Goal: Task Accomplishment & Management: Use online tool/utility

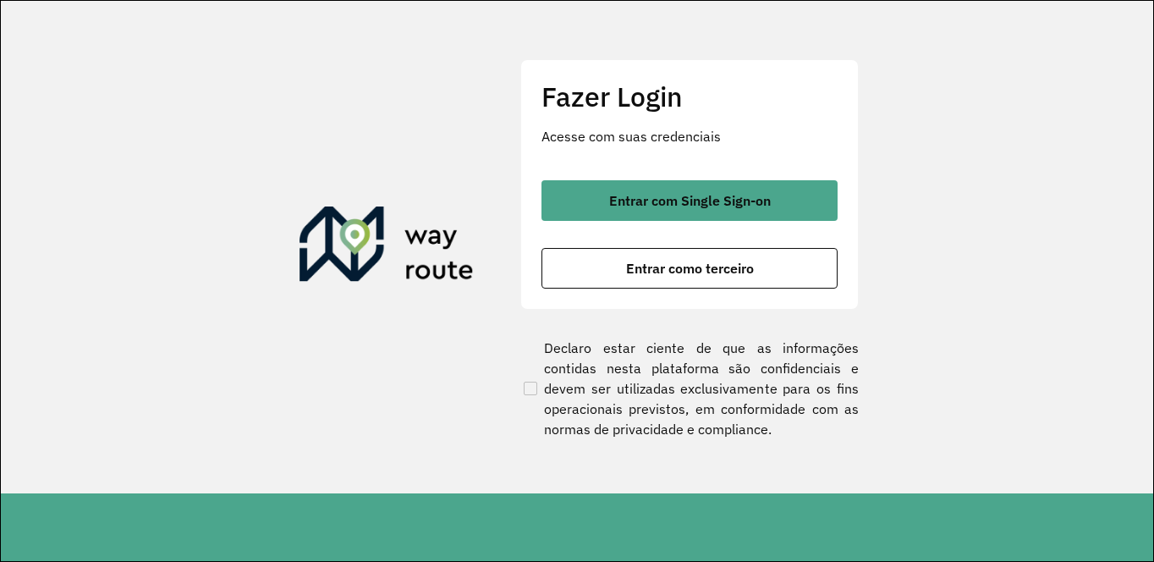
click at [725, 178] on div "Fazer Login Acesse com suas credenciais Entrar com Single Sign-on Entrar como t…" at bounding box center [689, 184] width 338 height 250
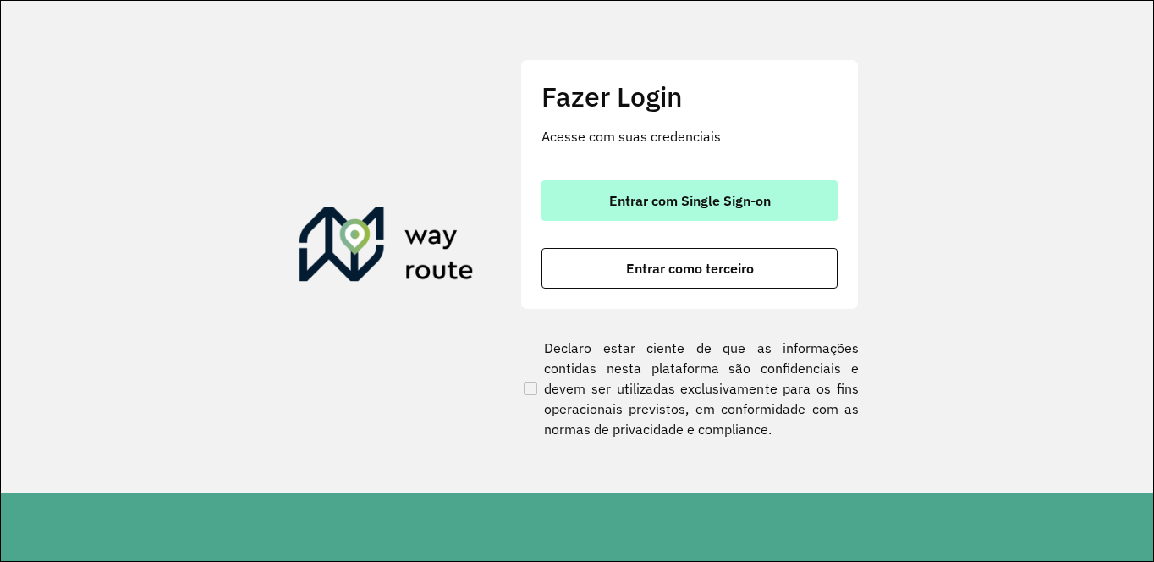
click at [720, 194] on span "Entrar com Single Sign-on" at bounding box center [690, 201] width 162 height 14
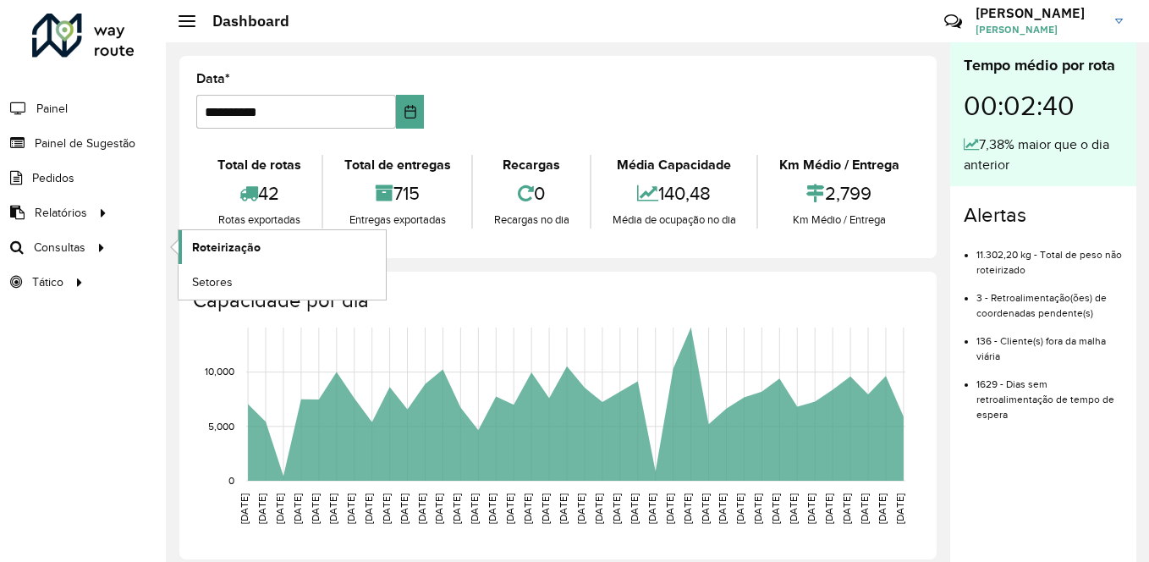
click at [230, 252] on span "Roteirização" at bounding box center [226, 248] width 69 height 18
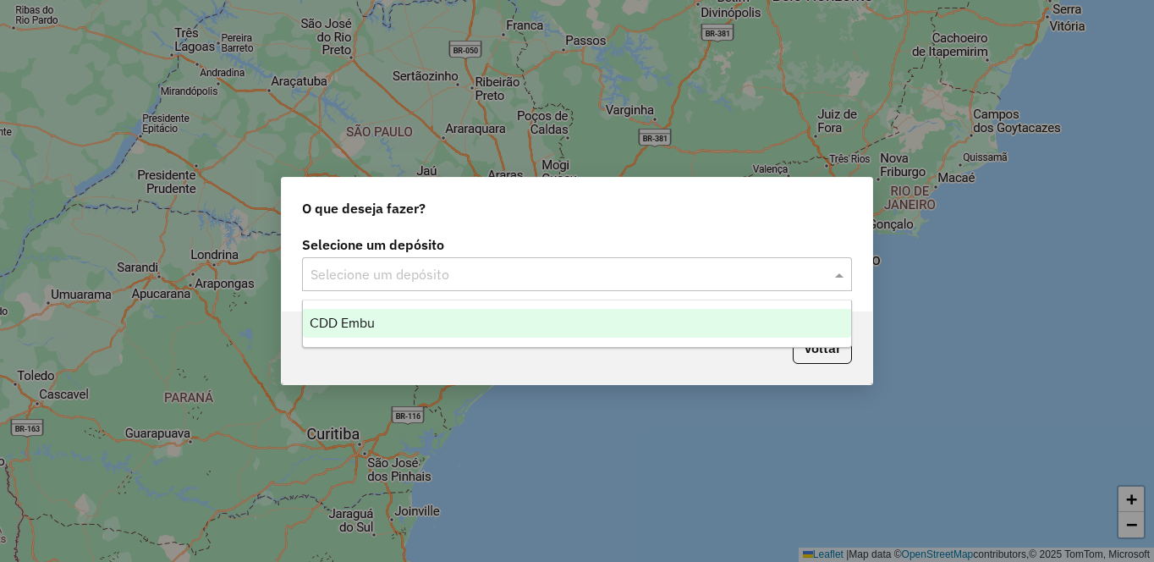
click at [401, 262] on div "Selecione um depósito" at bounding box center [577, 274] width 550 height 34
click at [343, 312] on div "CDD Embu" at bounding box center [577, 323] width 548 height 29
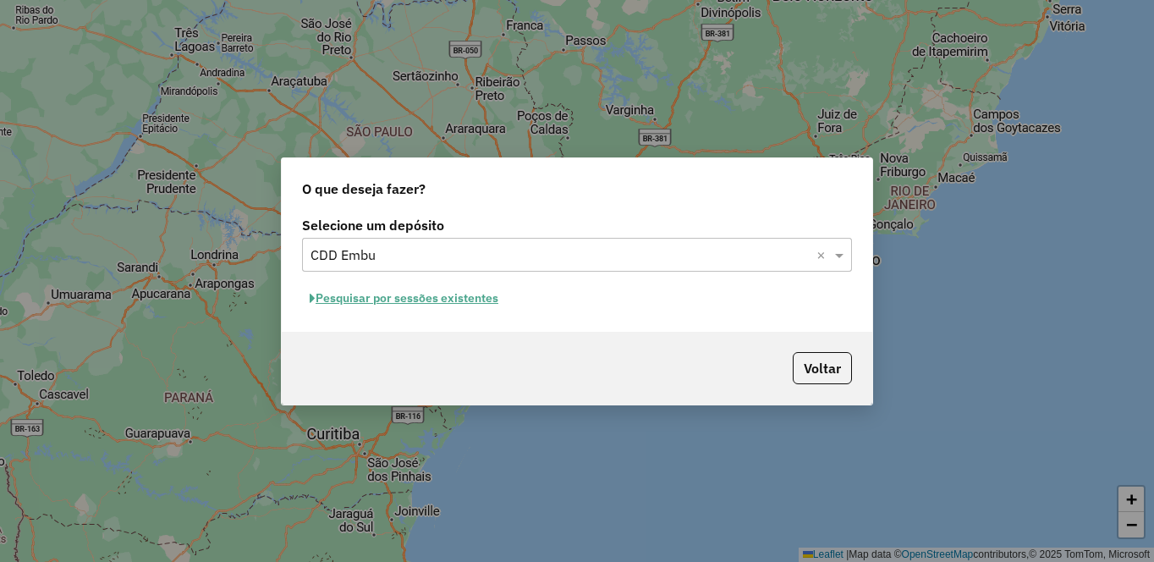
click at [404, 294] on button "Pesquisar por sessões existentes" at bounding box center [404, 298] width 204 height 26
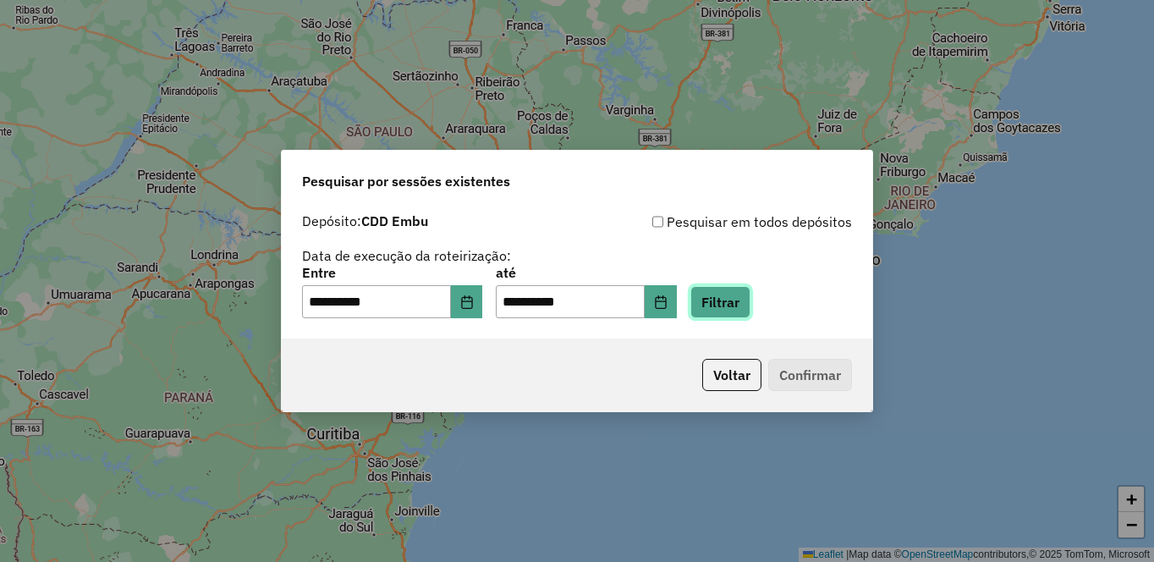
click at [750, 309] on button "Filtrar" at bounding box center [720, 302] width 60 height 32
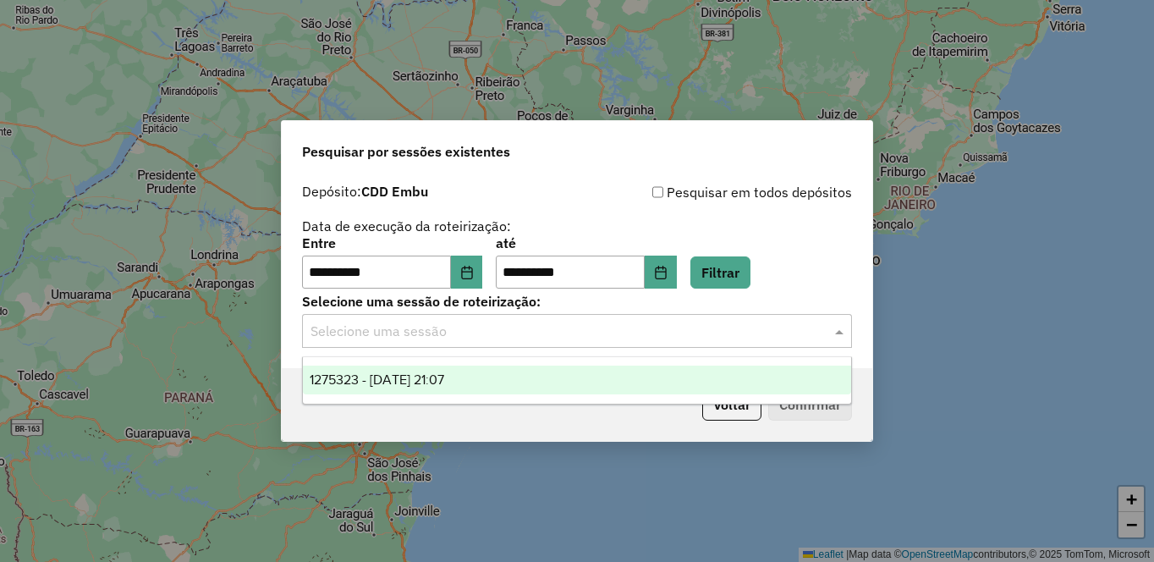
click at [449, 339] on input "text" at bounding box center [559, 331] width 499 height 20
click at [435, 383] on span "1275323 - 13/09/2025 21:07" at bounding box center [377, 379] width 134 height 14
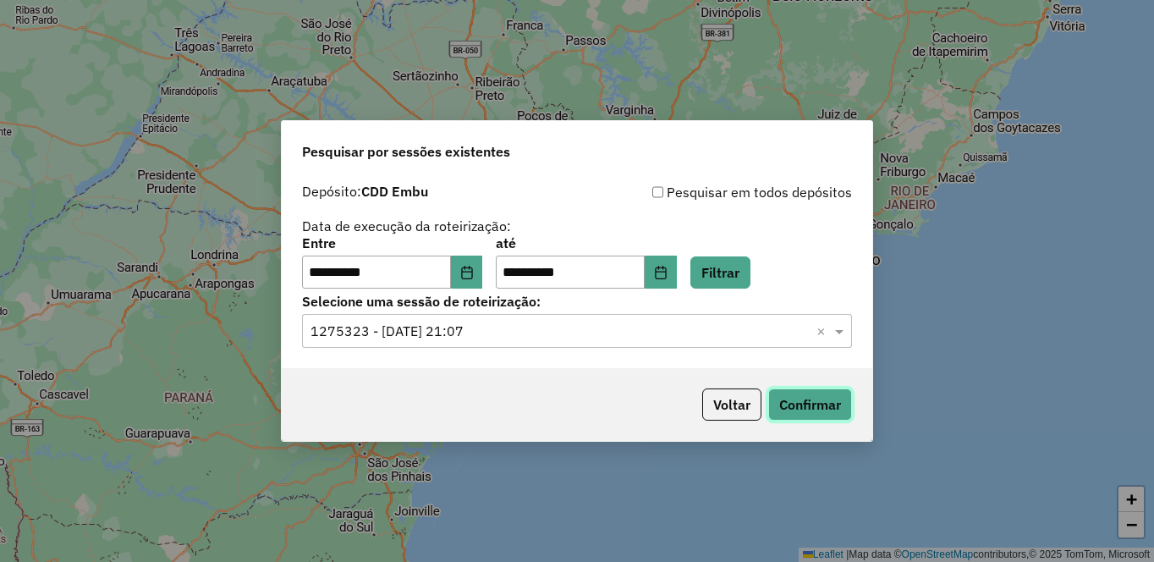
click at [804, 410] on button "Confirmar" at bounding box center [810, 404] width 84 height 32
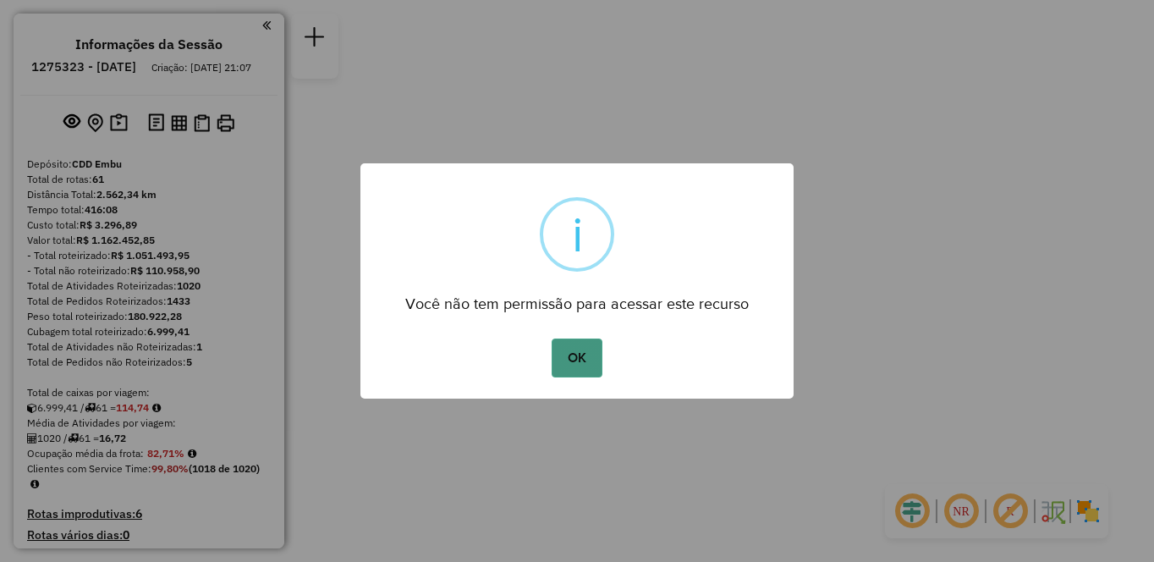
click at [573, 360] on button "OK" at bounding box center [576, 357] width 50 height 39
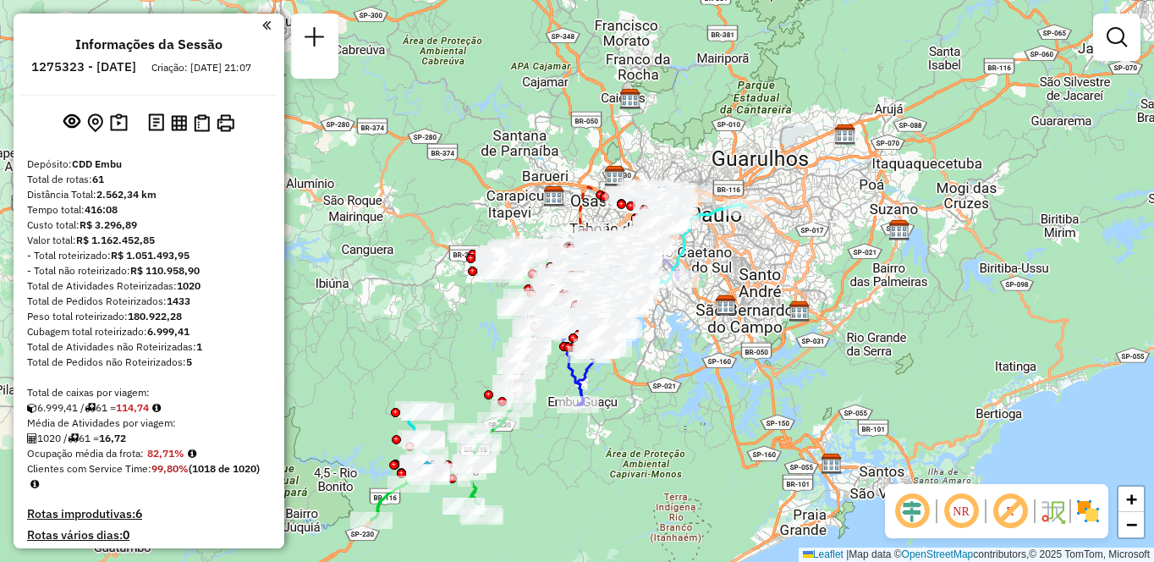
click at [1097, 513] on img at bounding box center [1087, 510] width 27 height 27
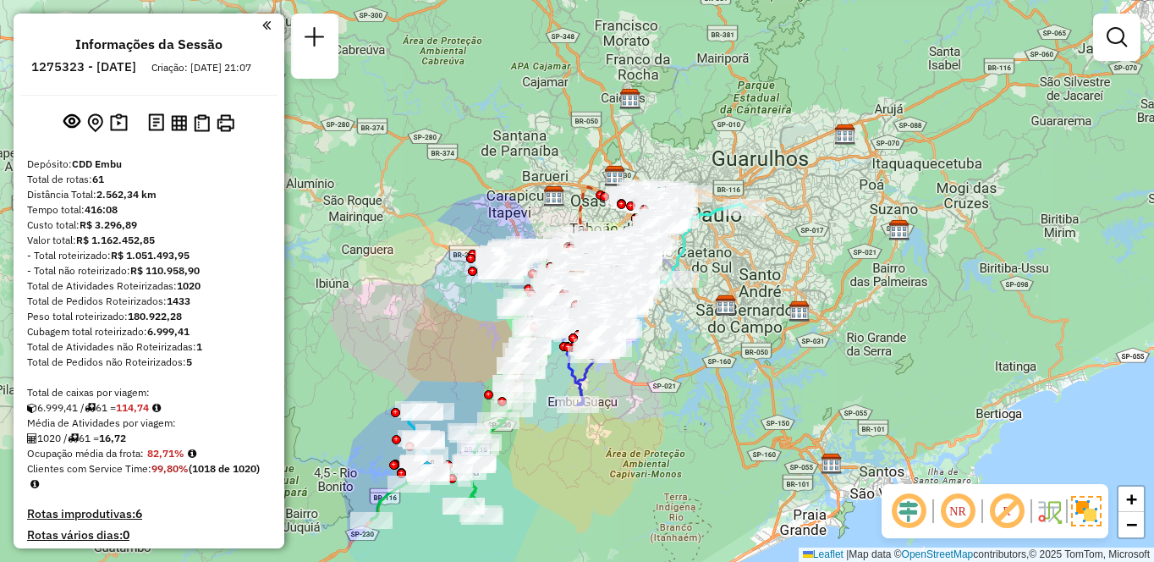
click at [1005, 516] on em at bounding box center [1006, 511] width 41 height 41
click at [956, 511] on em at bounding box center [957, 511] width 41 height 41
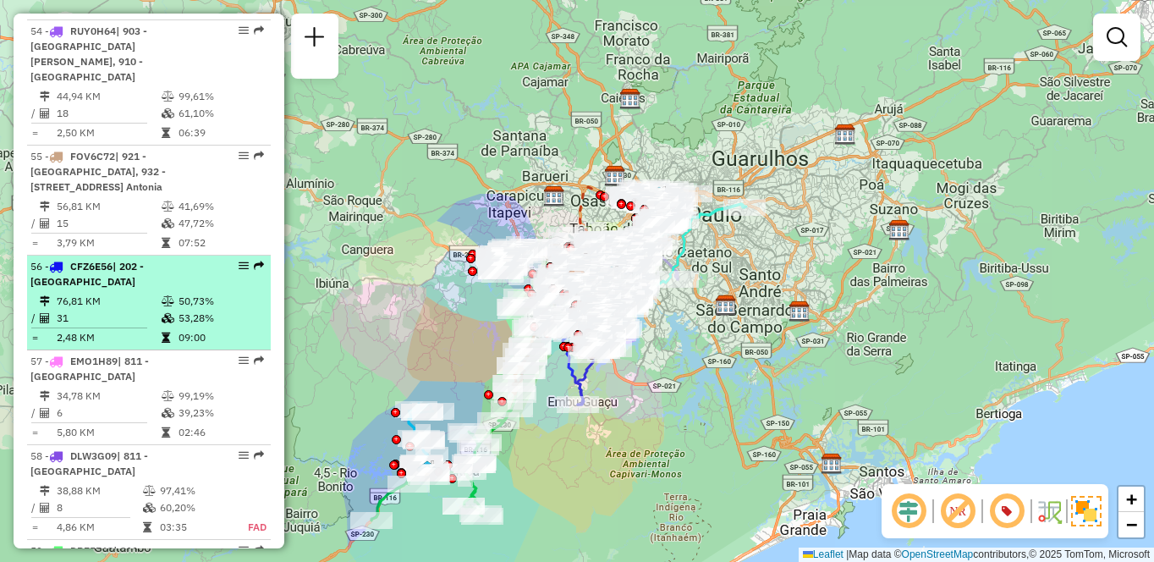
select select "**********"
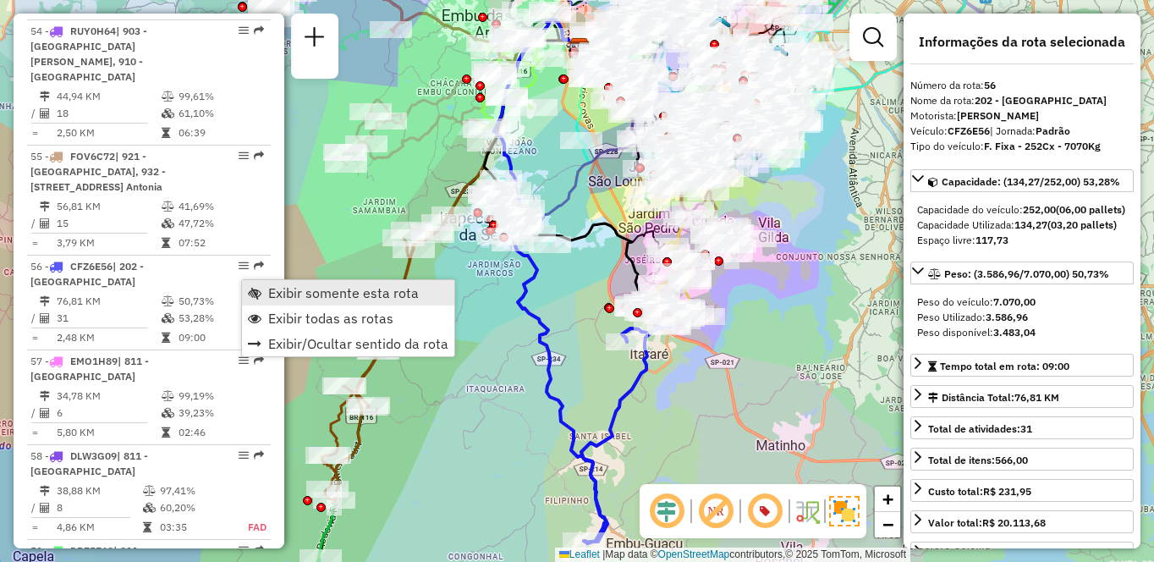
click at [300, 293] on span "Exibir somente esta rota" at bounding box center [343, 293] width 151 height 14
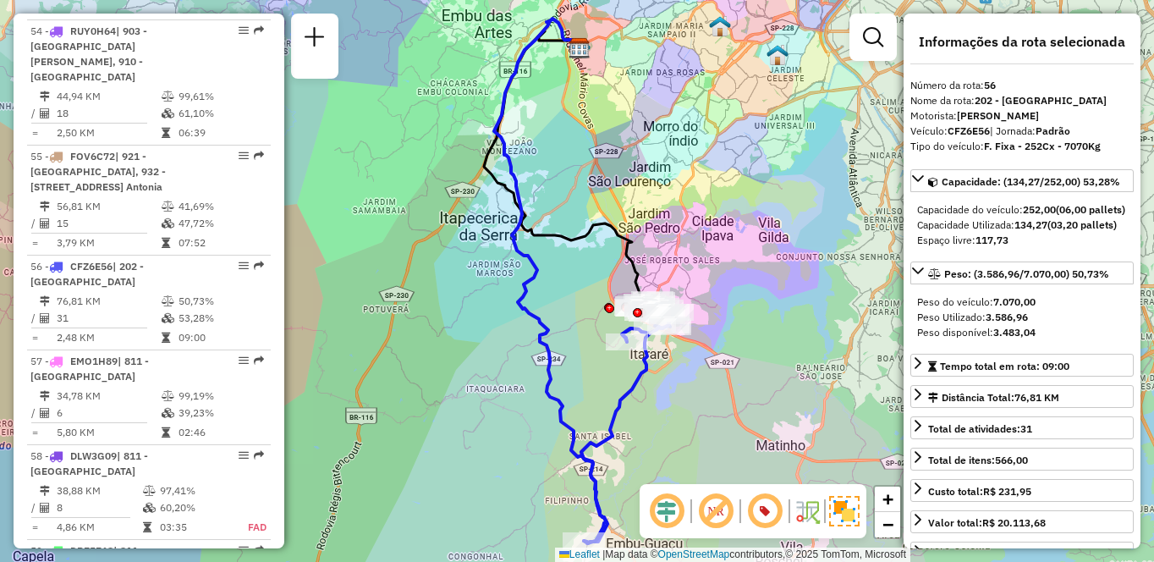
scroll to position [1952, 0]
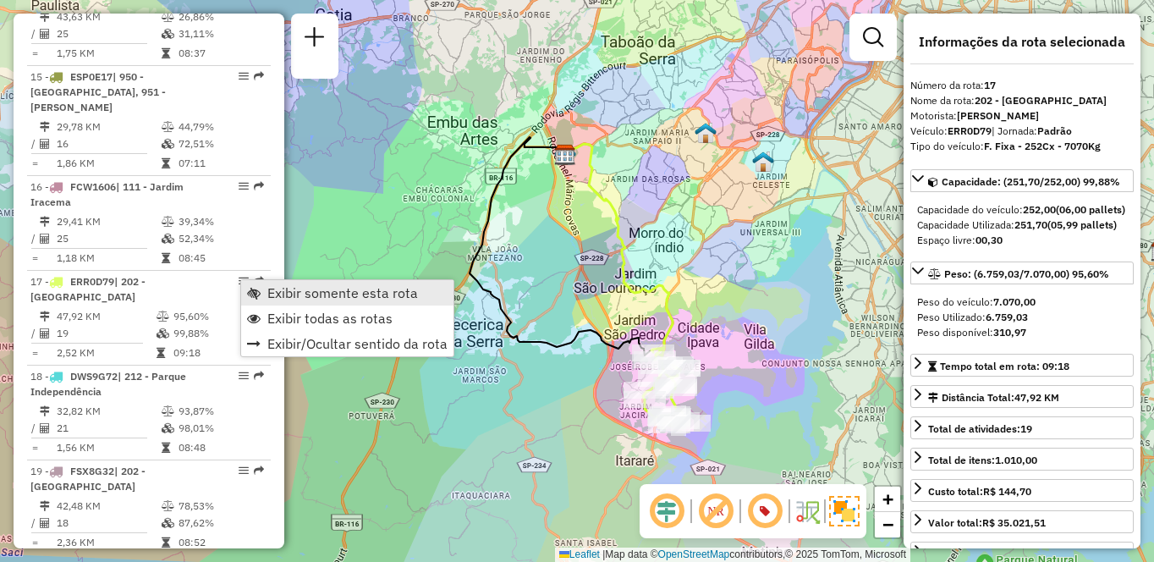
click at [301, 298] on span "Exibir somente esta rota" at bounding box center [342, 293] width 151 height 14
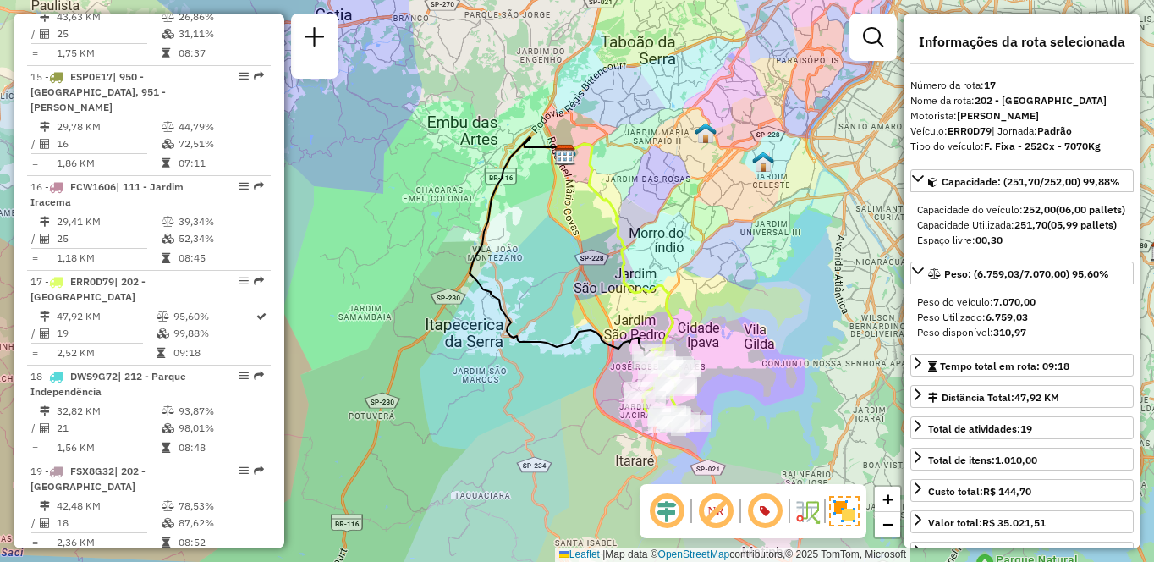
scroll to position [5662, 0]
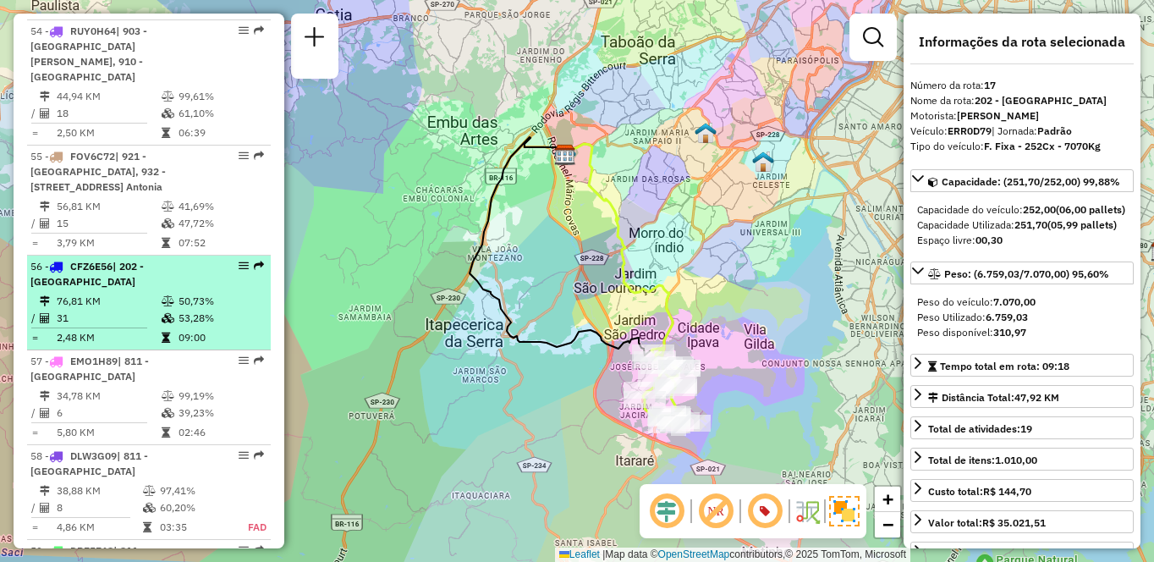
click at [189, 289] on div "56 - CFZ6E56 | 202 - [GEOGRAPHIC_DATA]" at bounding box center [119, 274] width 179 height 30
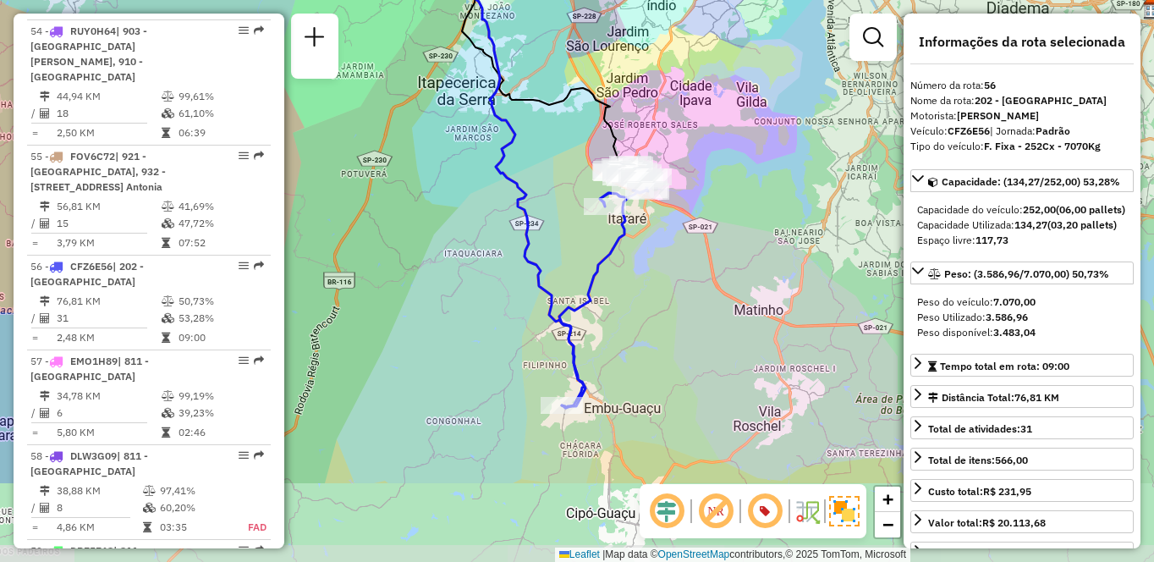
drag, startPoint x: 380, startPoint y: 386, endPoint x: 358, endPoint y: 250, distance: 137.1
click at [358, 250] on div "Janela de atendimento Grade de atendimento Capacidade Transportadoras Veículos …" at bounding box center [577, 281] width 1154 height 562
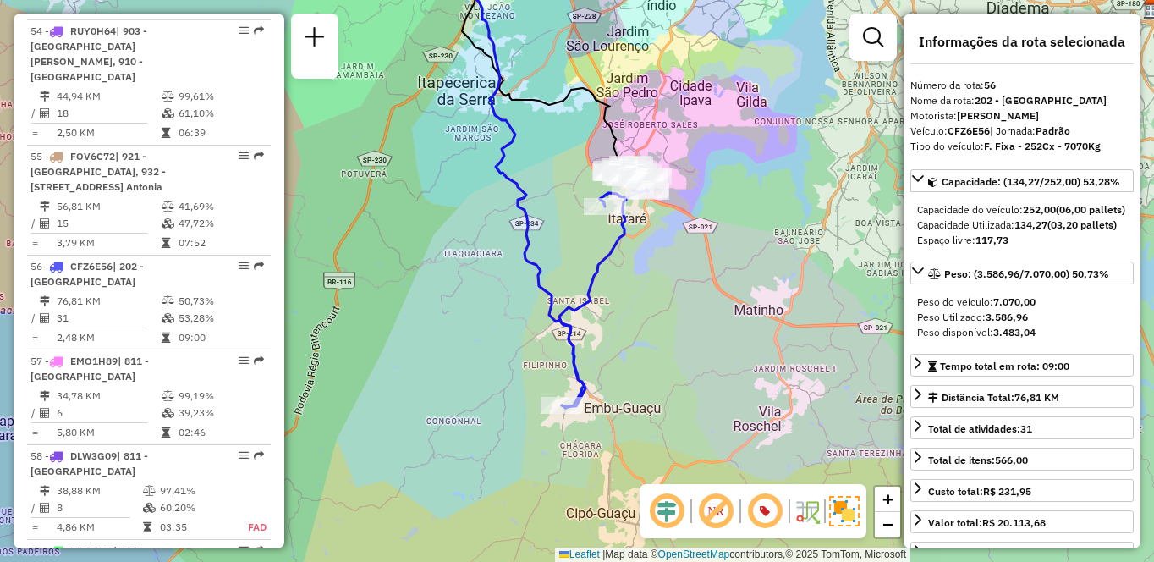
scroll to position [1952, 0]
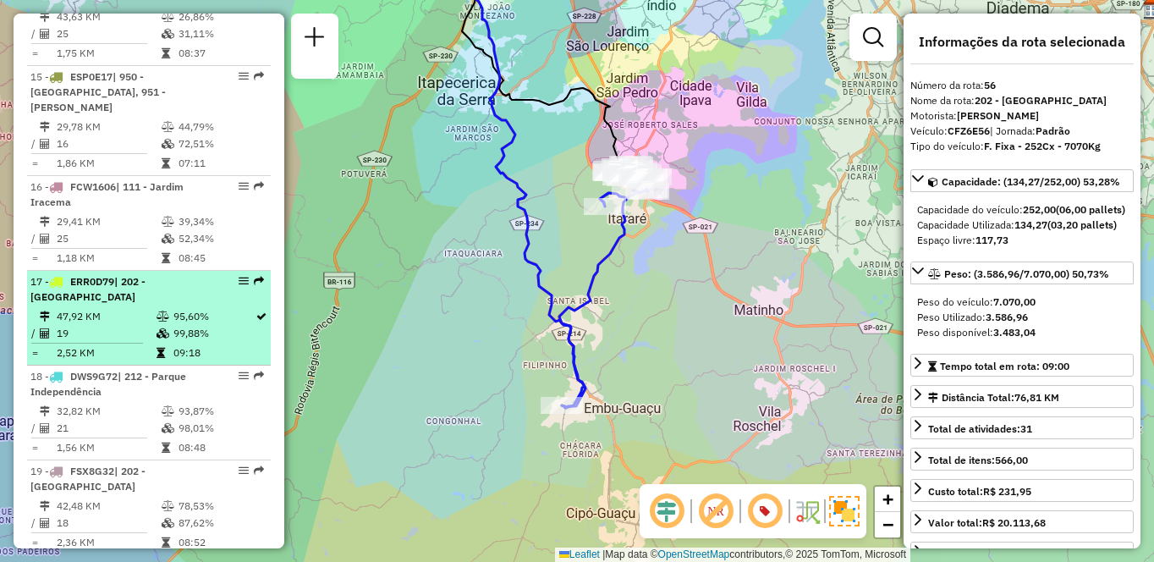
click at [112, 306] on li "17 - ERR0D79 | 202 - [GEOGRAPHIC_DATA] 47,92 KM 95,60% / 19 99,88% = 2,52 KM 09…" at bounding box center [149, 318] width 244 height 95
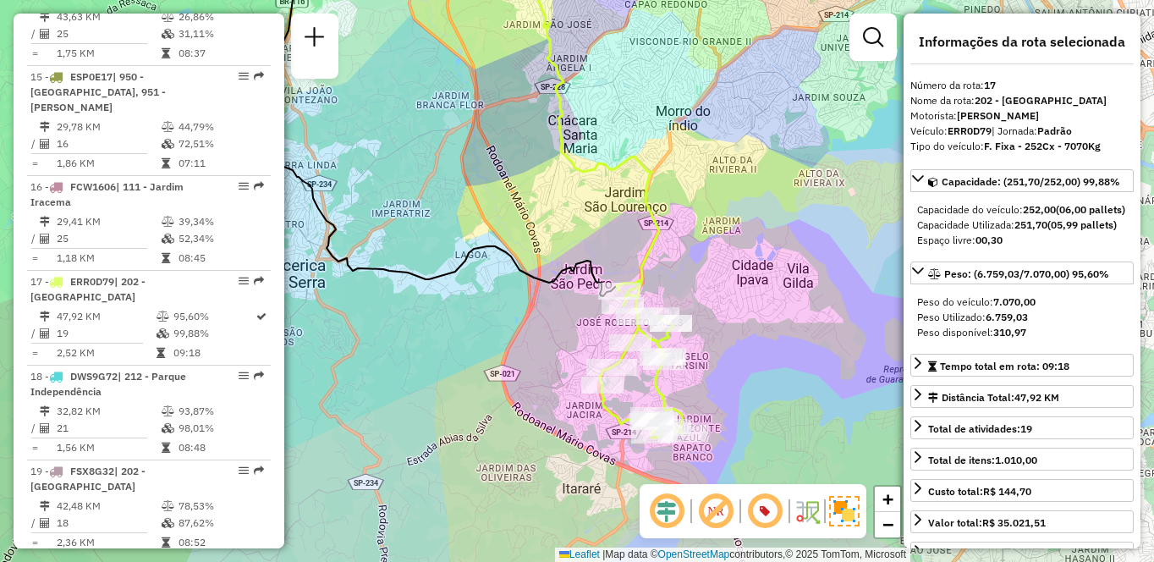
drag, startPoint x: 689, startPoint y: 399, endPoint x: 518, endPoint y: 342, distance: 181.1
click at [518, 342] on div "Janela de atendimento Grade de atendimento Capacidade Transportadoras Veículos …" at bounding box center [577, 281] width 1154 height 562
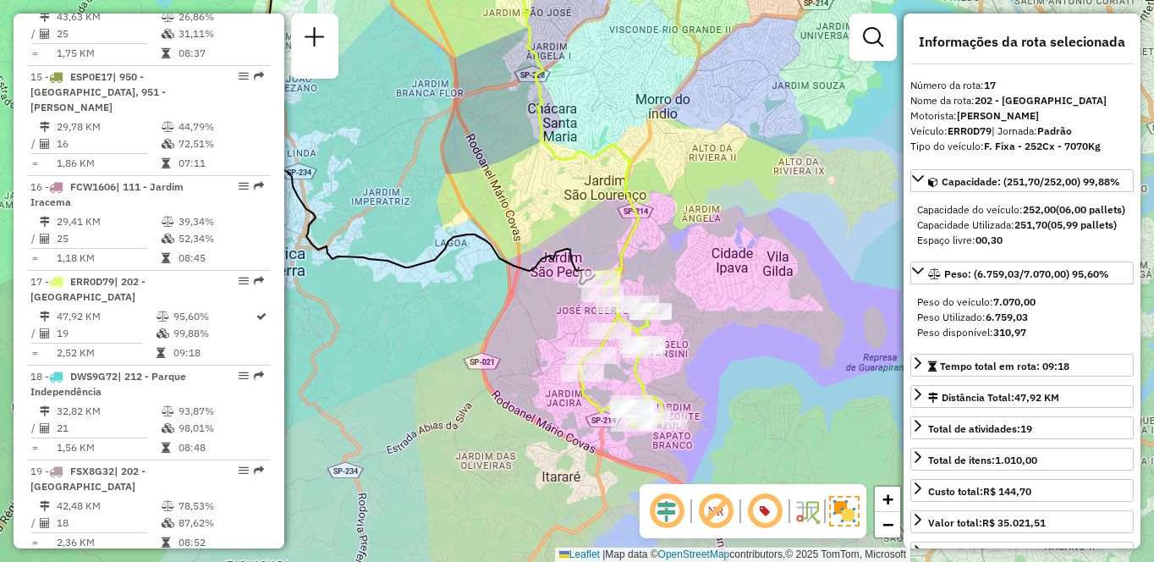
scroll to position [5662, 0]
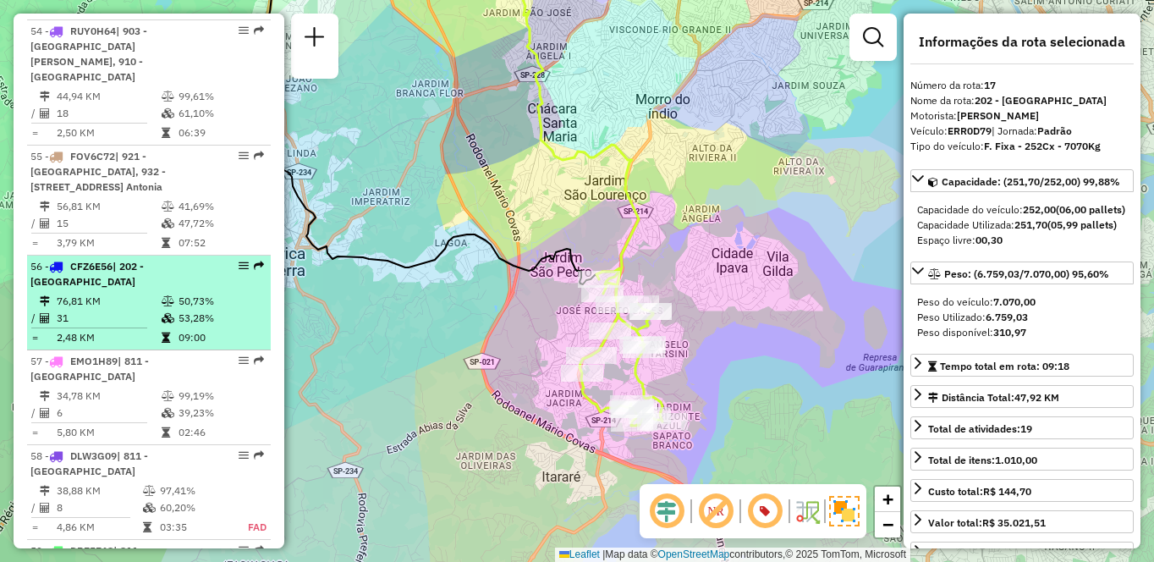
drag, startPoint x: 232, startPoint y: 280, endPoint x: 240, endPoint y: 276, distance: 9.5
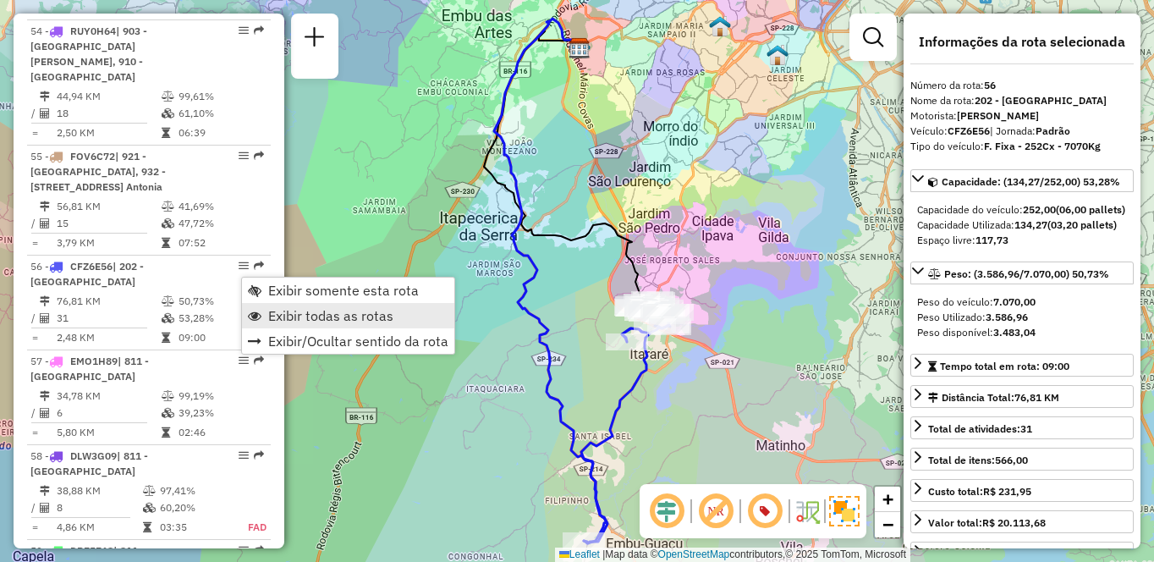
click at [306, 313] on span "Exibir todas as rotas" at bounding box center [330, 316] width 125 height 14
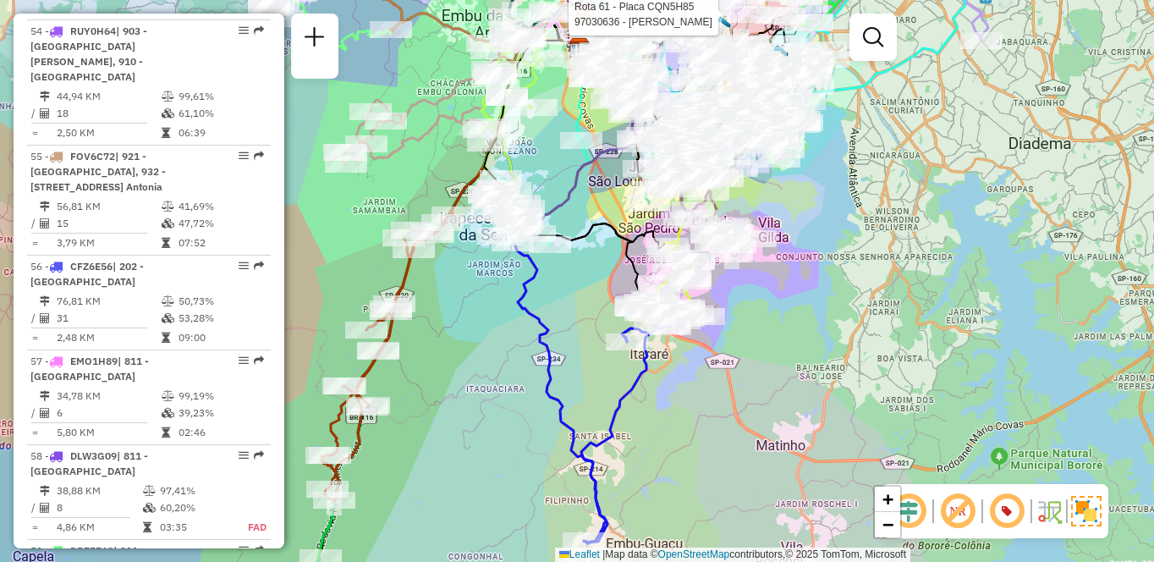
scroll to position [3449, 0]
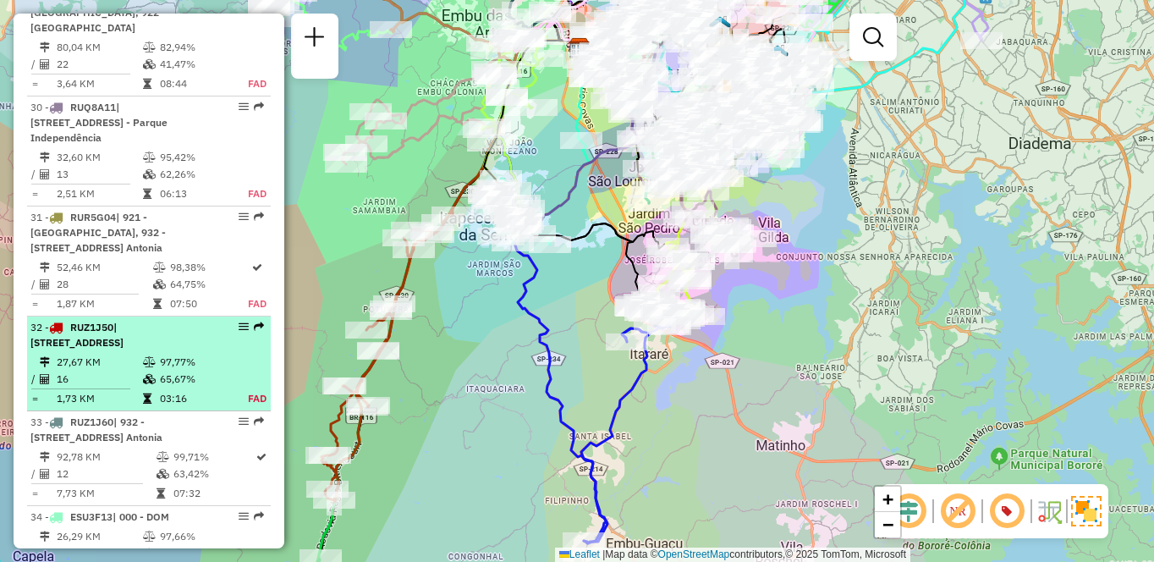
click at [182, 370] on td "65,67%" at bounding box center [194, 378] width 70 height 17
select select "**********"
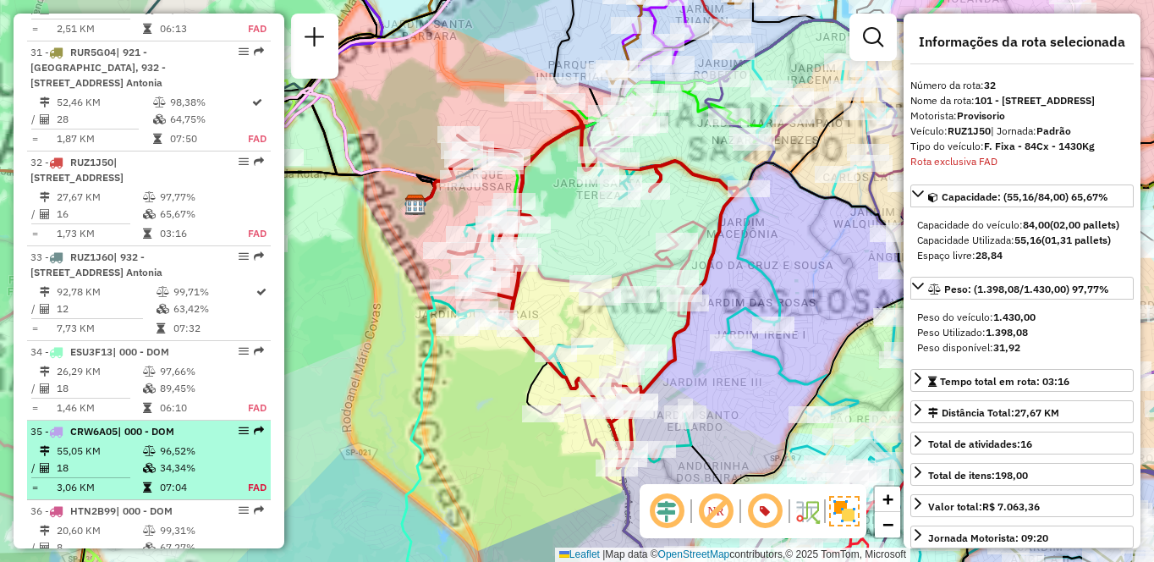
scroll to position [3706, 0]
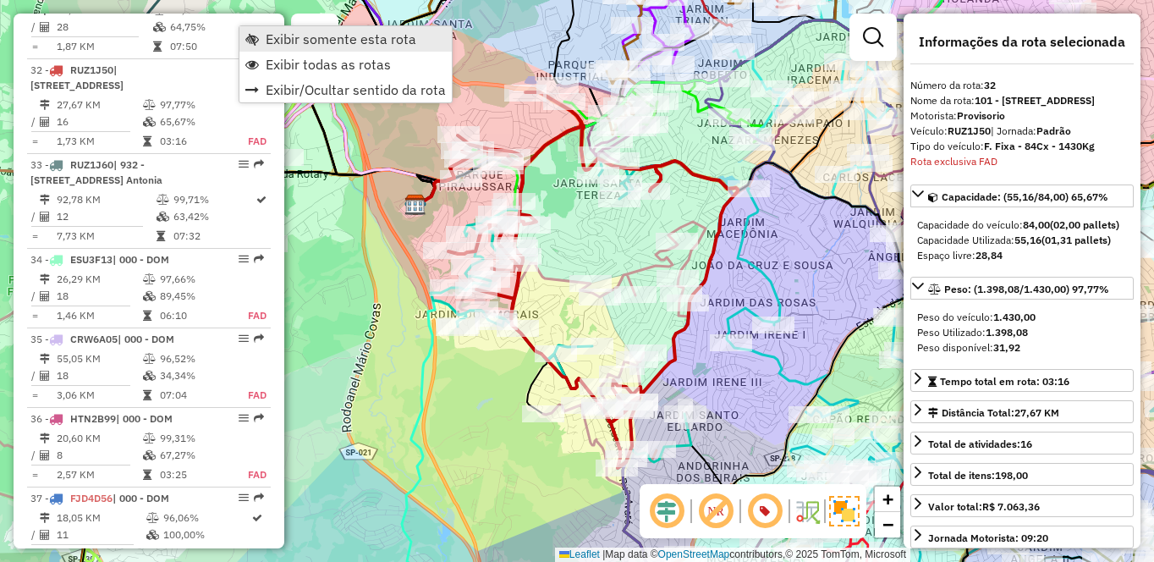
click at [259, 32] on link "Exibir somente esta rota" at bounding box center [345, 38] width 212 height 25
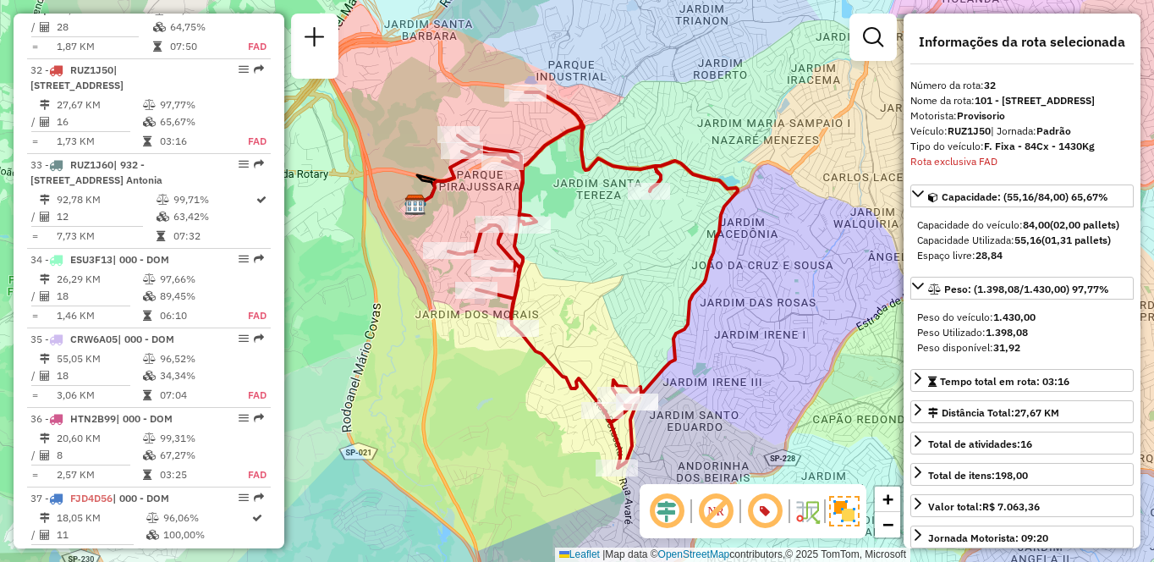
scroll to position [1353, 0]
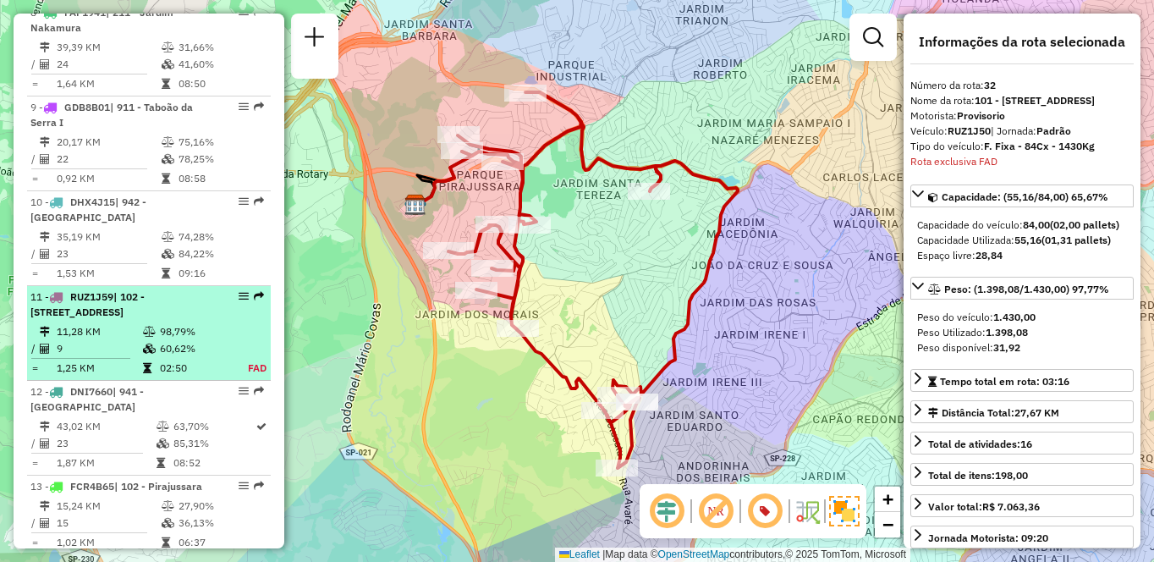
click at [145, 299] on span "| 102 - [STREET_ADDRESS]" at bounding box center [87, 304] width 114 height 28
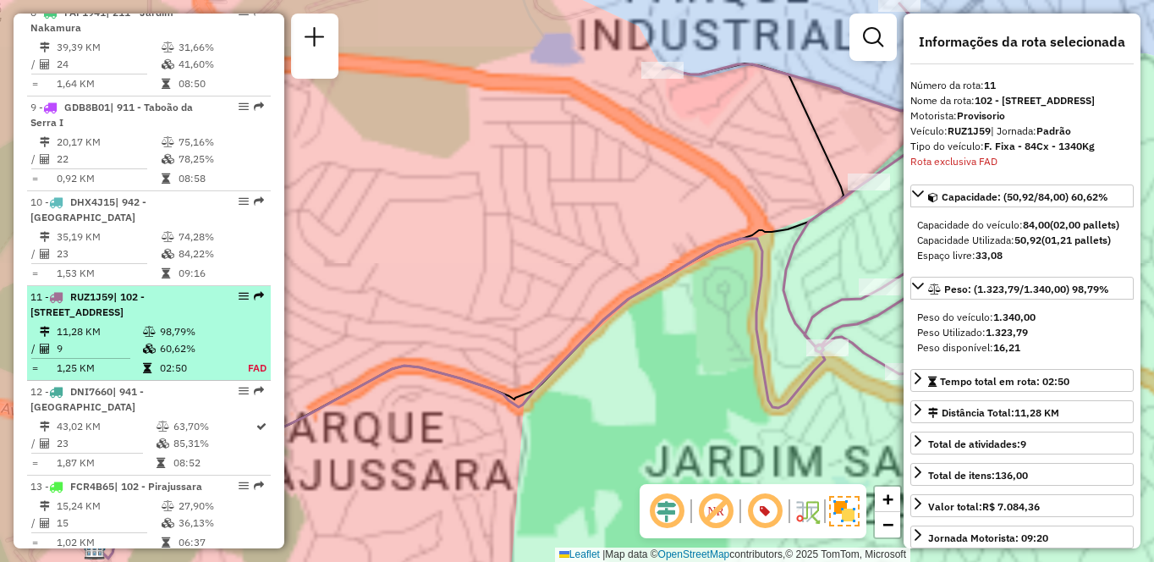
scroll to position [1610, 0]
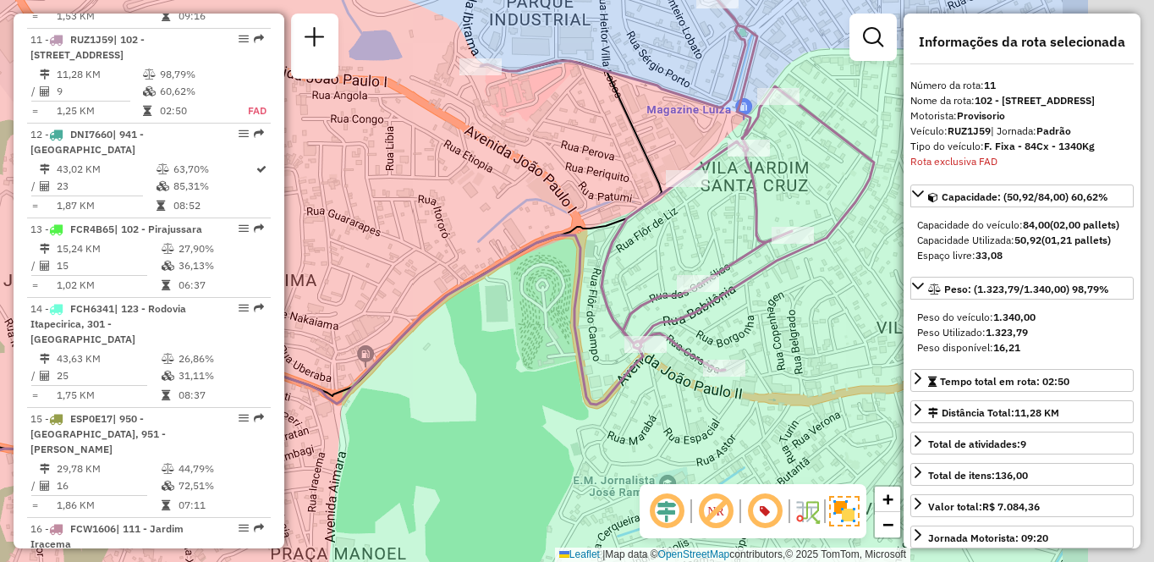
drag, startPoint x: 637, startPoint y: 309, endPoint x: 444, endPoint y: 303, distance: 192.9
click at [442, 303] on div "Janela de atendimento Grade de atendimento Capacidade Transportadoras Veículos …" at bounding box center [577, 281] width 1154 height 562
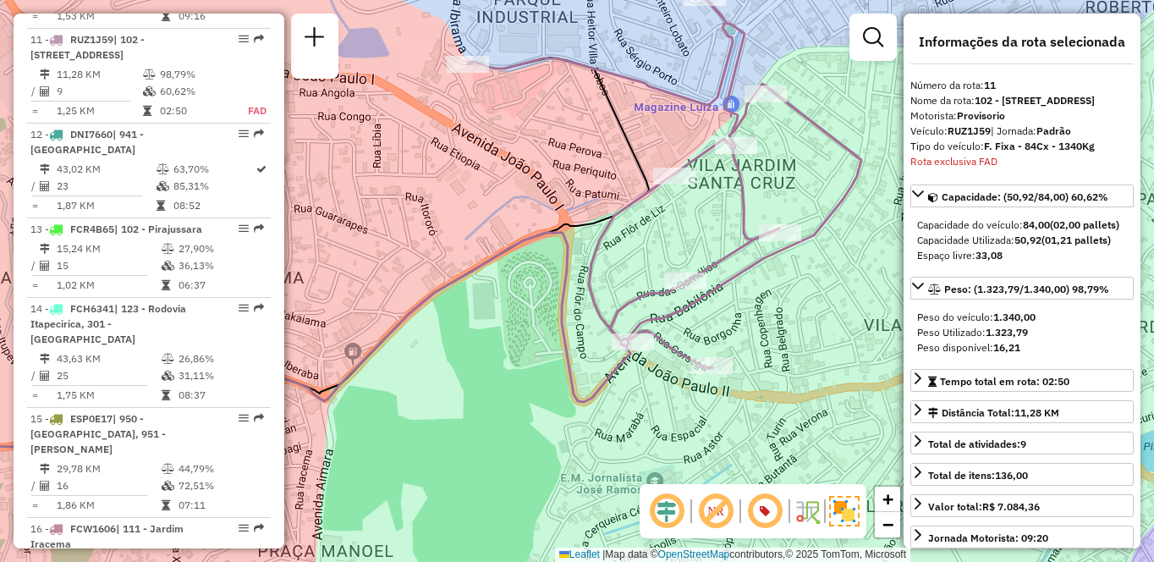
scroll to position [3449, 0]
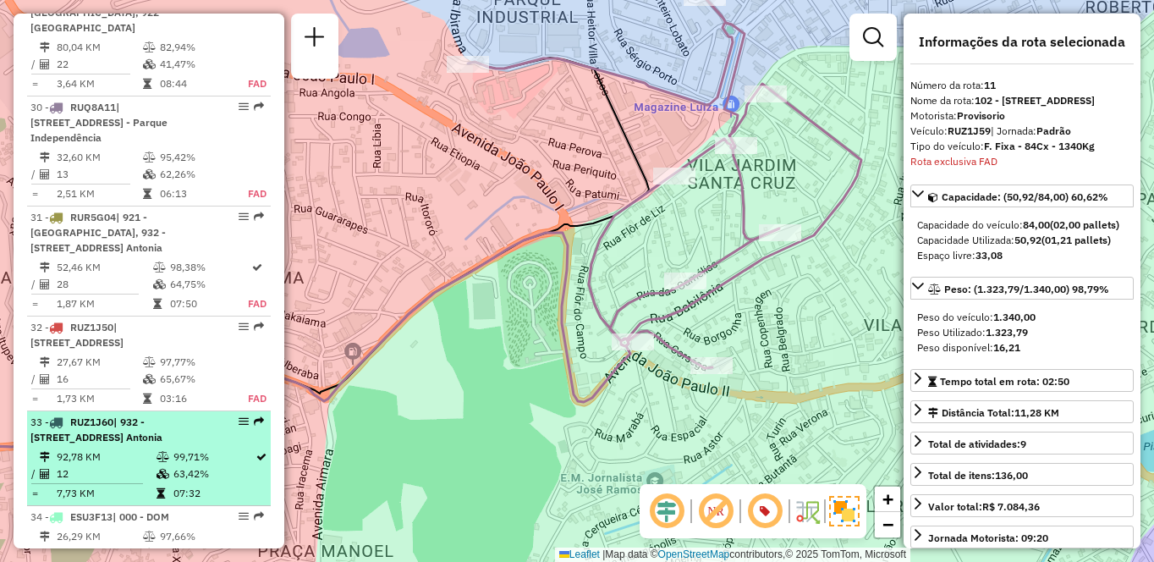
click at [184, 414] on div "33 - RUZ1J60 | 932 - [STREET_ADDRESS]" at bounding box center [119, 429] width 179 height 30
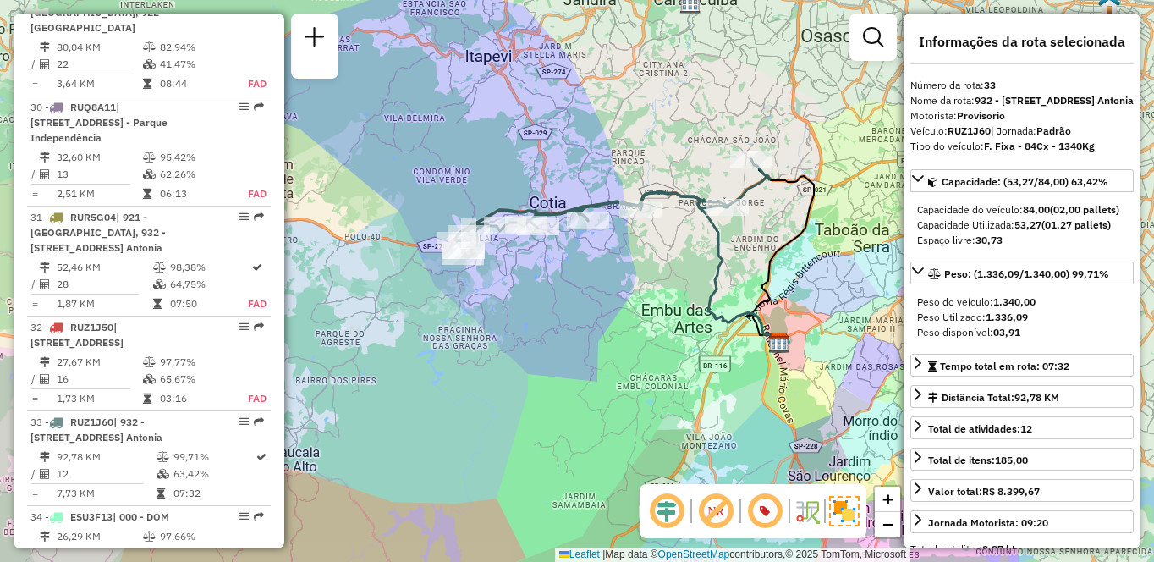
scroll to position [2142, 0]
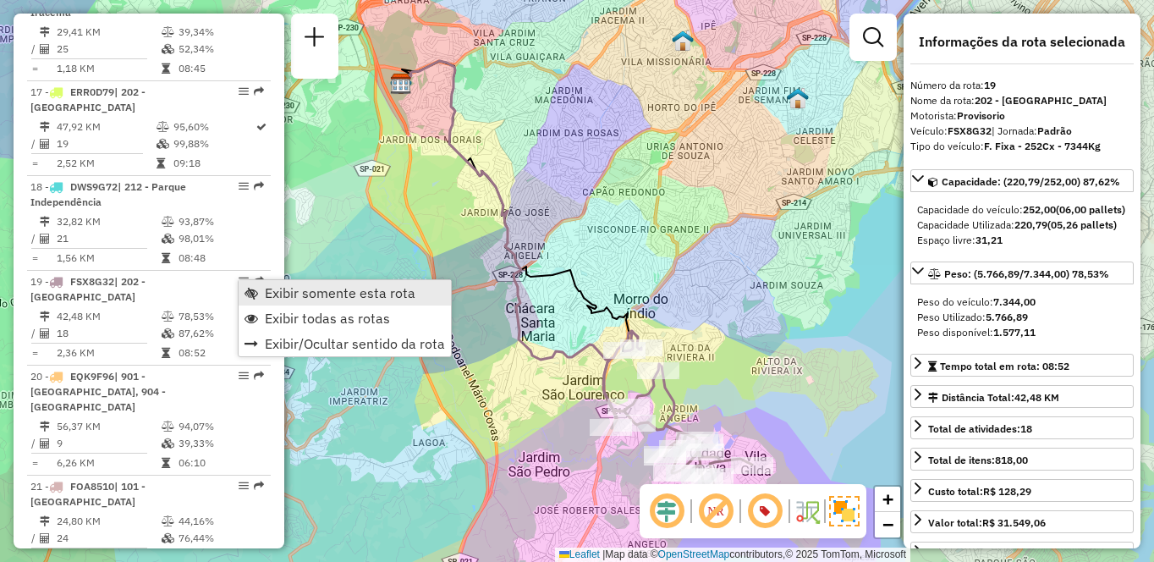
click at [266, 290] on span "Exibir somente esta rota" at bounding box center [340, 293] width 151 height 14
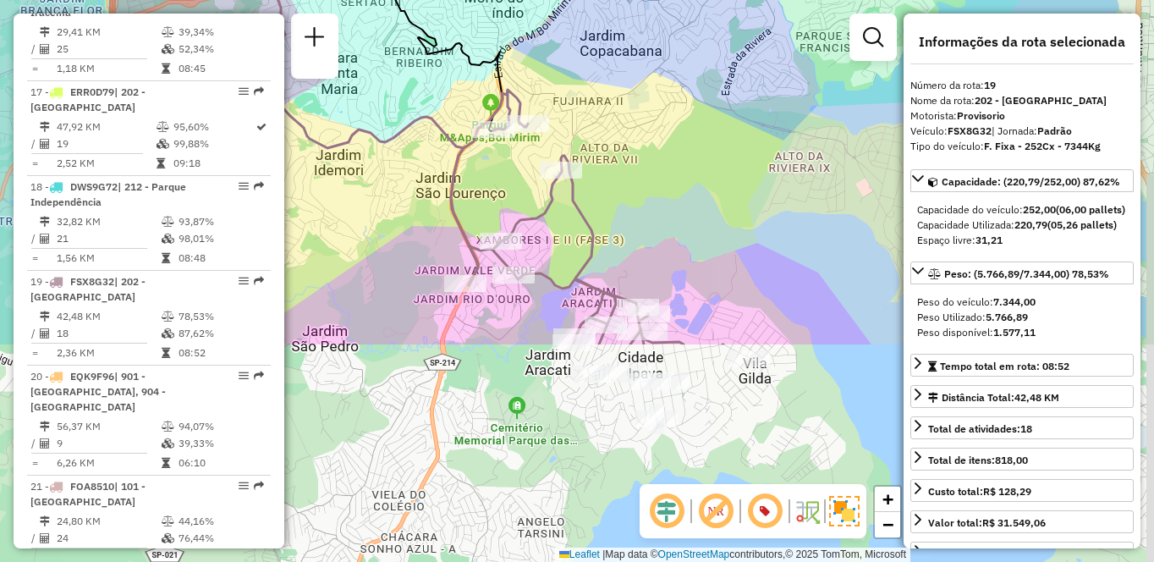
drag, startPoint x: 675, startPoint y: 439, endPoint x: 653, endPoint y: 173, distance: 266.5
click at [650, 173] on div "Janela de atendimento Grade de atendimento Capacidade Transportadoras Veículos …" at bounding box center [577, 281] width 1154 height 562
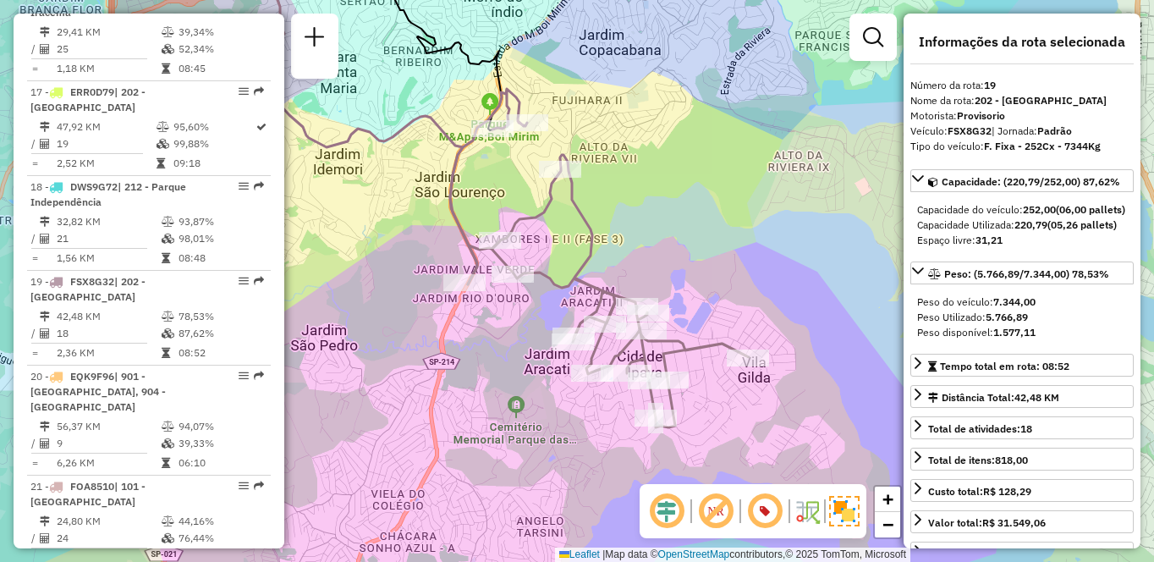
scroll to position [611, 0]
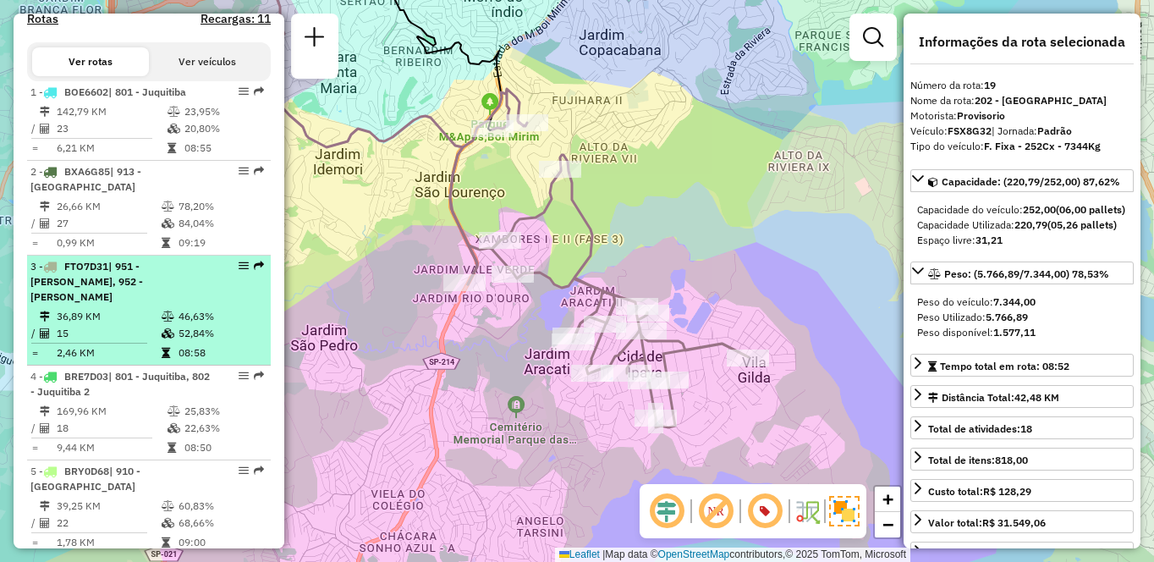
click at [103, 294] on span "| 951 - [PERSON_NAME], 952 - [PERSON_NAME]" at bounding box center [86, 281] width 112 height 43
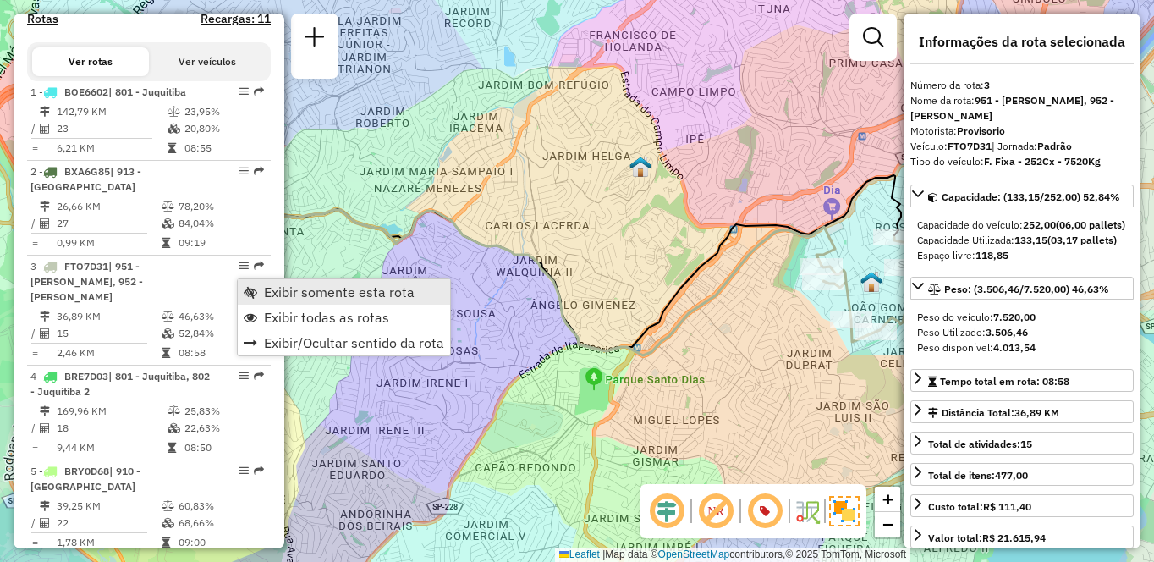
click at [294, 288] on span "Exibir somente esta rota" at bounding box center [339, 292] width 151 height 14
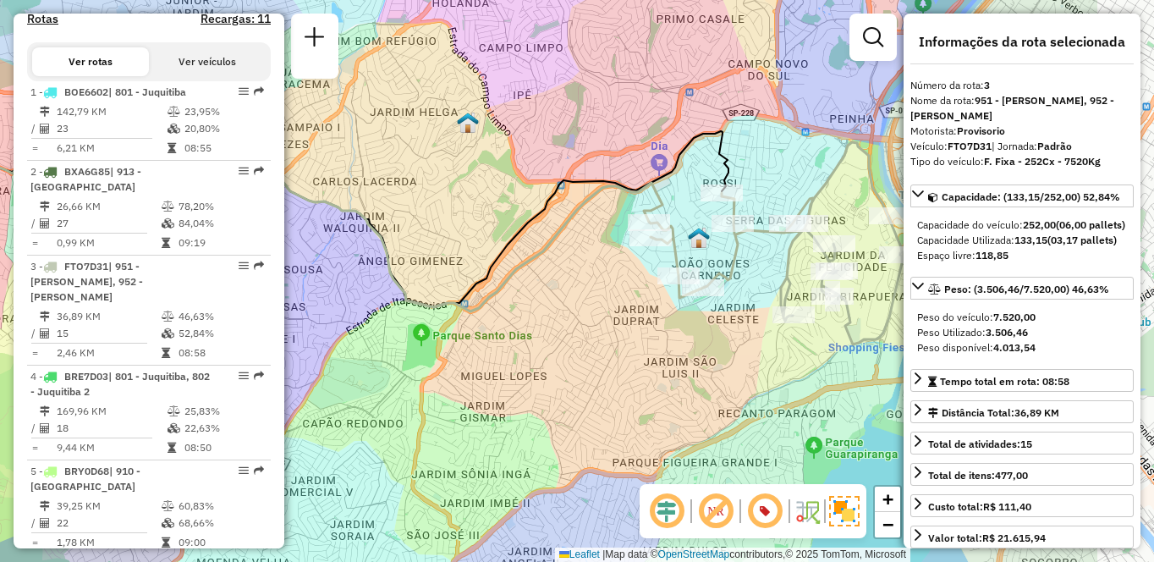
drag, startPoint x: 604, startPoint y: 299, endPoint x: 437, endPoint y: 255, distance: 172.3
click at [437, 255] on div "Janela de atendimento Grade de atendimento Capacidade Transportadoras Veículos …" at bounding box center [577, 281] width 1154 height 562
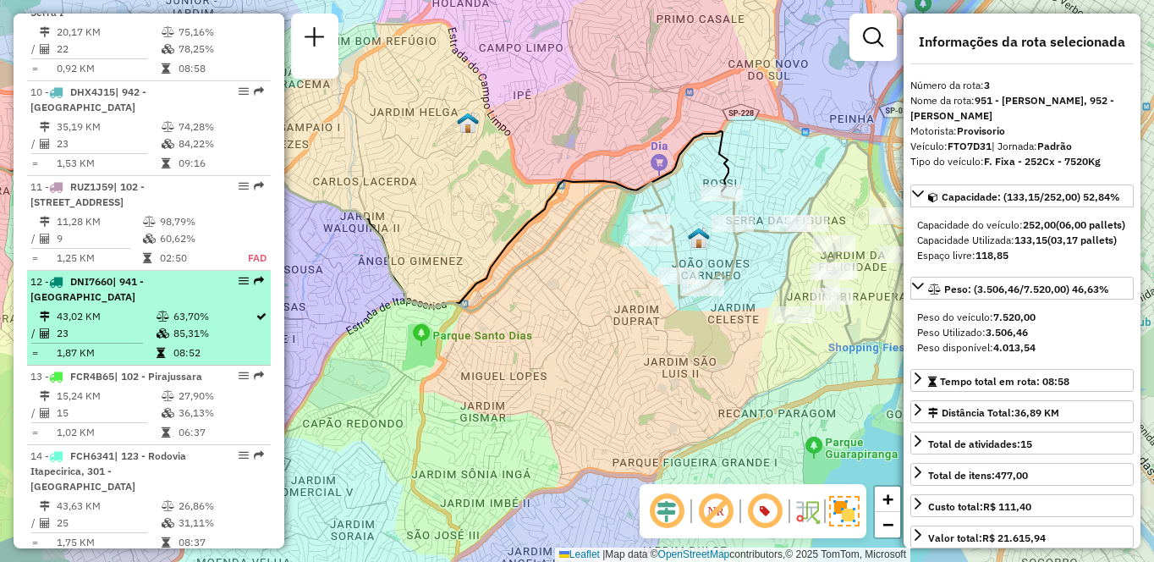
click at [90, 347] on td "1,87 KM" at bounding box center [106, 352] width 100 height 17
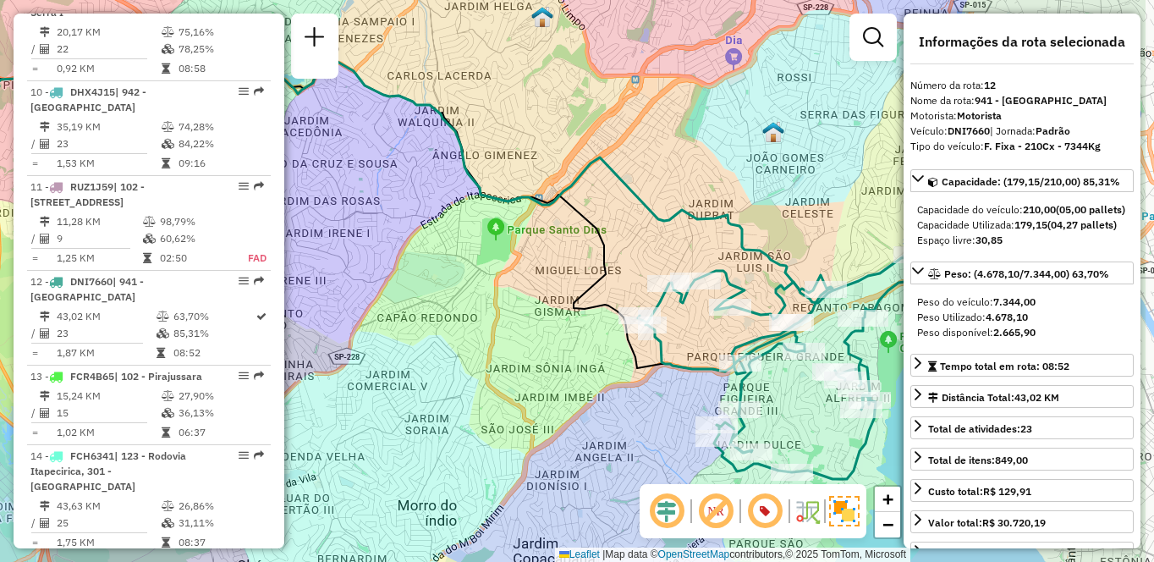
drag, startPoint x: 639, startPoint y: 316, endPoint x: 504, endPoint y: 285, distance: 138.9
click at [504, 285] on div "Janela de atendimento Grade de atendimento Capacidade Transportadoras Veículos …" at bounding box center [577, 281] width 1154 height 562
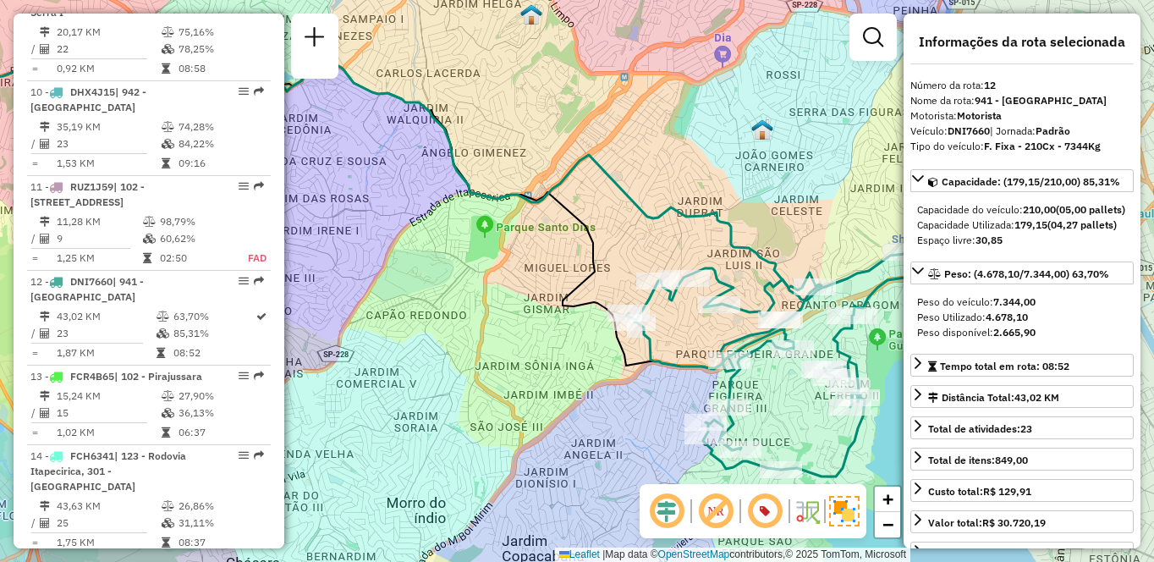
scroll to position [1069, 0]
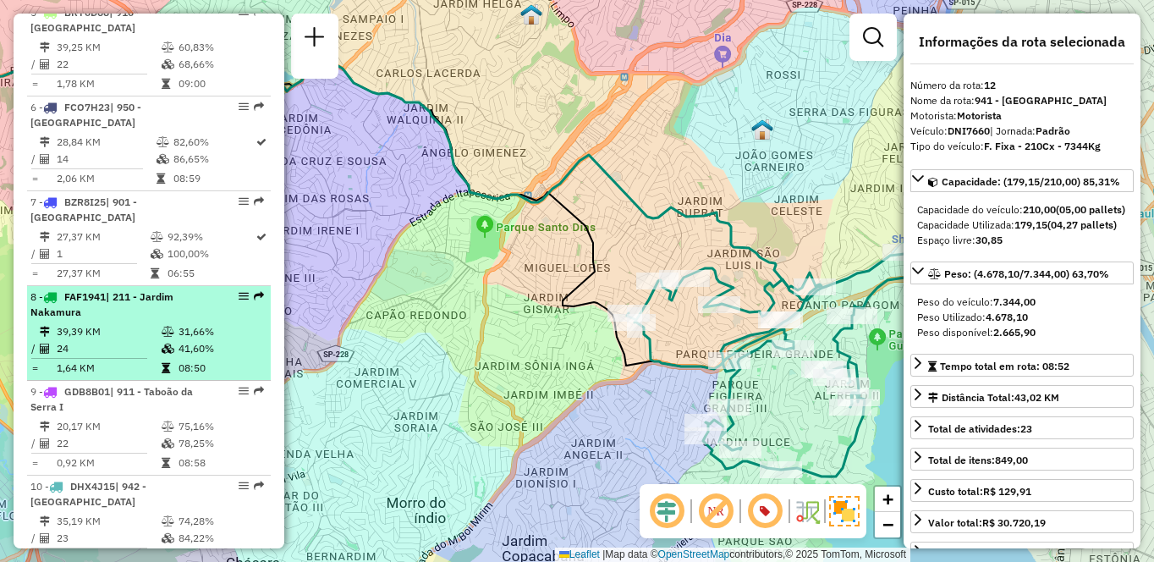
click at [180, 340] on td "41,60%" at bounding box center [220, 348] width 85 height 17
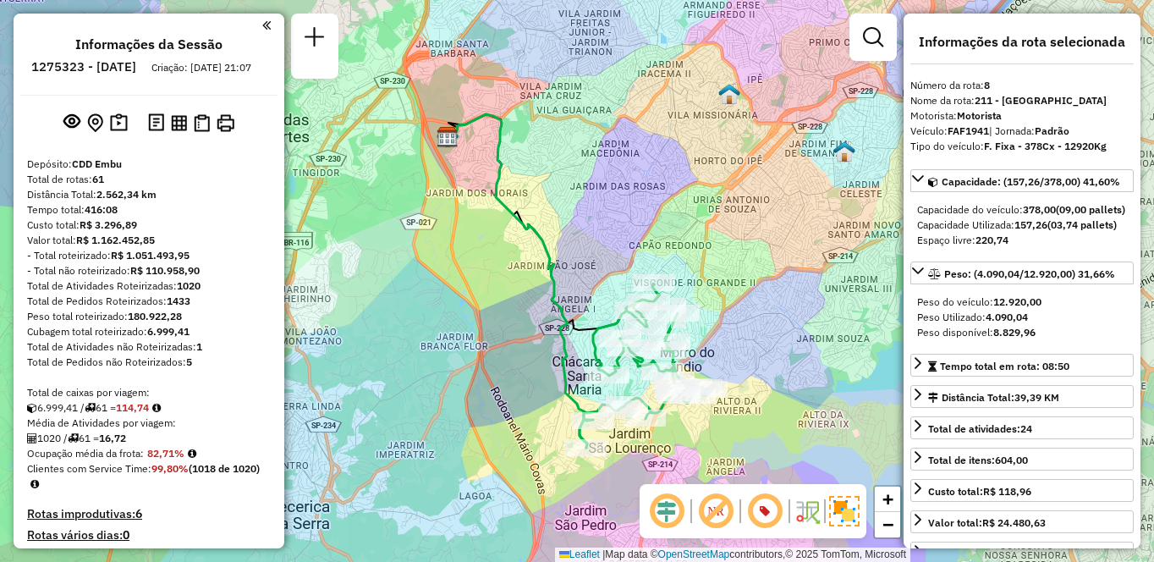
scroll to position [1259, 0]
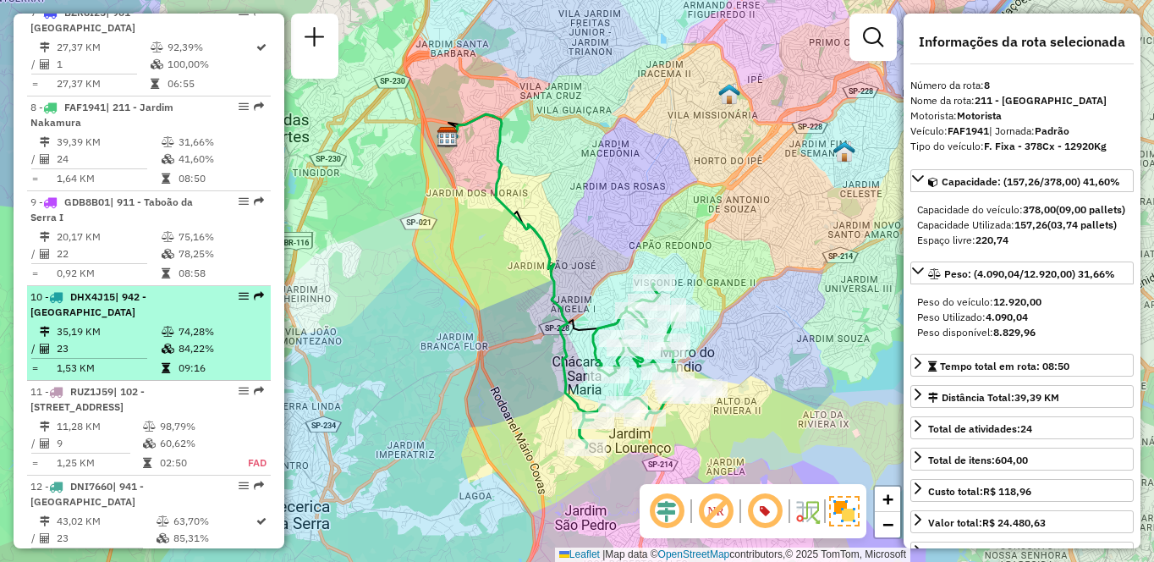
click at [211, 323] on td "74,28%" at bounding box center [220, 331] width 85 height 17
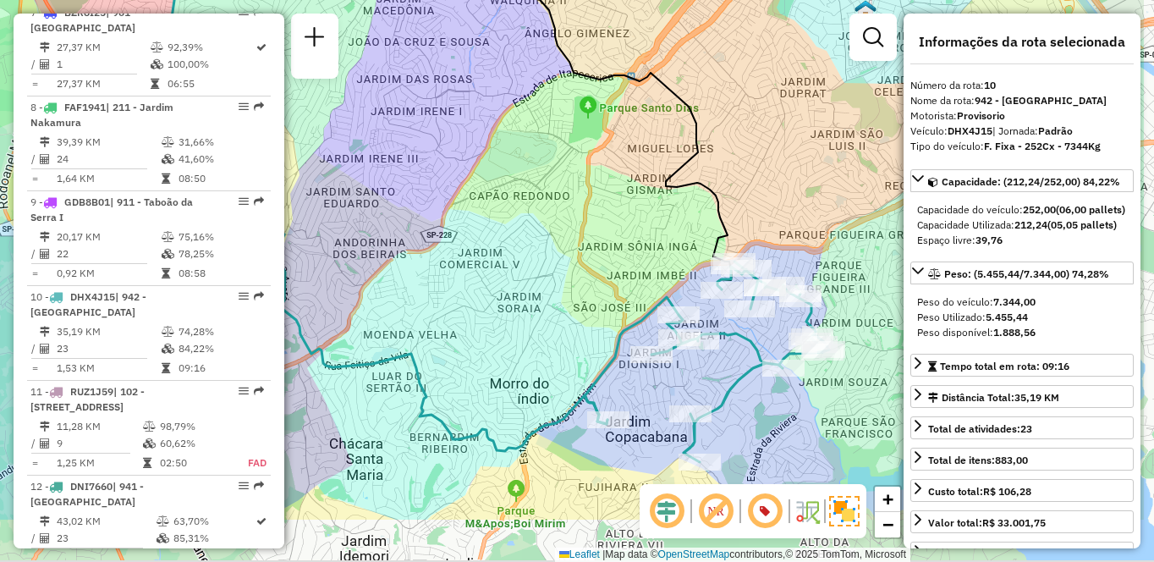
drag, startPoint x: 488, startPoint y: 382, endPoint x: 362, endPoint y: 283, distance: 160.2
click at [362, 283] on div "Janela de atendimento Grade de atendimento Capacidade Transportadoras Veículos …" at bounding box center [577, 281] width 1154 height 562
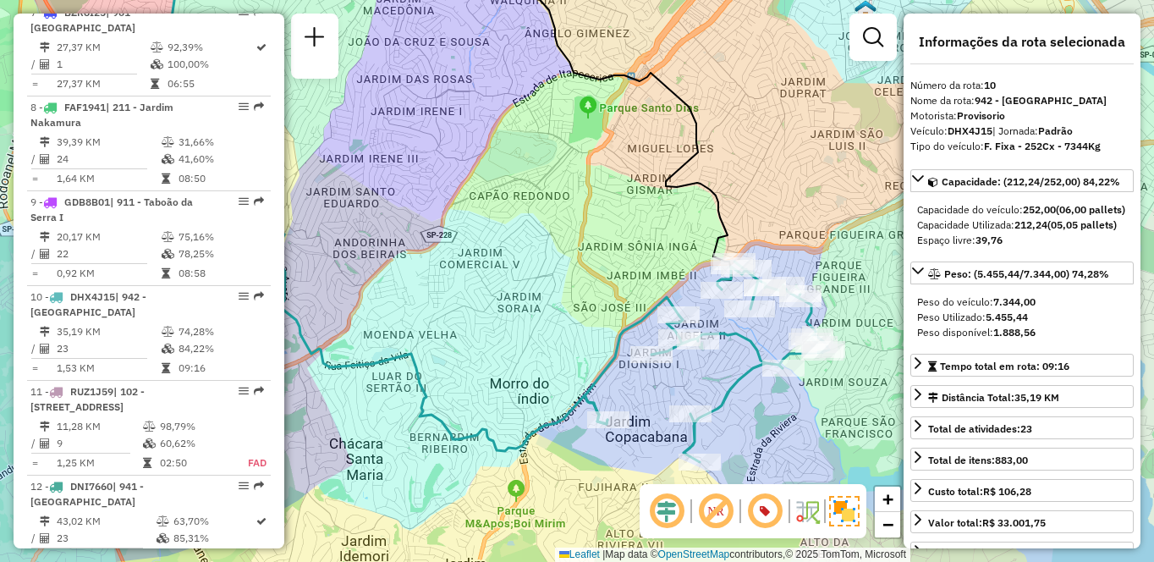
scroll to position [2915, 0]
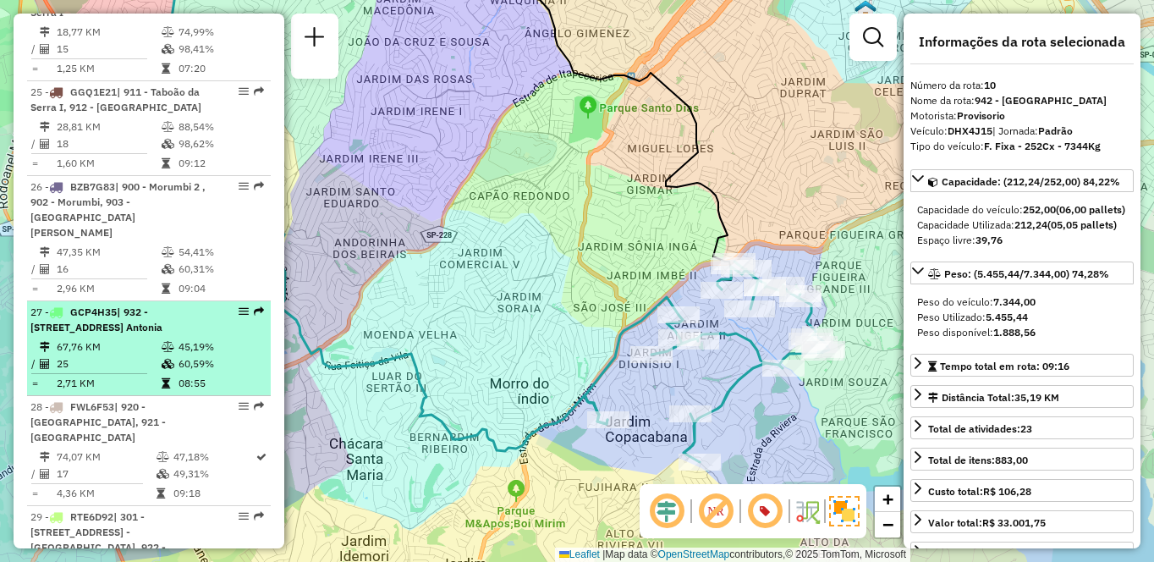
click at [80, 304] on div "27 - GCP4H35 | 932 - [STREET_ADDRESS]" at bounding box center [119, 319] width 179 height 30
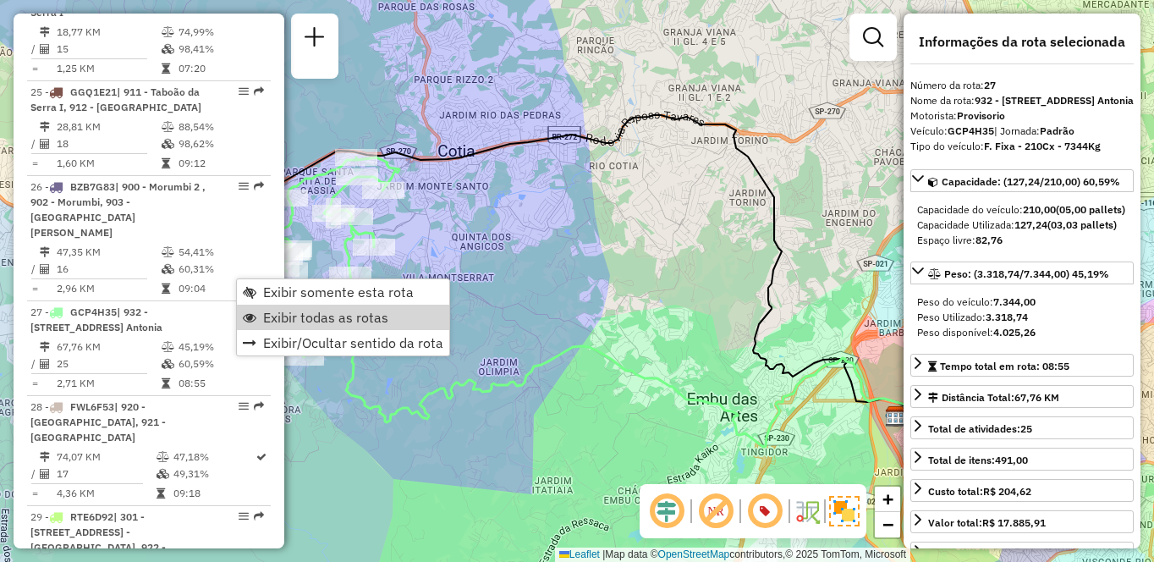
click at [328, 315] on span "Exibir todas as rotas" at bounding box center [325, 317] width 125 height 14
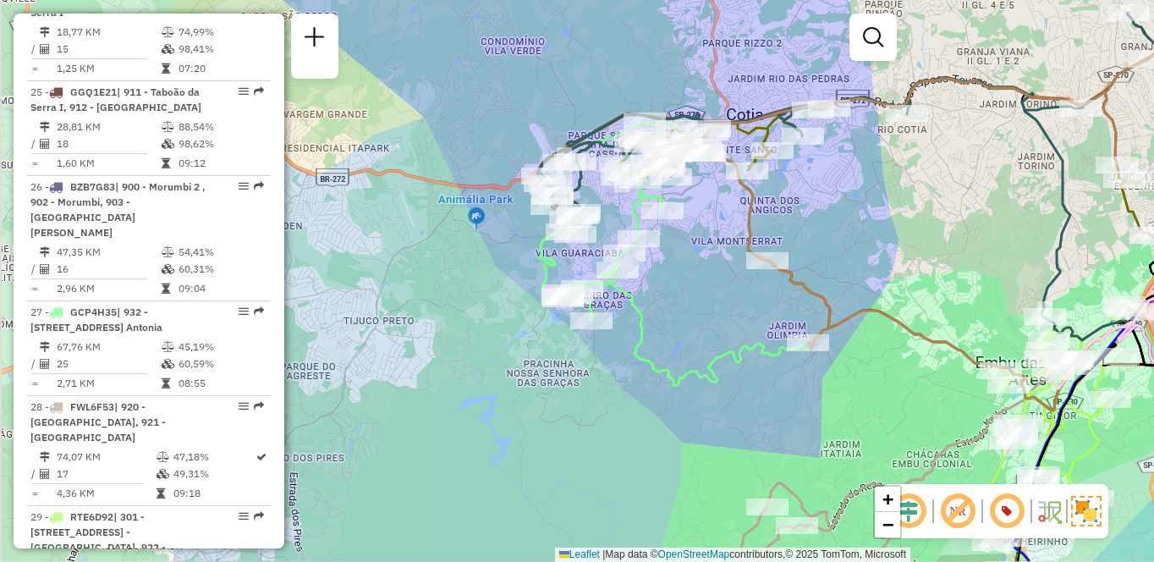
drag, startPoint x: 700, startPoint y: 174, endPoint x: 996, endPoint y: 135, distance: 298.6
click at [996, 135] on div "Janela de atendimento Grade de atendimento Capacidade Transportadoras Veículos …" at bounding box center [577, 281] width 1154 height 562
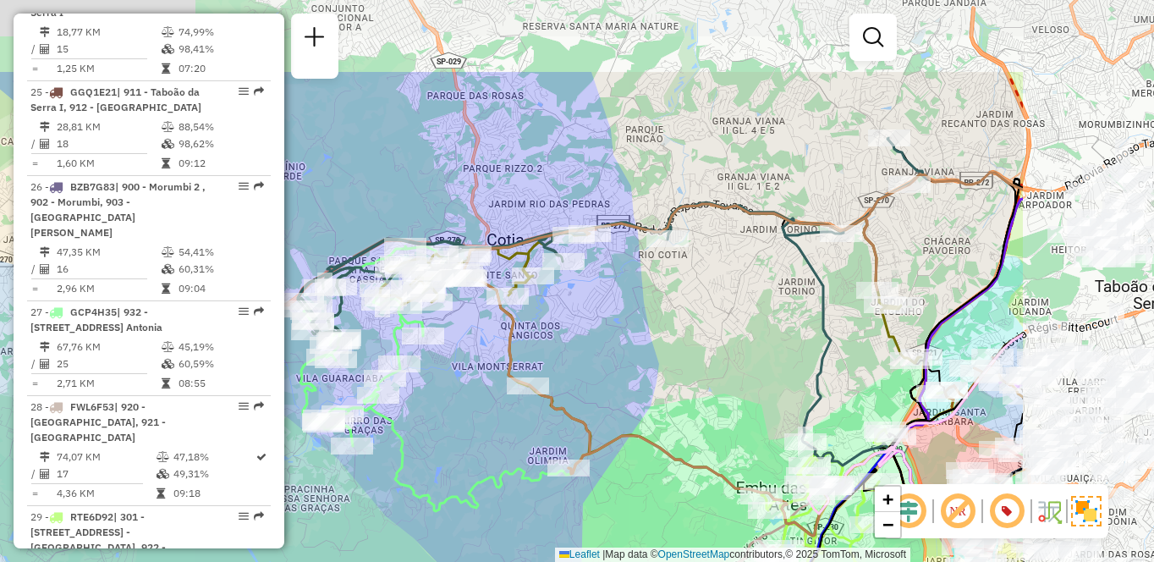
drag, startPoint x: 667, startPoint y: 384, endPoint x: 415, endPoint y: 510, distance: 281.8
click at [415, 510] on div "Janela de atendimento Grade de atendimento Capacidade Transportadoras Veículos …" at bounding box center [577, 281] width 1154 height 562
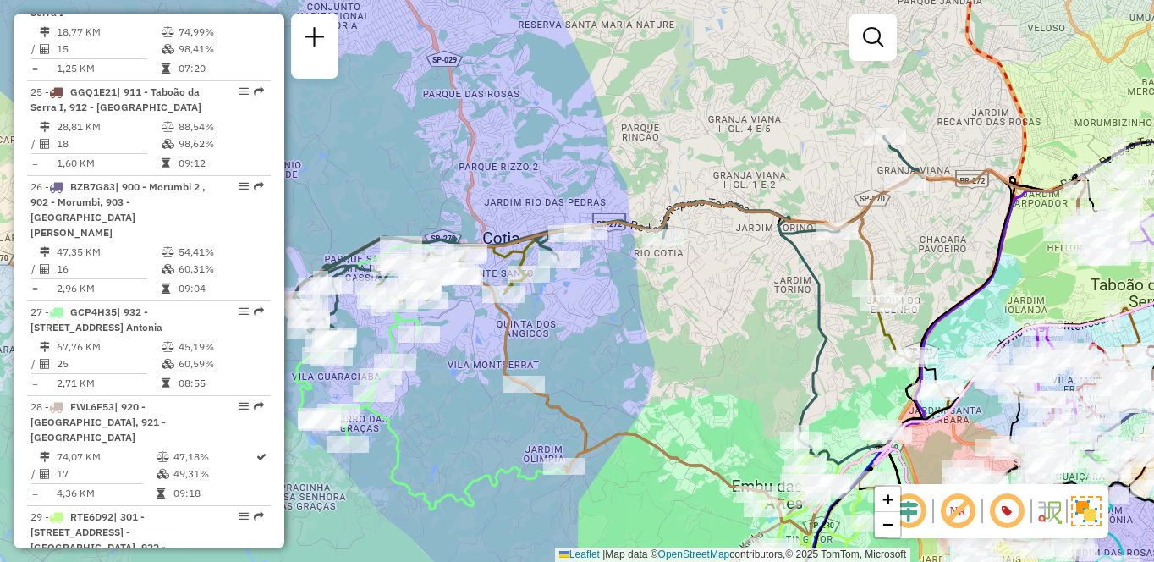
scroll to position [5552, 0]
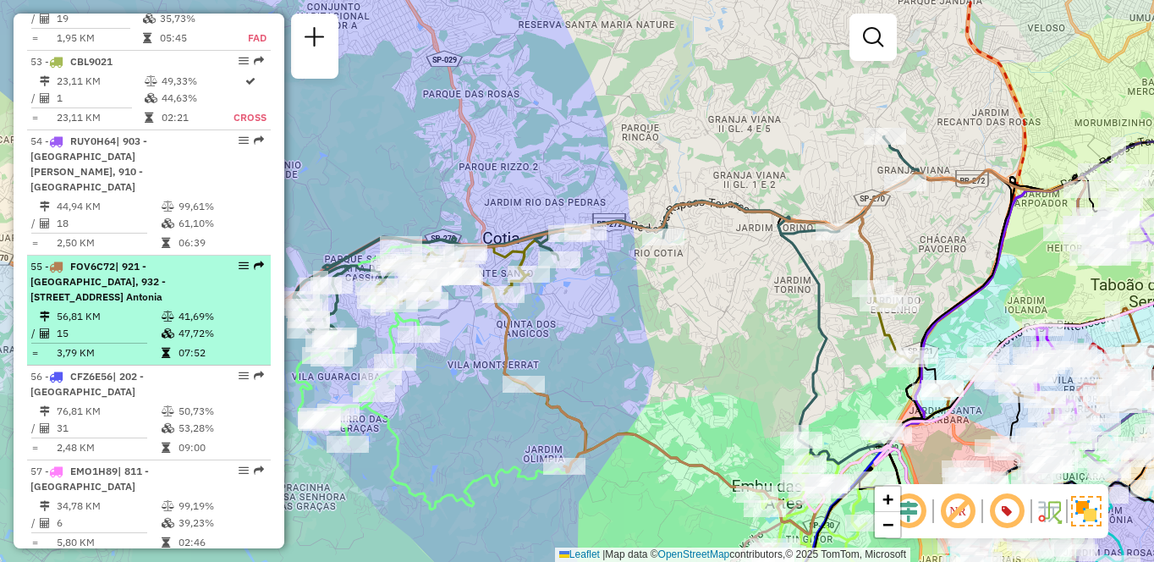
select select "**********"
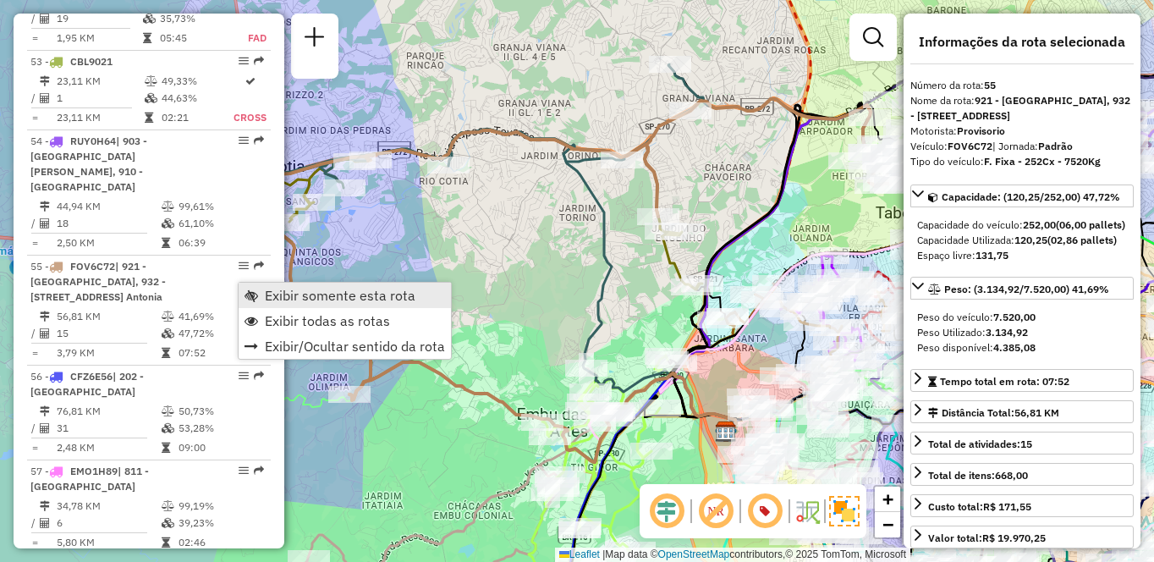
click at [263, 289] on link "Exibir somente esta rota" at bounding box center [345, 295] width 212 height 25
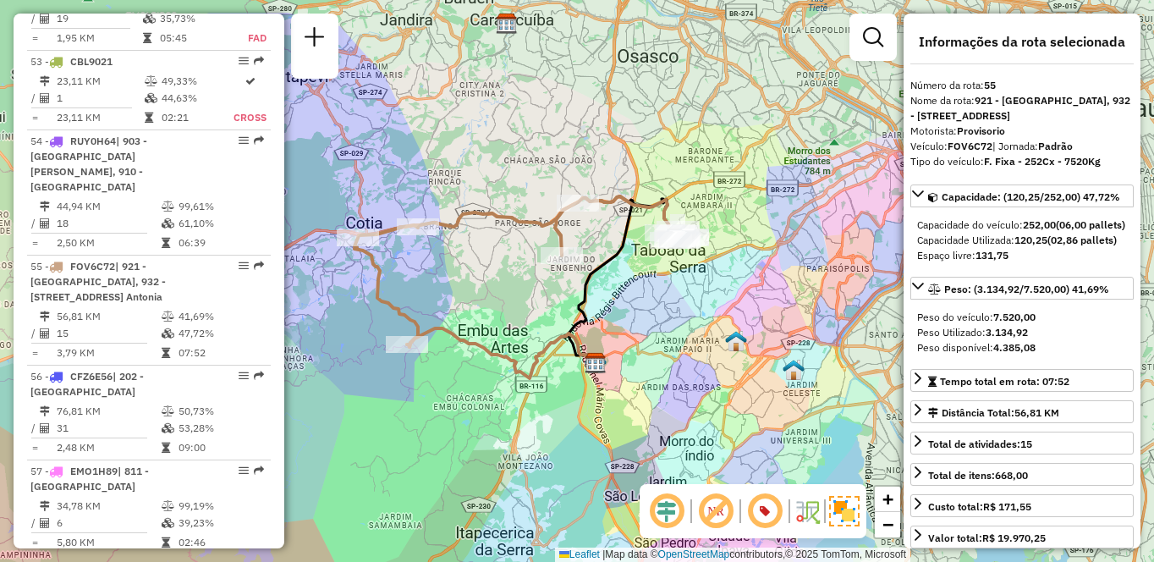
scroll to position [2805, 0]
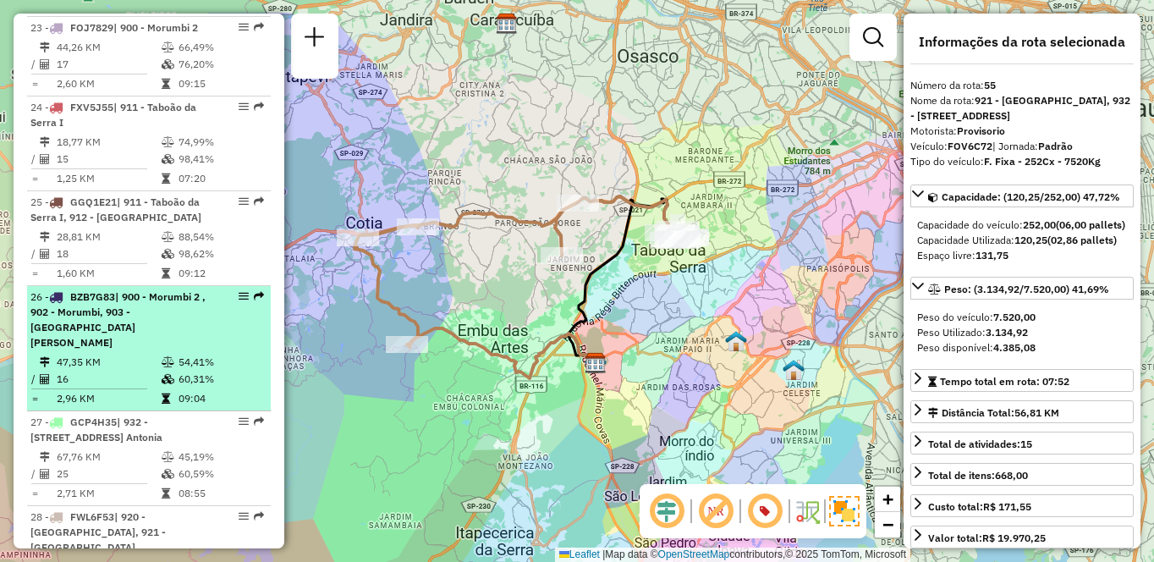
click at [91, 370] on td "16" at bounding box center [108, 378] width 105 height 17
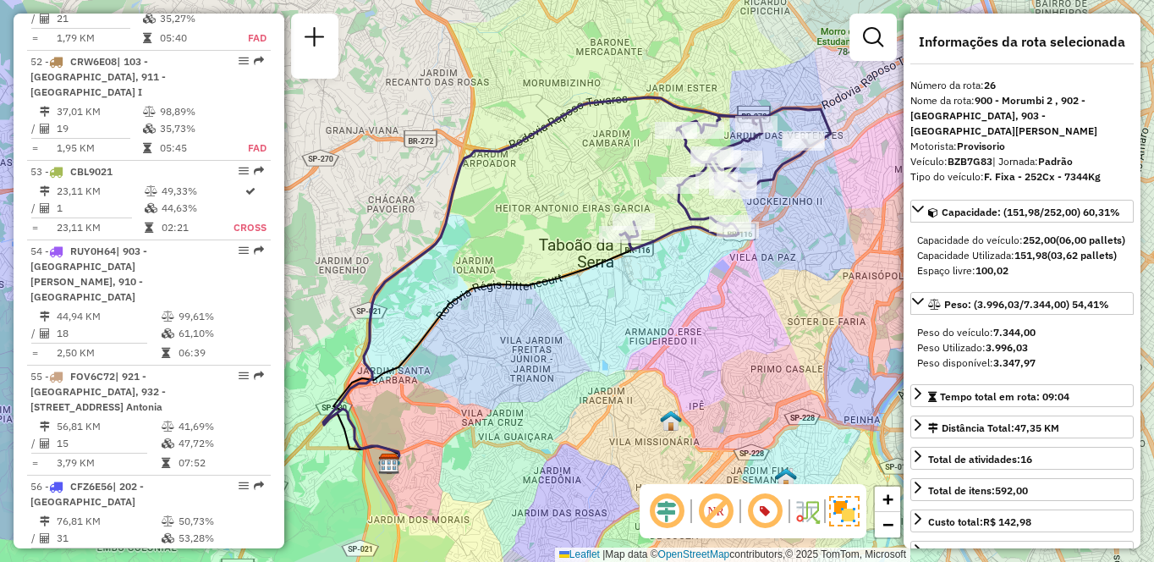
scroll to position [2820, 0]
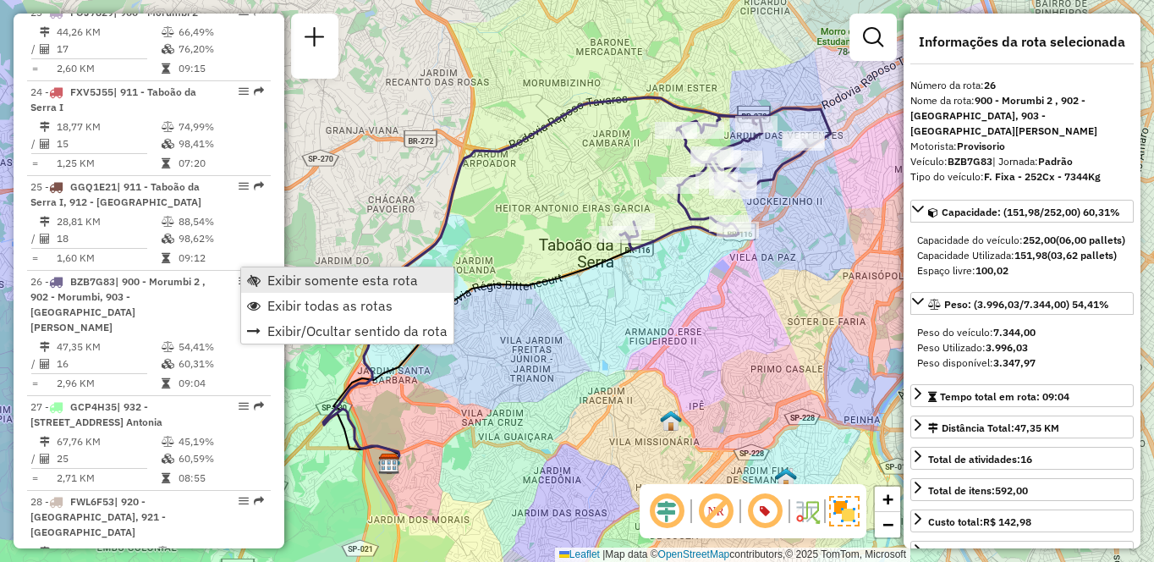
click at [283, 282] on span "Exibir somente esta rota" at bounding box center [342, 280] width 151 height 14
click at [272, 278] on span "Exibir somente esta rota" at bounding box center [341, 282] width 151 height 14
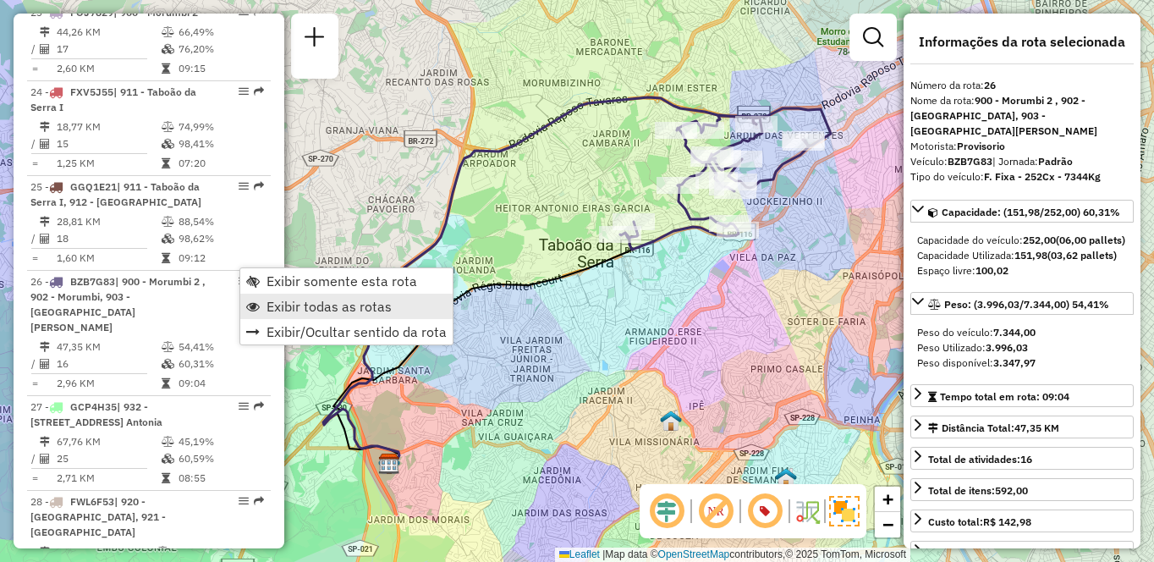
click at [290, 301] on span "Exibir todas as rotas" at bounding box center [328, 306] width 125 height 14
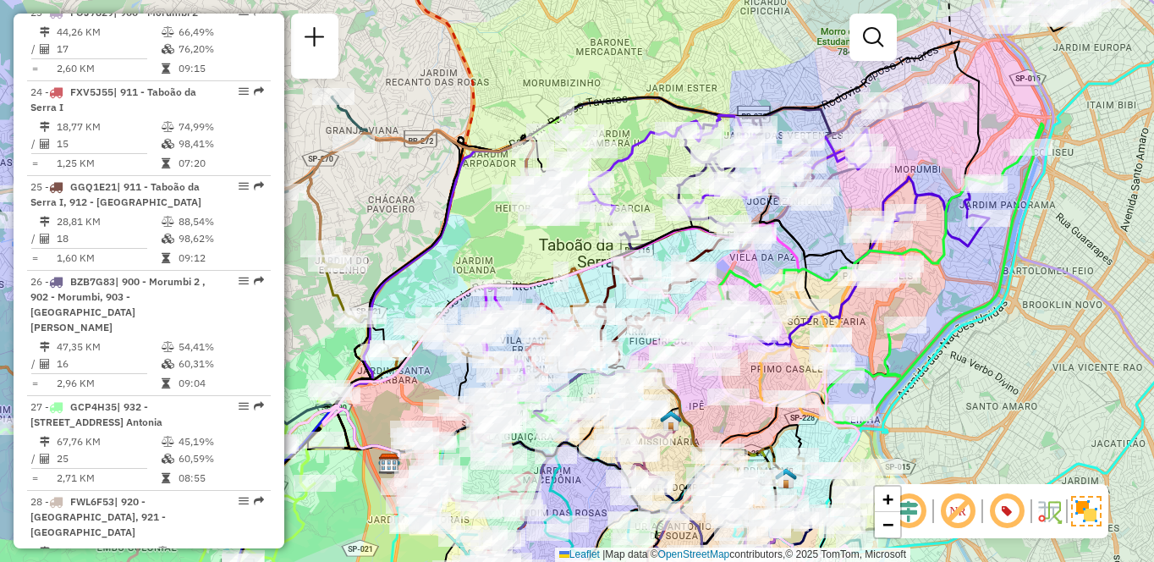
scroll to position [2536, 0]
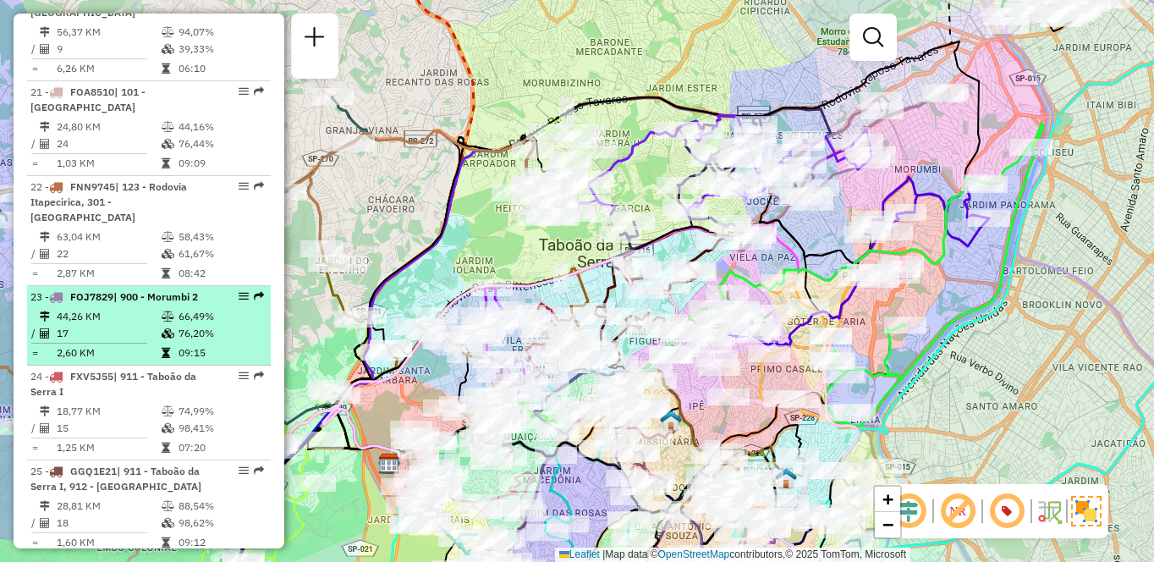
select select "**********"
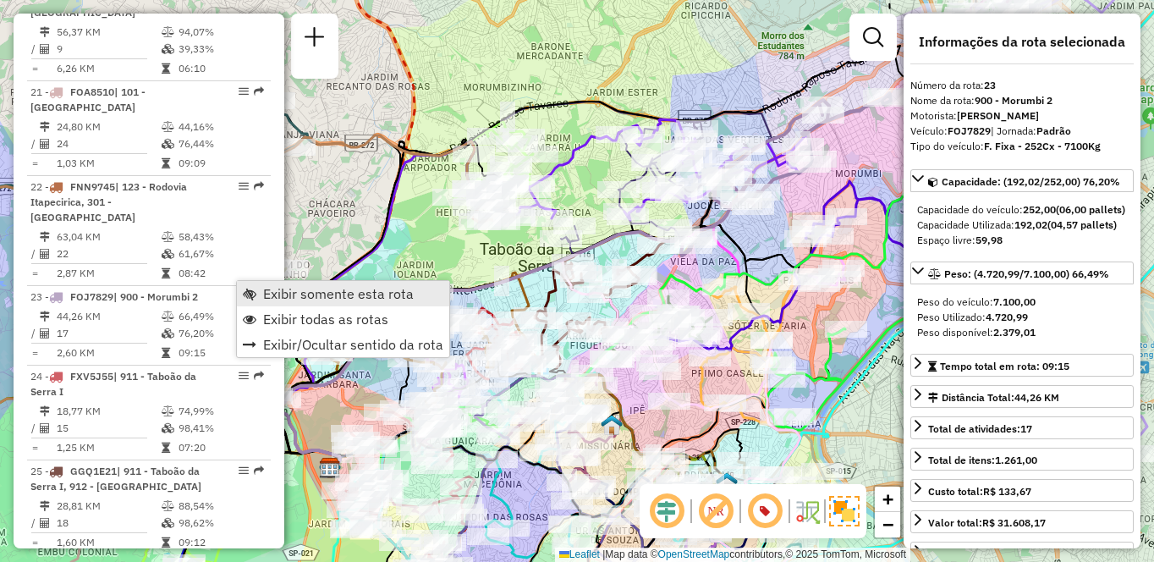
click at [272, 288] on span "Exibir somente esta rota" at bounding box center [338, 294] width 151 height 14
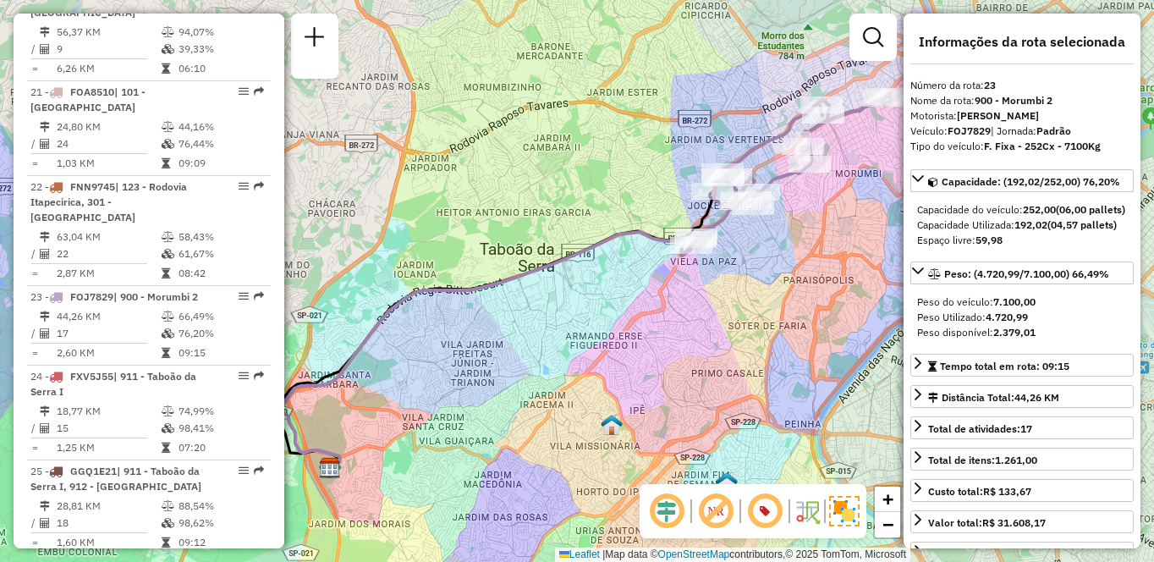
scroll to position [5662, 0]
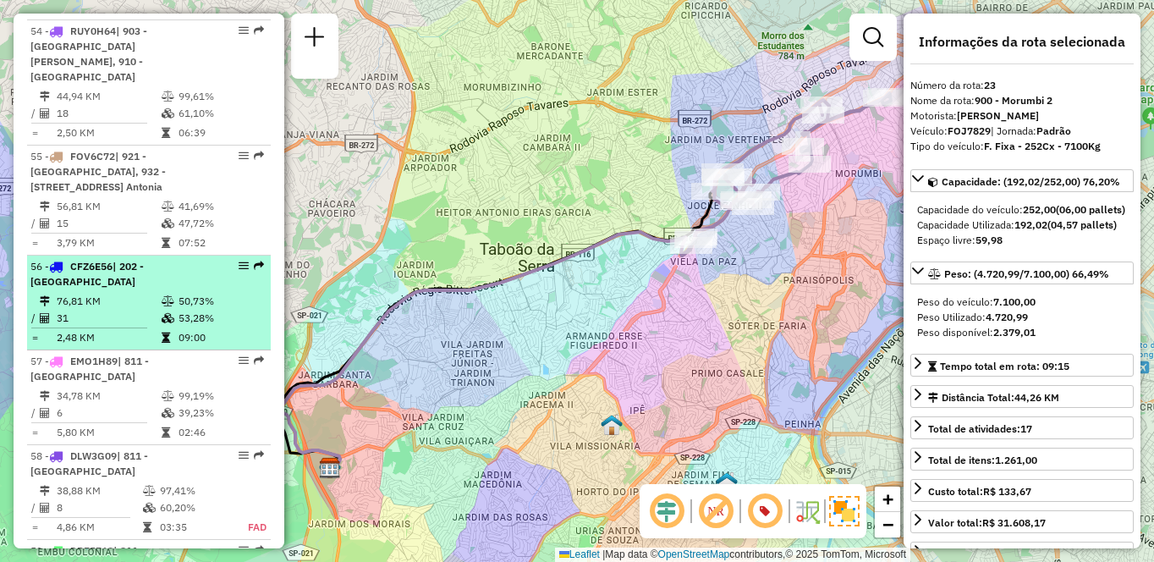
click at [145, 310] on td "76,81 KM" at bounding box center [108, 301] width 105 height 17
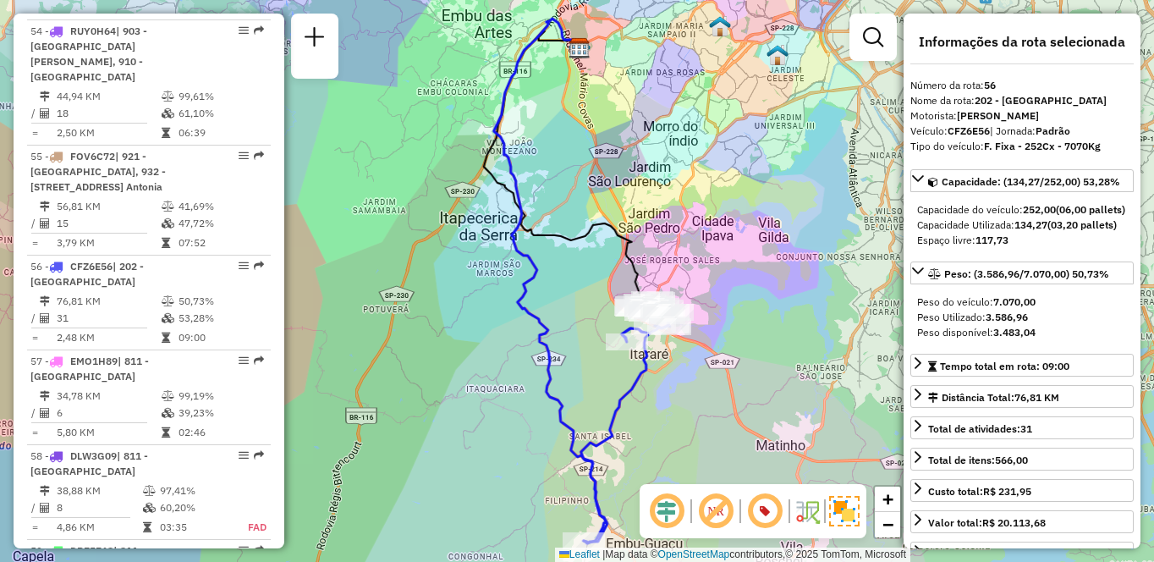
scroll to position [2426, 0]
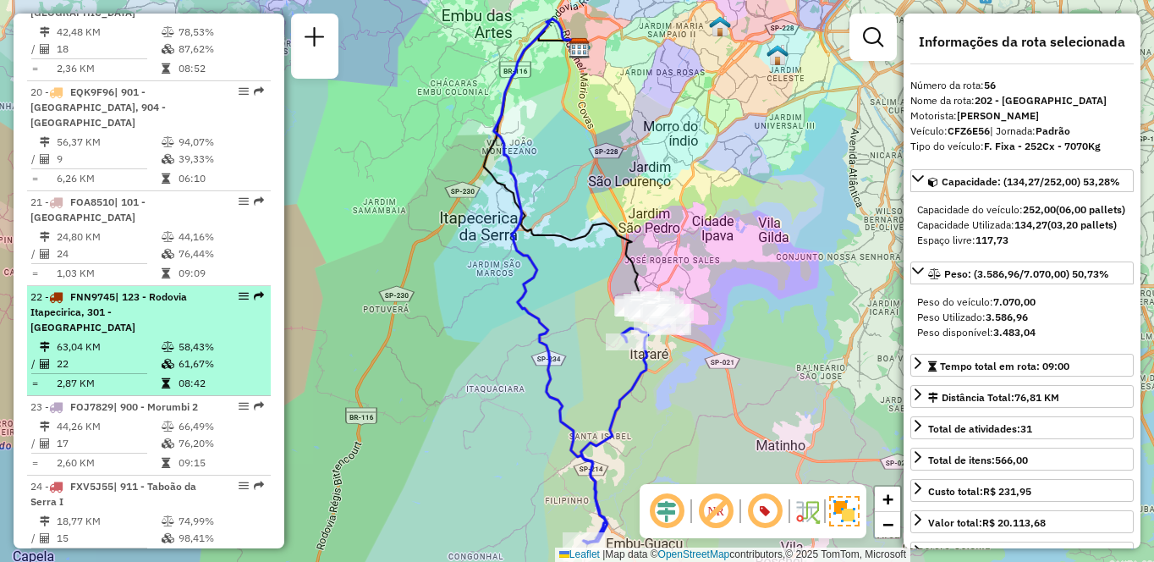
click at [79, 355] on td "22" at bounding box center [108, 363] width 105 height 17
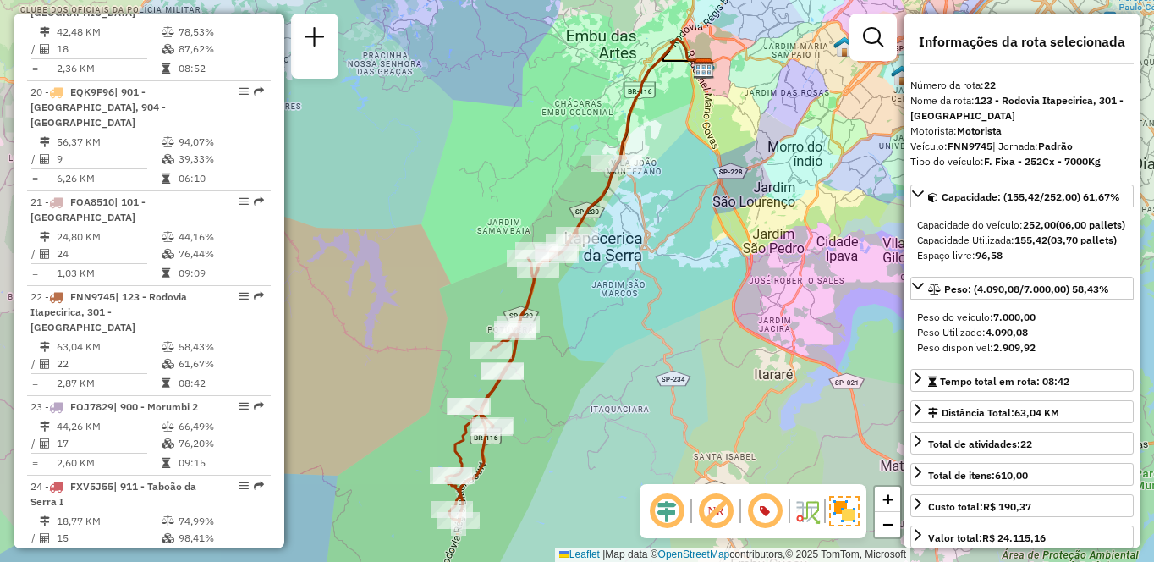
scroll to position [1653, 0]
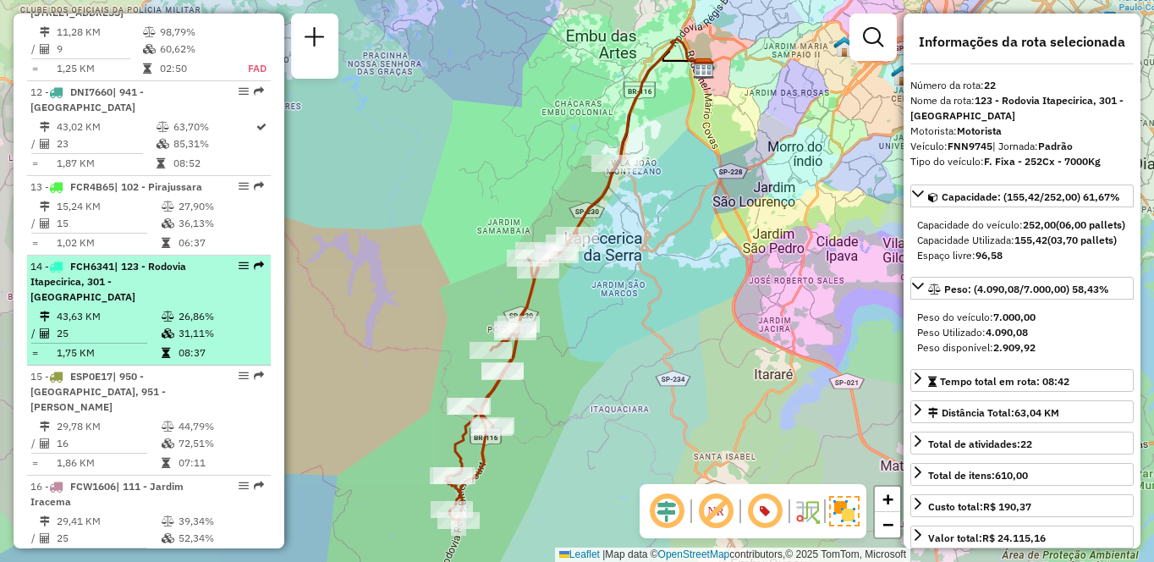
click at [129, 304] on div "14 - FCH6341 | 123 - Rodovia Itapecirica, 301 - Itapecirica da Serra" at bounding box center [119, 282] width 179 height 46
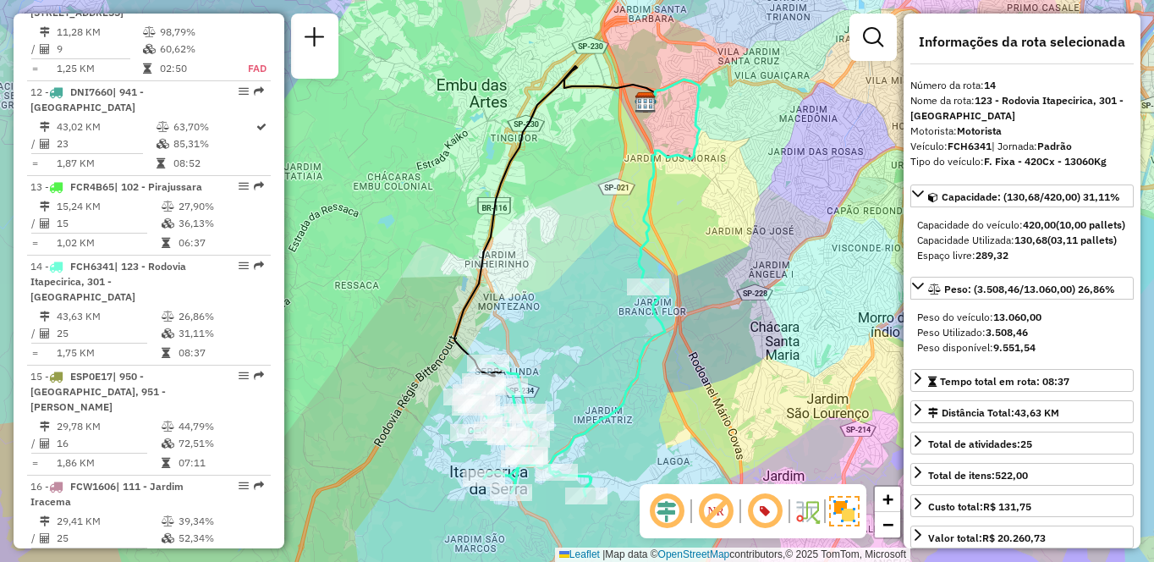
scroll to position [2426, 0]
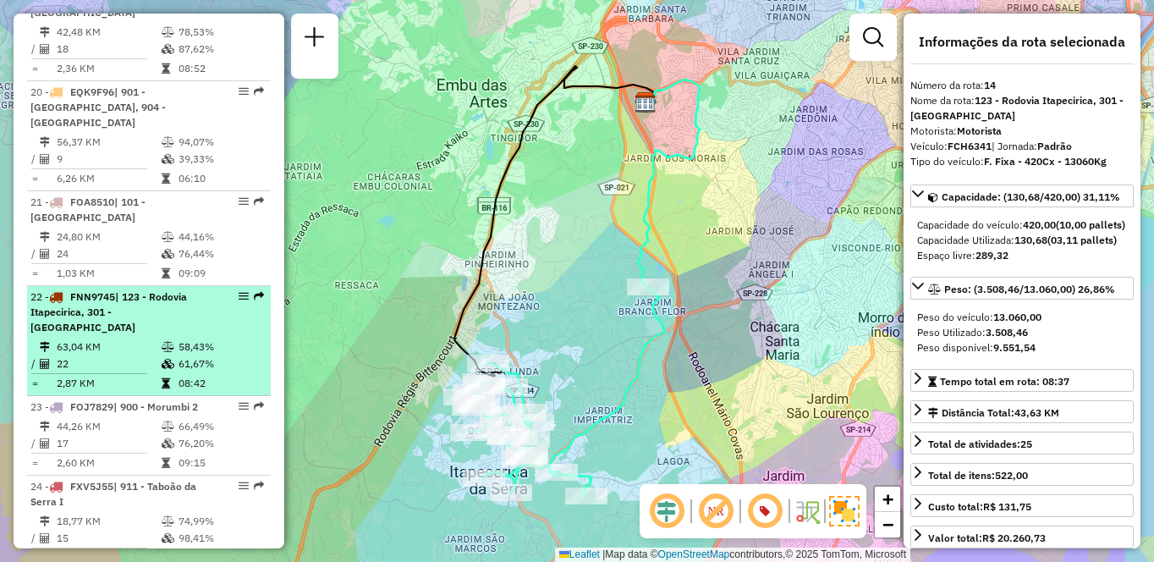
click at [103, 319] on div "22 - FNN9745 | 123 - Rodovia Itapecirica, 301 - [GEOGRAPHIC_DATA]" at bounding box center [119, 312] width 179 height 46
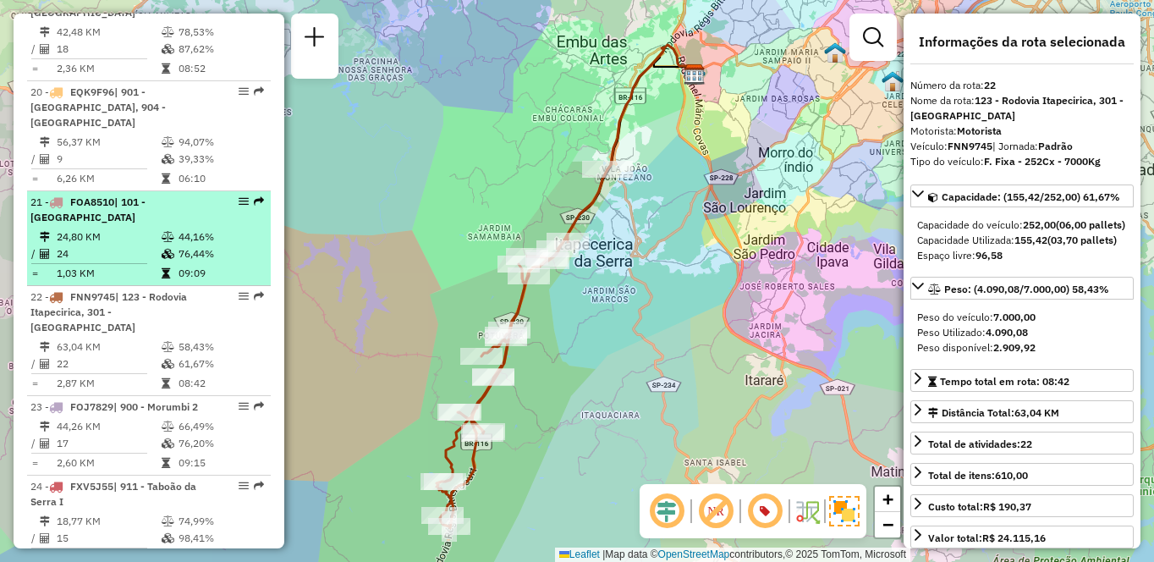
click at [121, 228] on td "24,80 KM" at bounding box center [108, 236] width 105 height 17
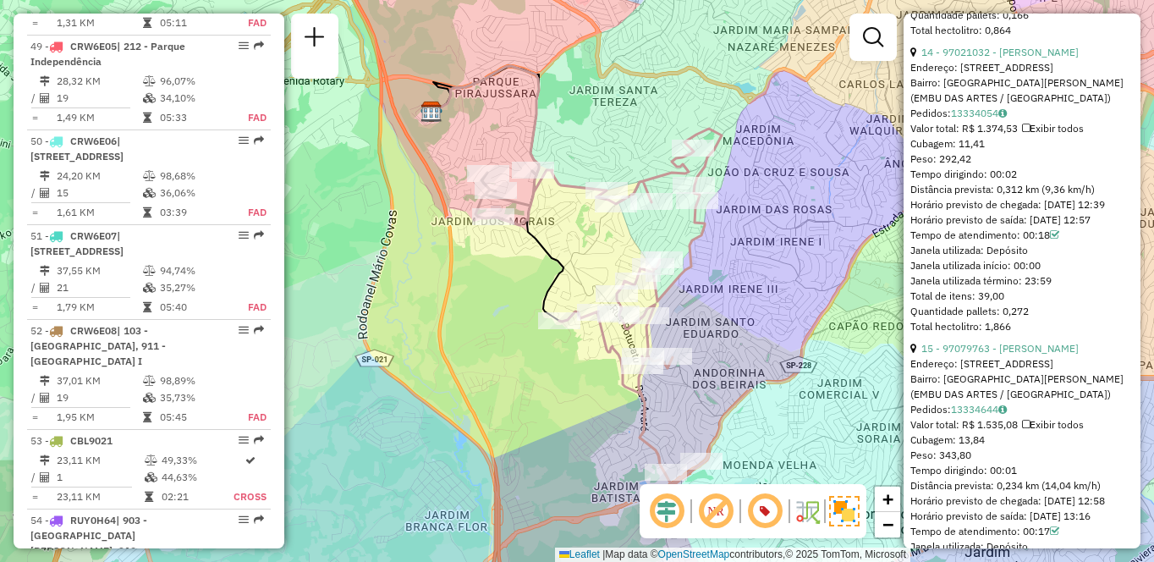
scroll to position [1259, 0]
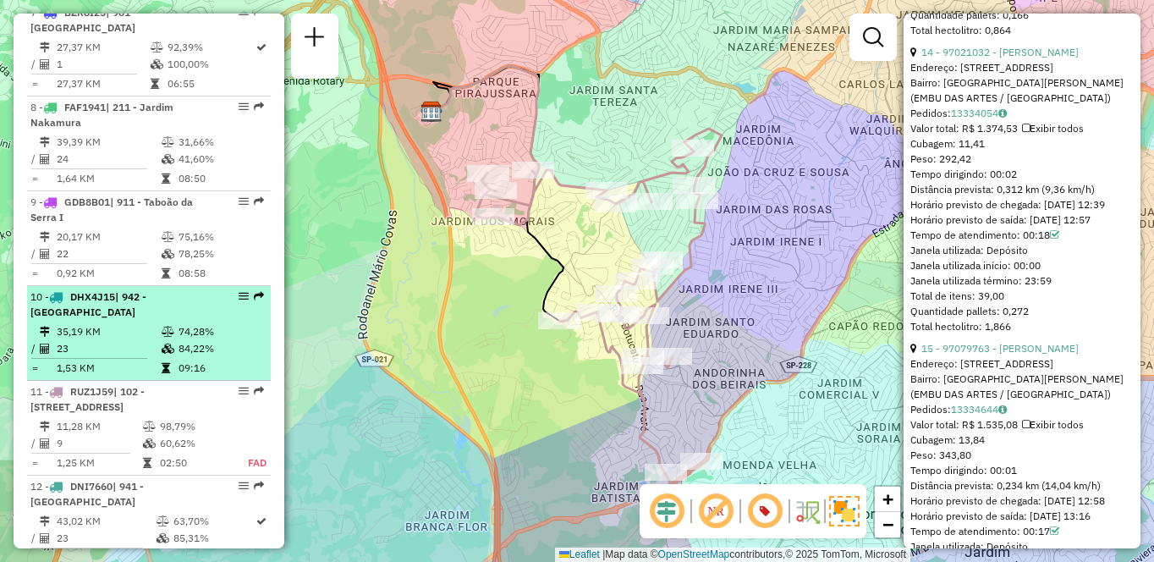
click at [93, 323] on td "35,19 KM" at bounding box center [108, 331] width 105 height 17
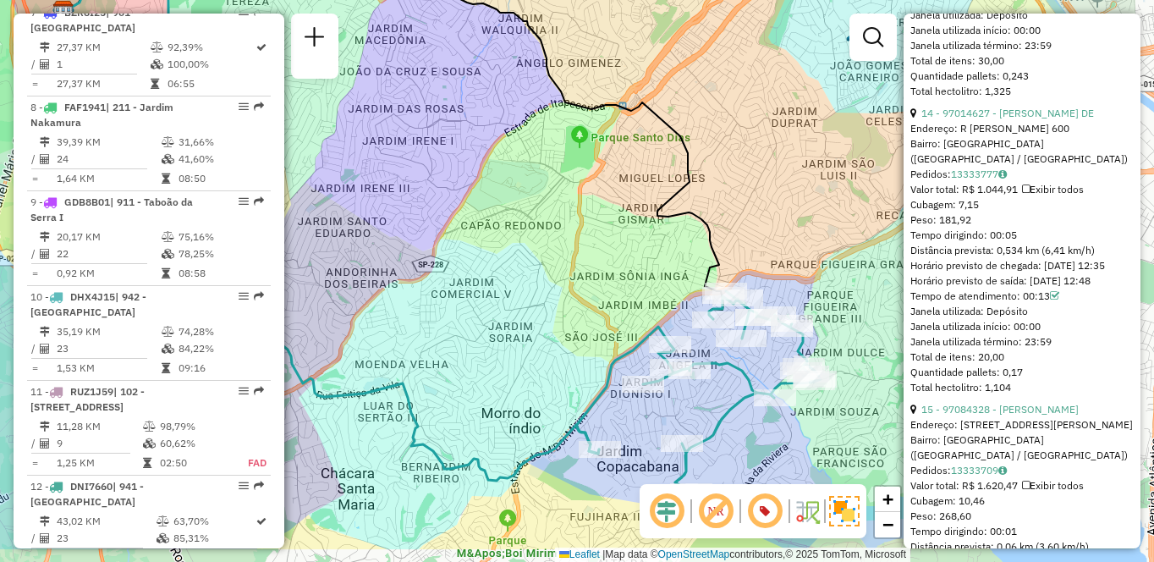
drag, startPoint x: 698, startPoint y: 286, endPoint x: 563, endPoint y: 217, distance: 151.3
click at [563, 217] on div "Janela de atendimento Grade de atendimento Capacidade Transportadoras Veículos …" at bounding box center [577, 281] width 1154 height 562
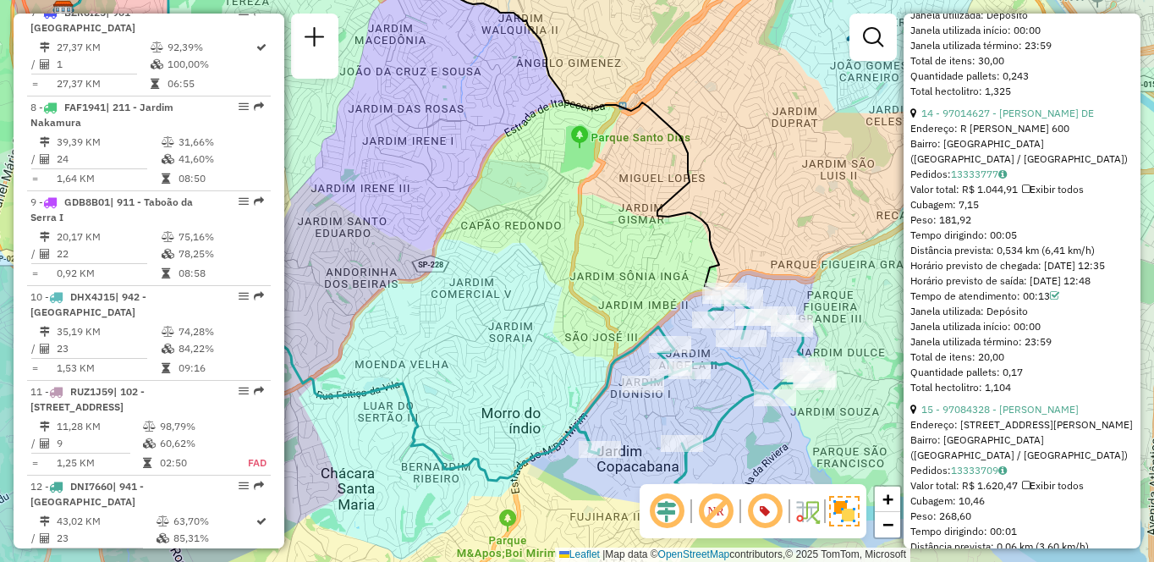
scroll to position [2047, 0]
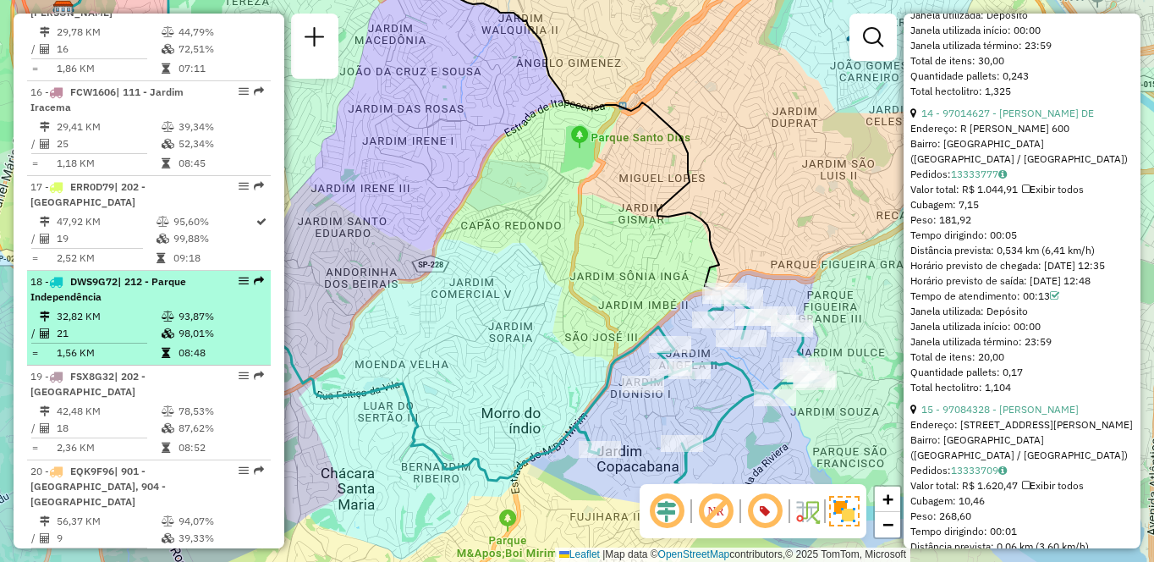
click at [149, 289] on div "18 - DWS9G72 | 212 - Parque Independência" at bounding box center [119, 289] width 179 height 30
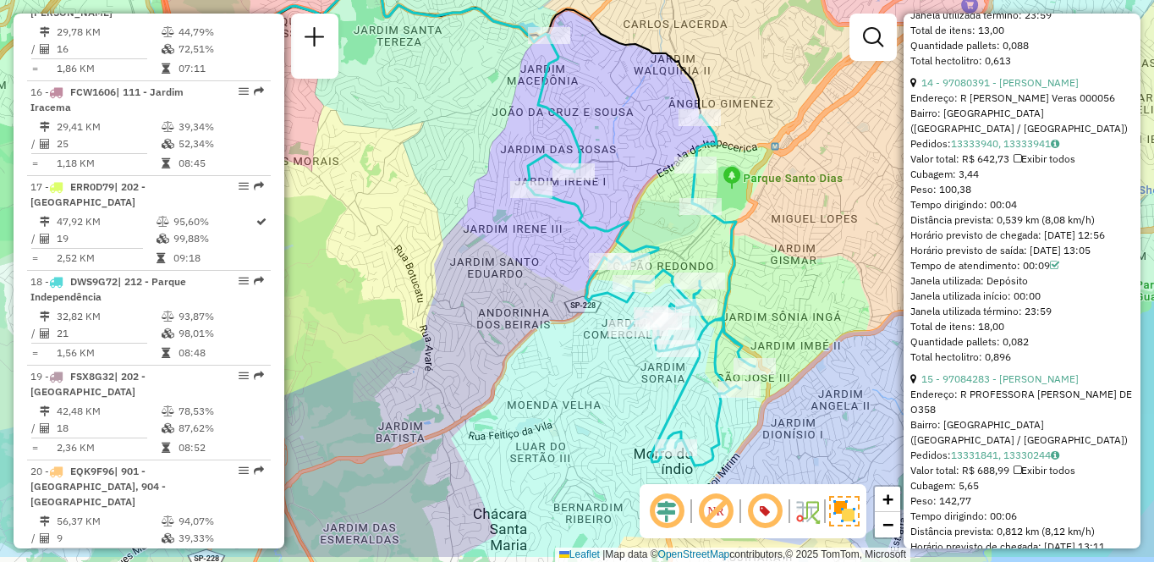
drag, startPoint x: 589, startPoint y: 359, endPoint x: 497, endPoint y: 298, distance: 110.3
click at [497, 298] on div "Janela de atendimento Grade de atendimento Capacidade Transportadoras Veículos …" at bounding box center [577, 281] width 1154 height 562
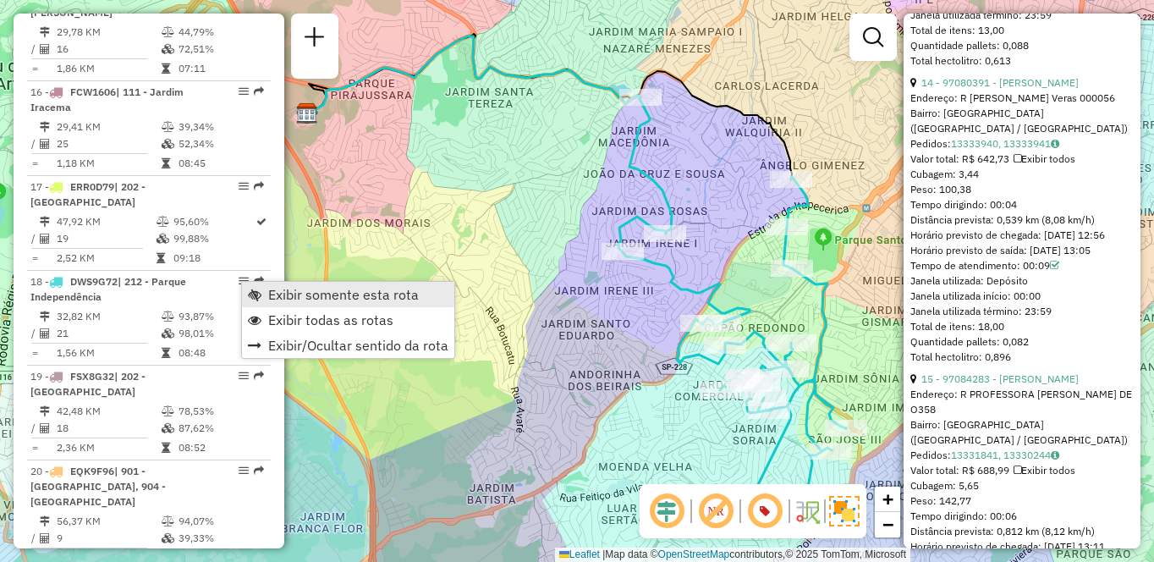
click at [268, 290] on link "Exibir somente esta rota" at bounding box center [348, 294] width 212 height 25
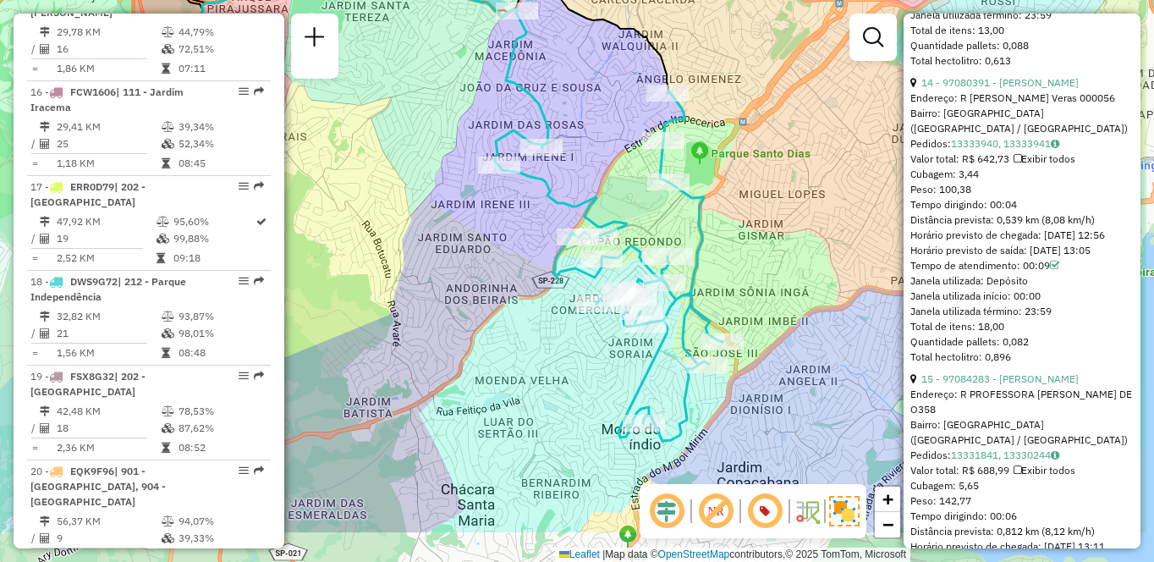
drag, startPoint x: 547, startPoint y: 382, endPoint x: 422, endPoint y: 294, distance: 153.5
click at [422, 294] on div "Janela de atendimento Grade de atendimento Capacidade Transportadoras Veículos …" at bounding box center [577, 281] width 1154 height 562
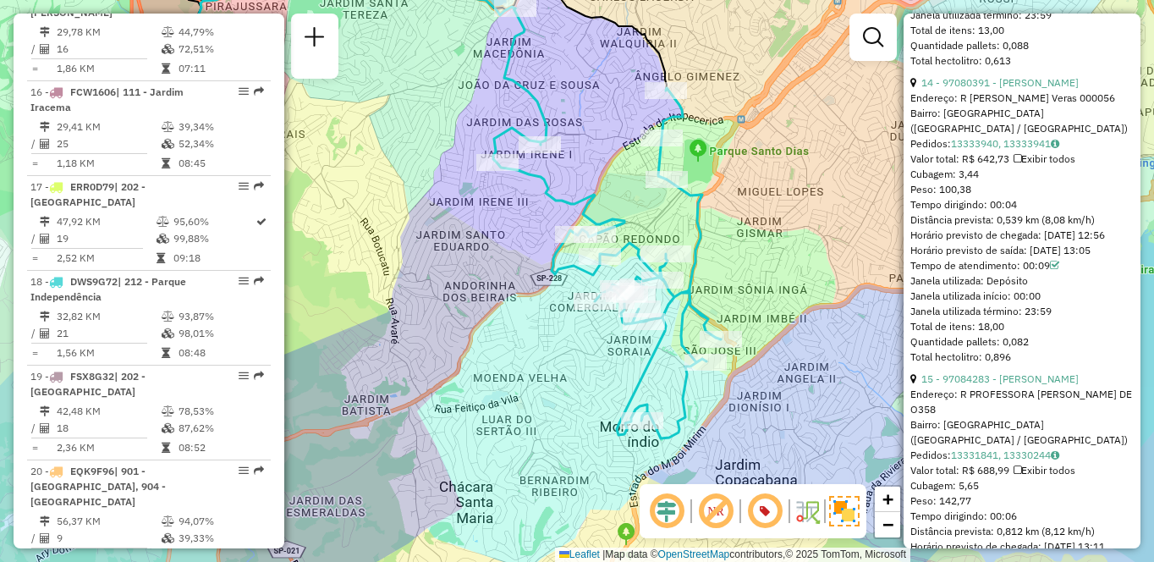
scroll to position [3025, 0]
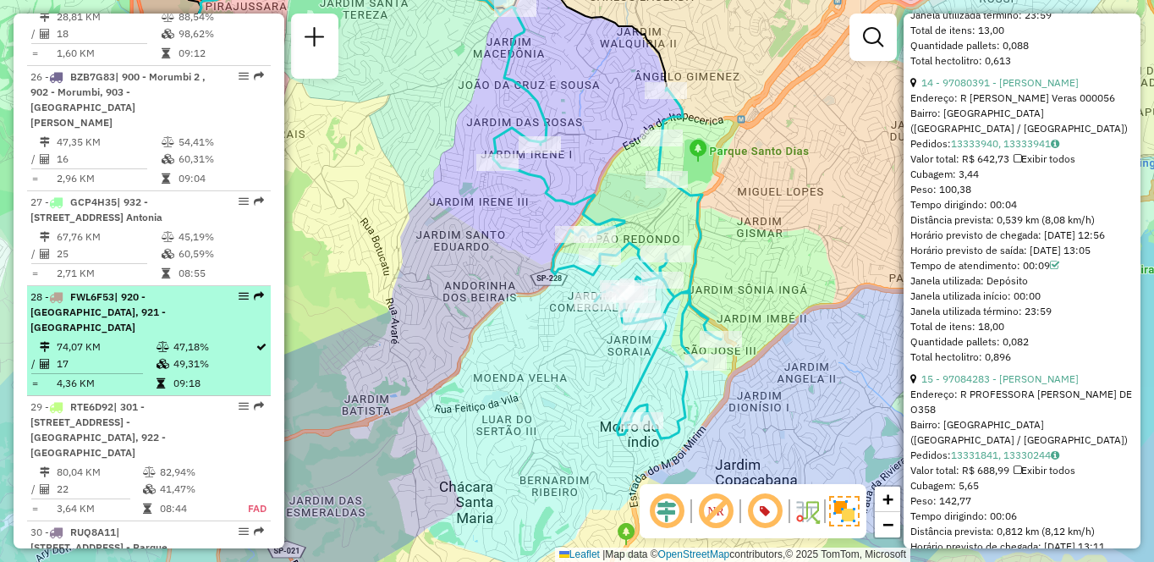
click at [75, 355] on td "17" at bounding box center [106, 363] width 100 height 17
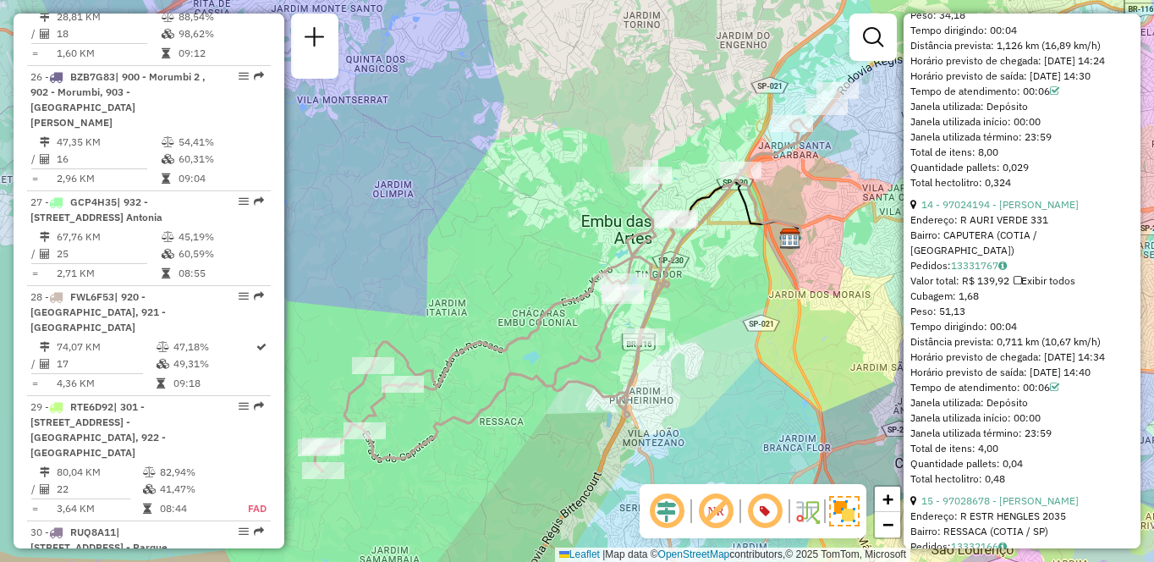
scroll to position [1857, 0]
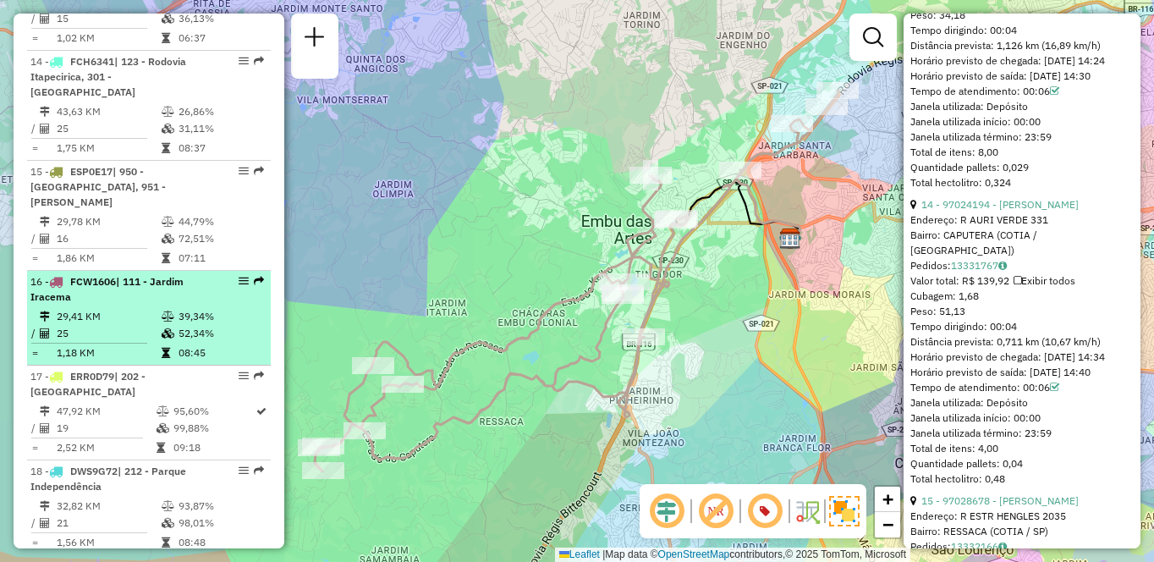
click at [178, 321] on td "39,34%" at bounding box center [220, 316] width 85 height 17
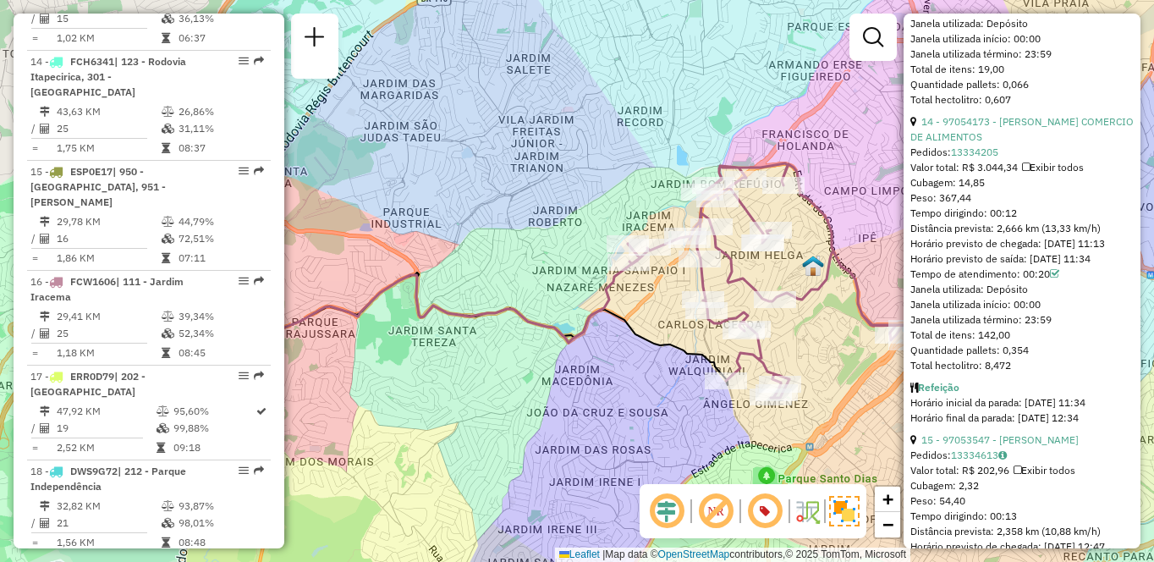
scroll to position [1069, 0]
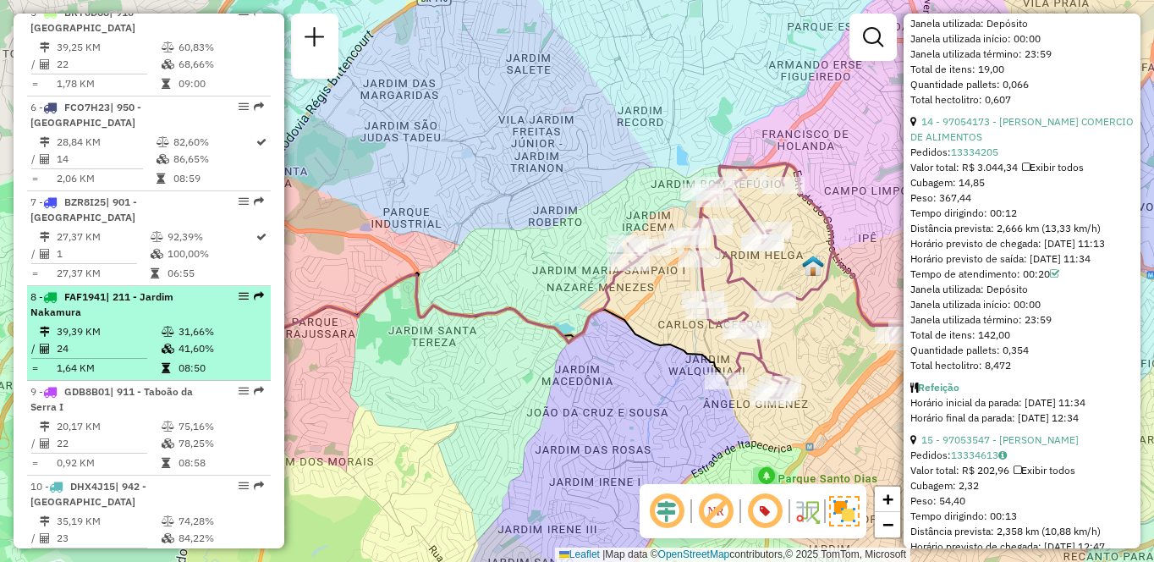
click at [68, 301] on span "| 211 - Jardim Nakamura" at bounding box center [101, 304] width 143 height 28
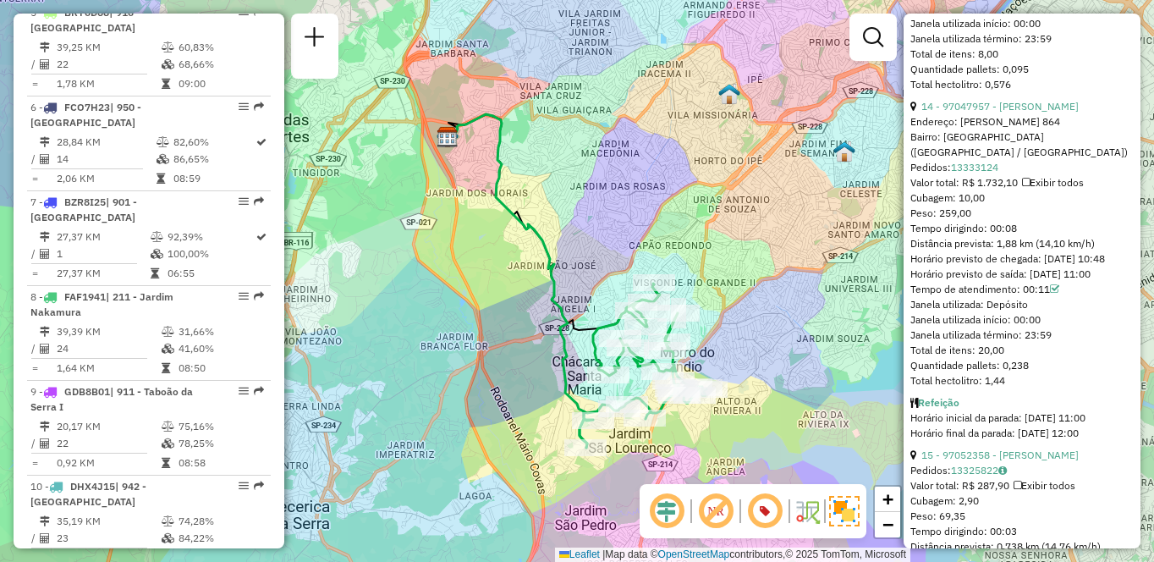
scroll to position [2710, 0]
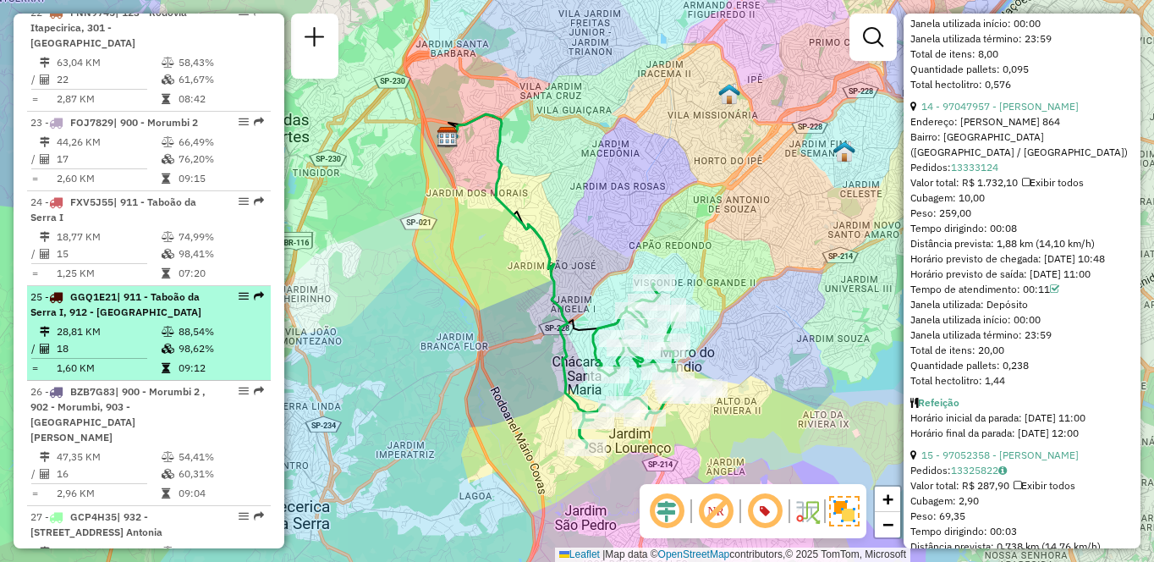
click at [211, 340] on td "98,62%" at bounding box center [220, 348] width 85 height 17
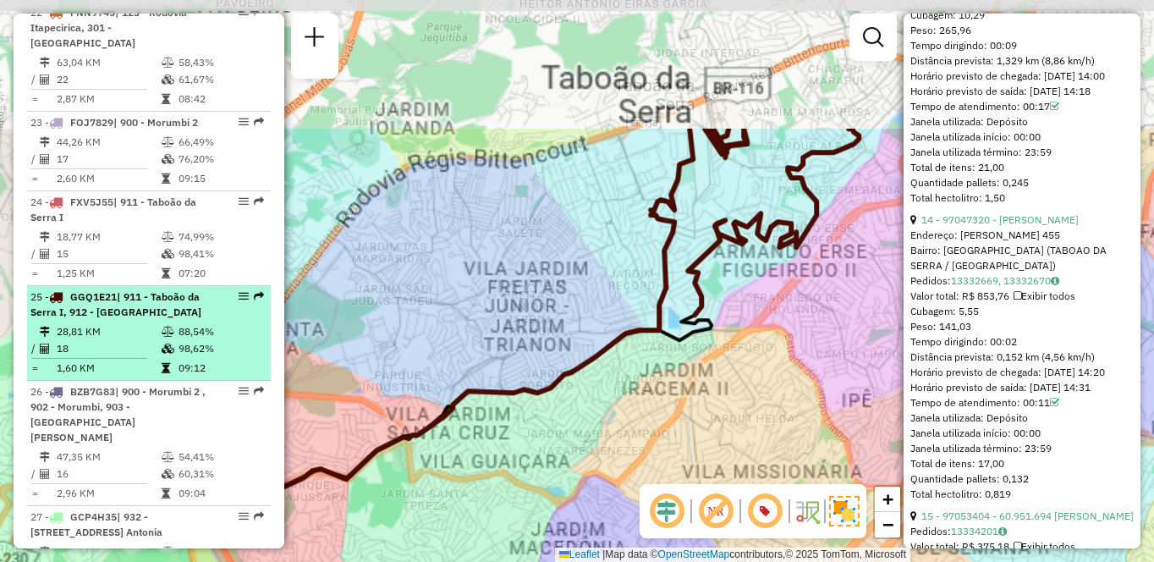
scroll to position [4478, 0]
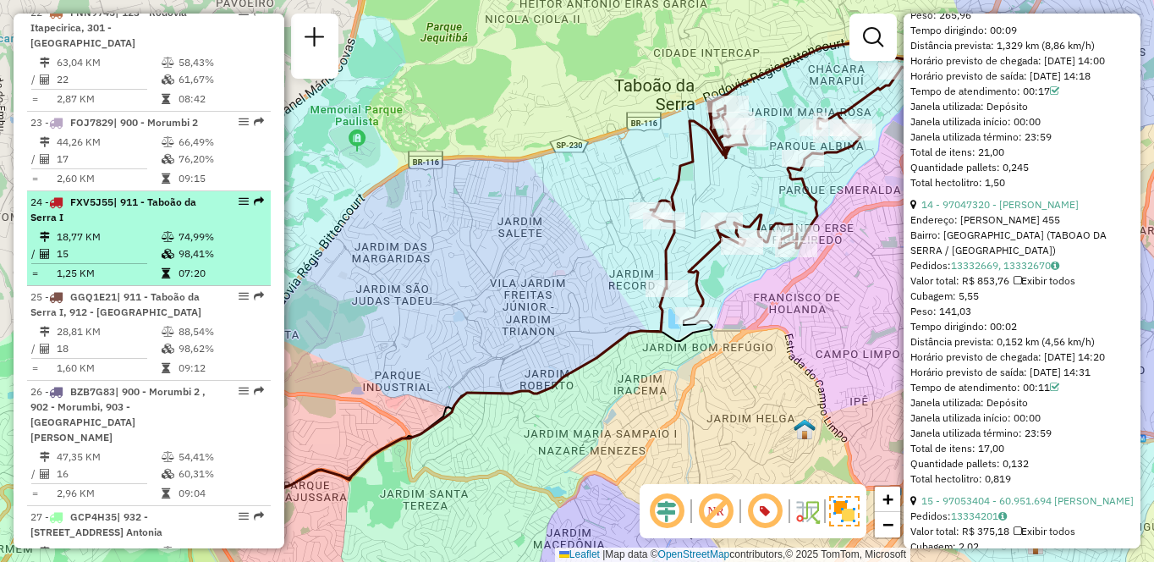
click at [114, 195] on div "24 - FXV5J55 | 911 - Taboão da Serra I" at bounding box center [119, 210] width 179 height 30
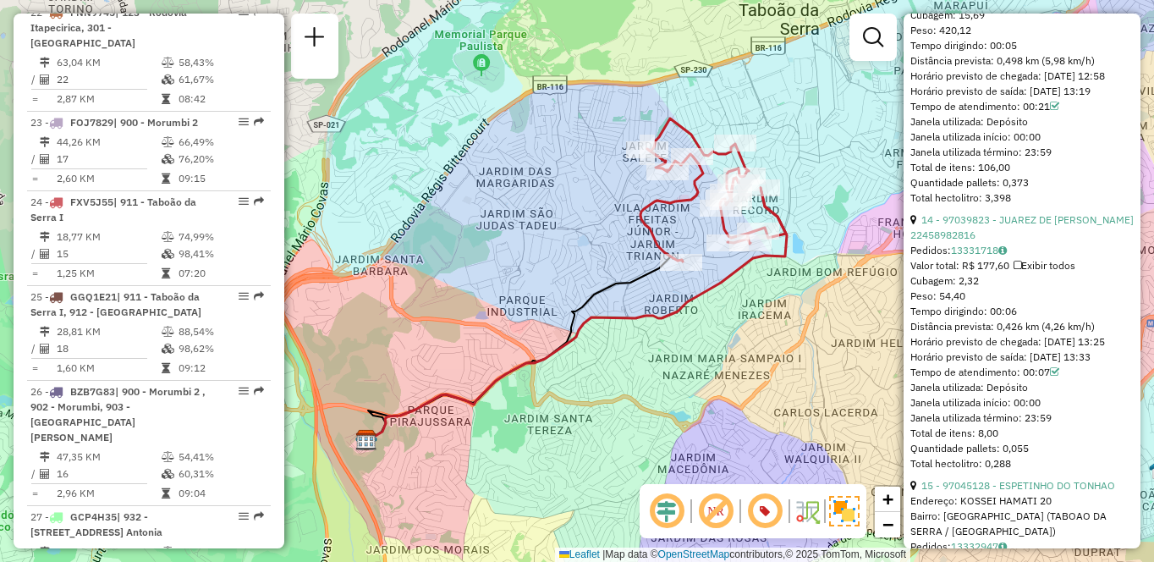
scroll to position [516, 0]
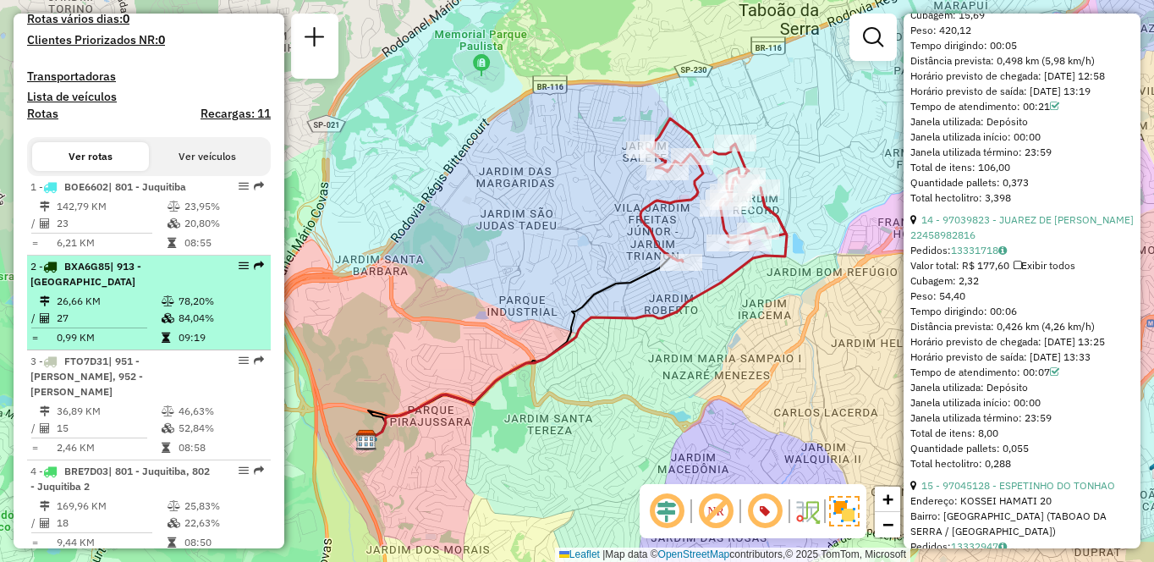
click at [131, 289] on div "2 - BXA6G85 | 913 - [GEOGRAPHIC_DATA]" at bounding box center [119, 274] width 179 height 30
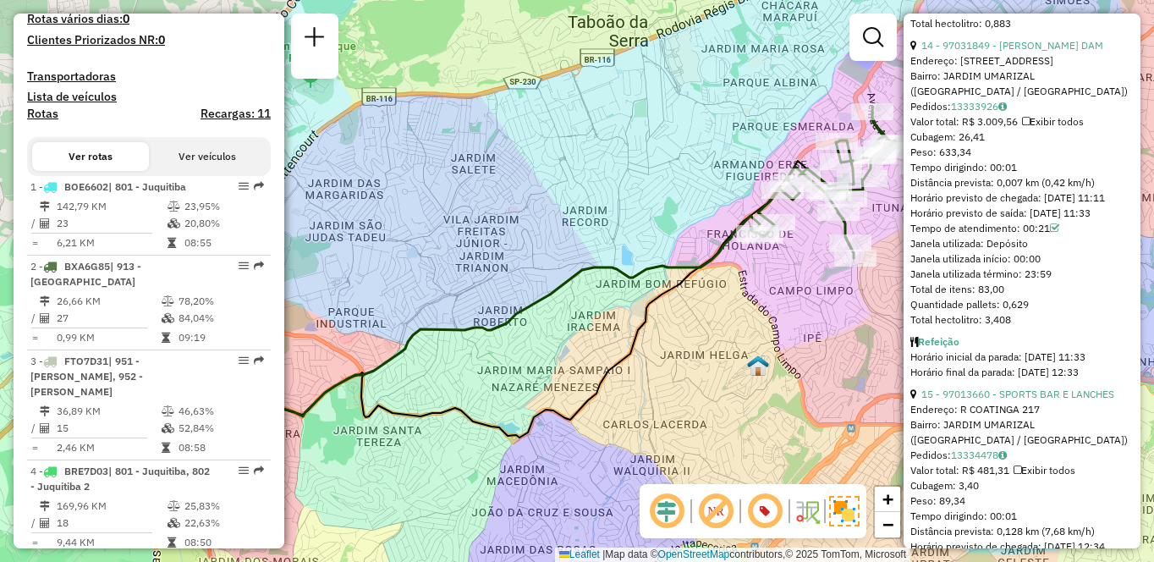
scroll to position [800, 0]
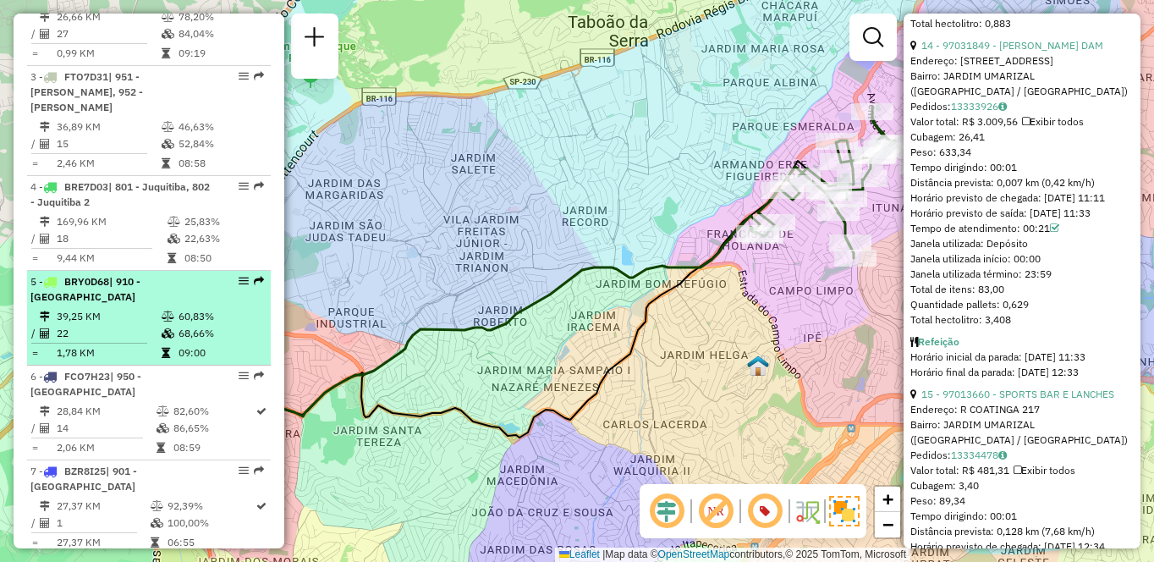
click at [101, 325] on td "22" at bounding box center [108, 333] width 105 height 17
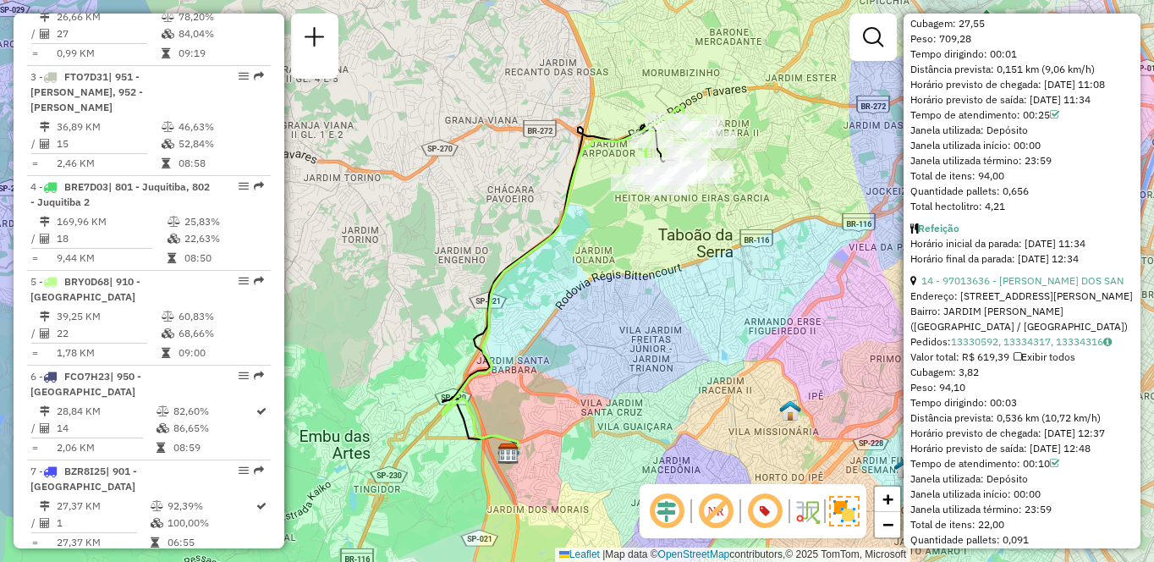
scroll to position [1164, 0]
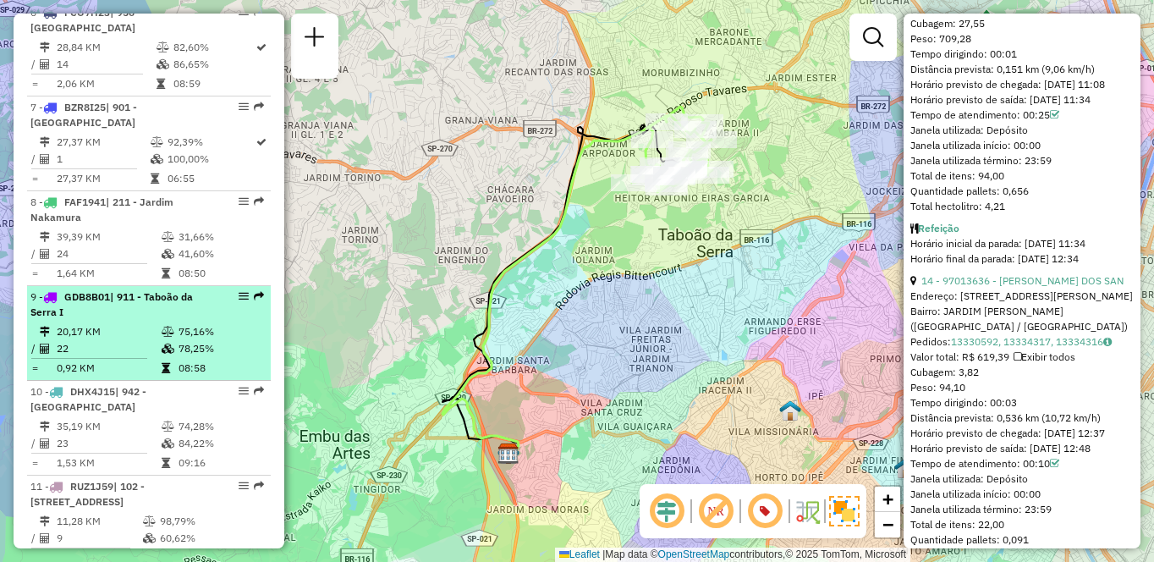
click at [141, 358] on hr at bounding box center [89, 358] width 116 height 1
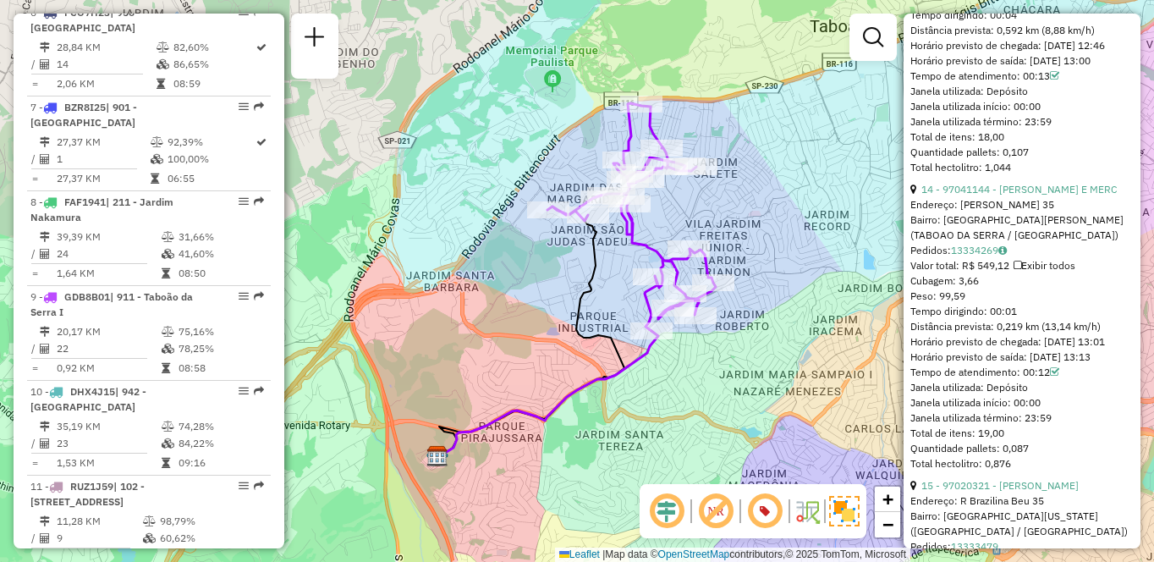
scroll to position [0, 0]
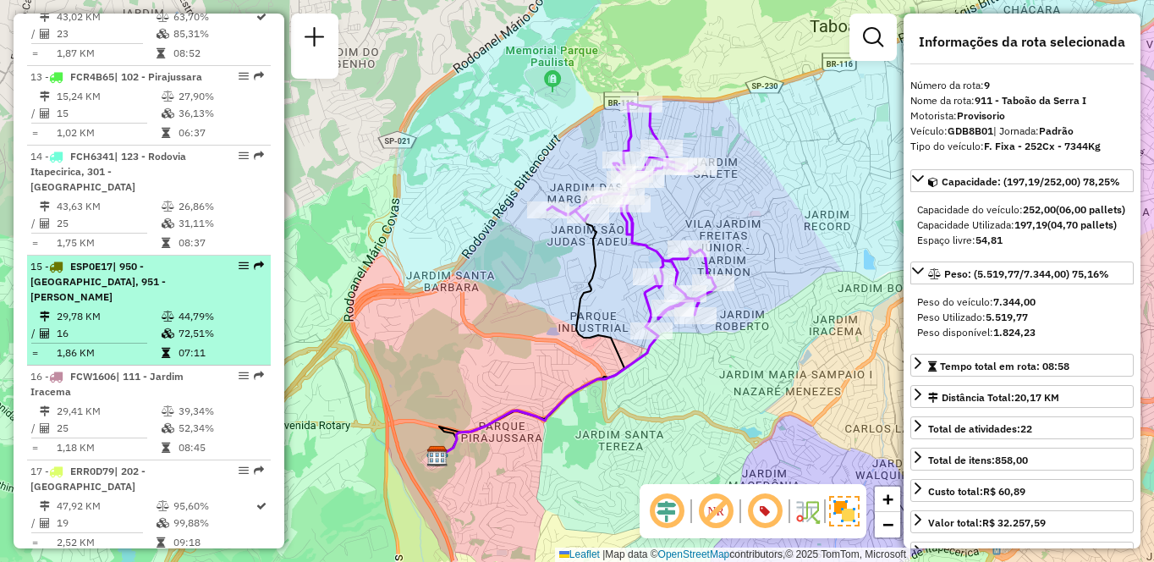
click at [211, 318] on td "44,79%" at bounding box center [220, 316] width 85 height 17
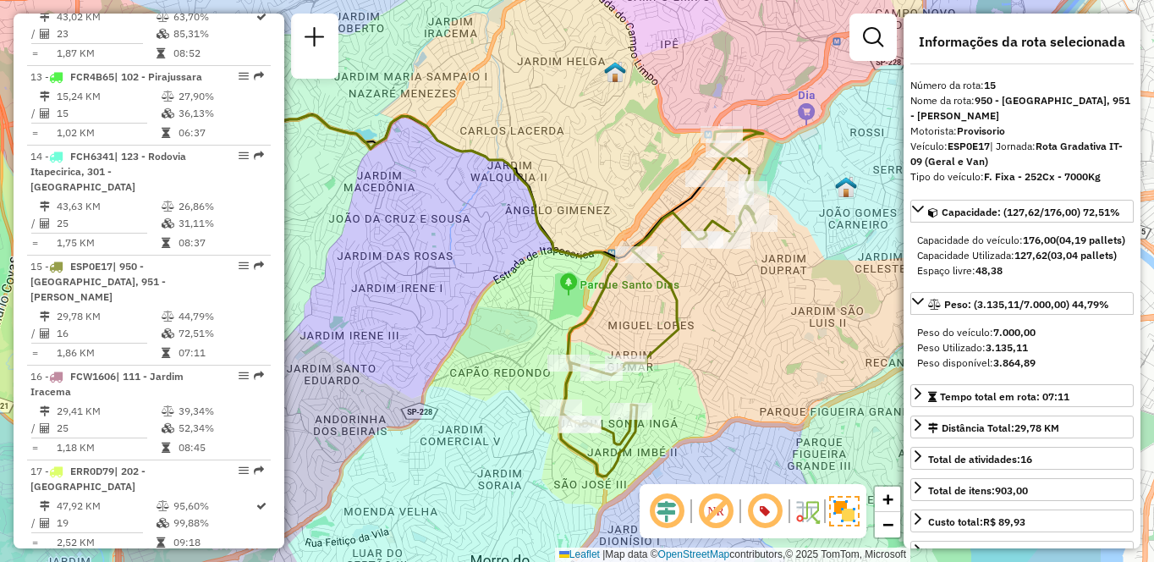
drag, startPoint x: 465, startPoint y: 366, endPoint x: 297, endPoint y: 363, distance: 168.4
click at [297, 363] on div "Janela de atendimento Grade de atendimento Capacidade Transportadoras Veículos …" at bounding box center [577, 281] width 1154 height 562
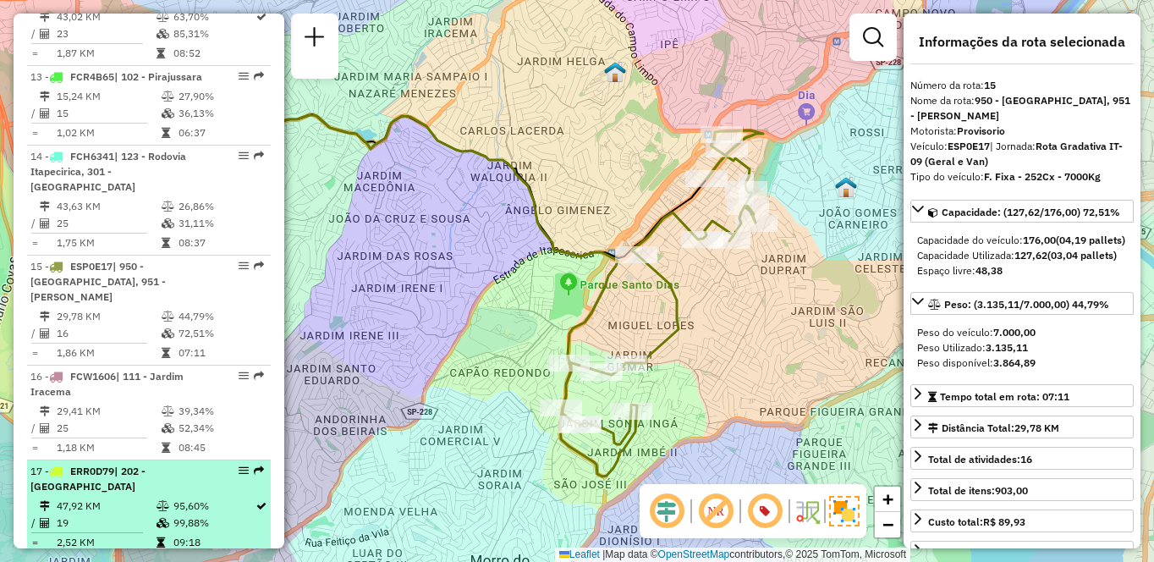
click at [108, 531] on td at bounding box center [92, 532] width 125 height 3
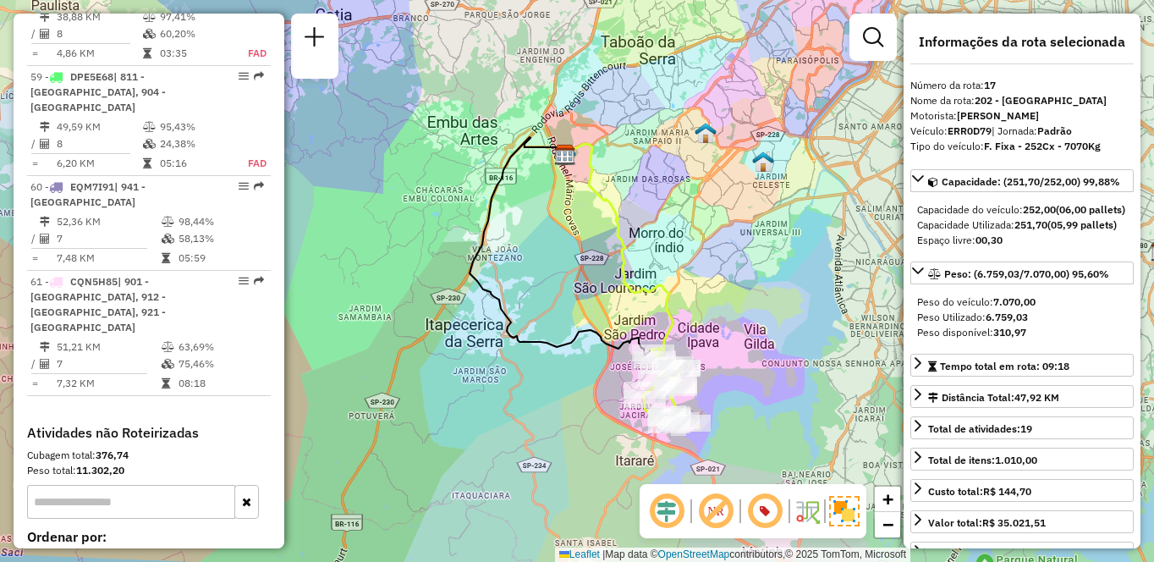
scroll to position [1558, 0]
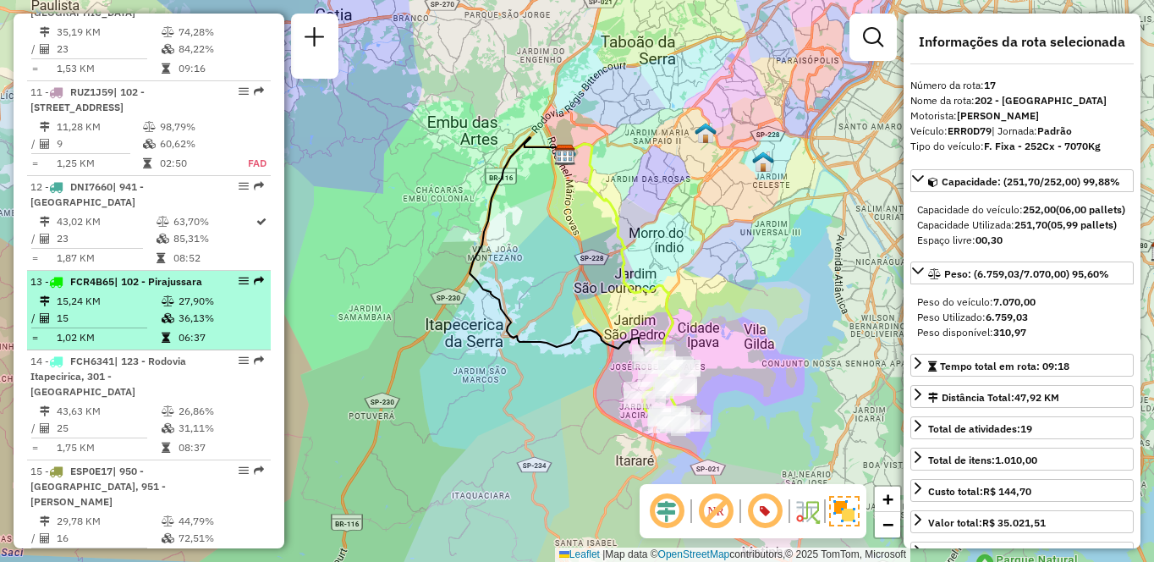
click at [150, 288] on div "13 - FCR4B65 | 102 - Pirajussara" at bounding box center [119, 281] width 179 height 15
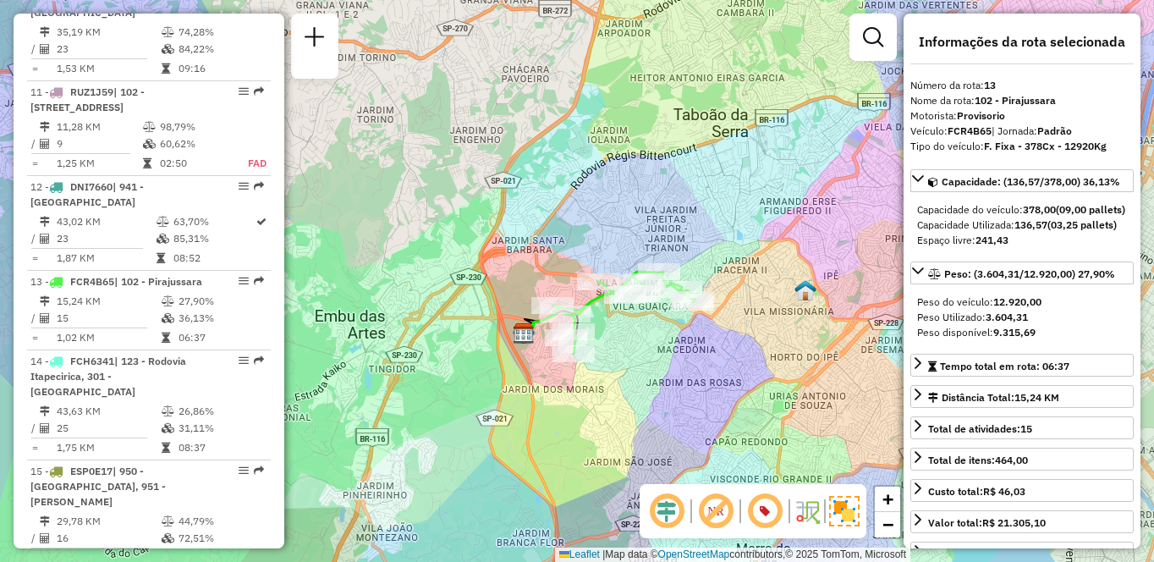
scroll to position [880, 0]
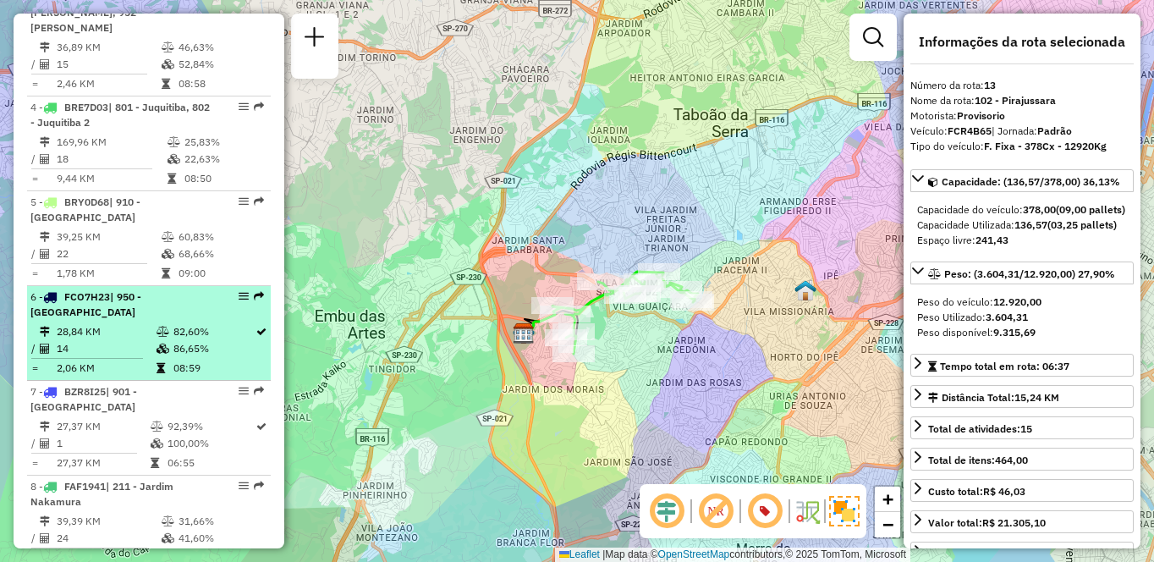
click at [85, 323] on td "28,84 KM" at bounding box center [106, 331] width 100 height 17
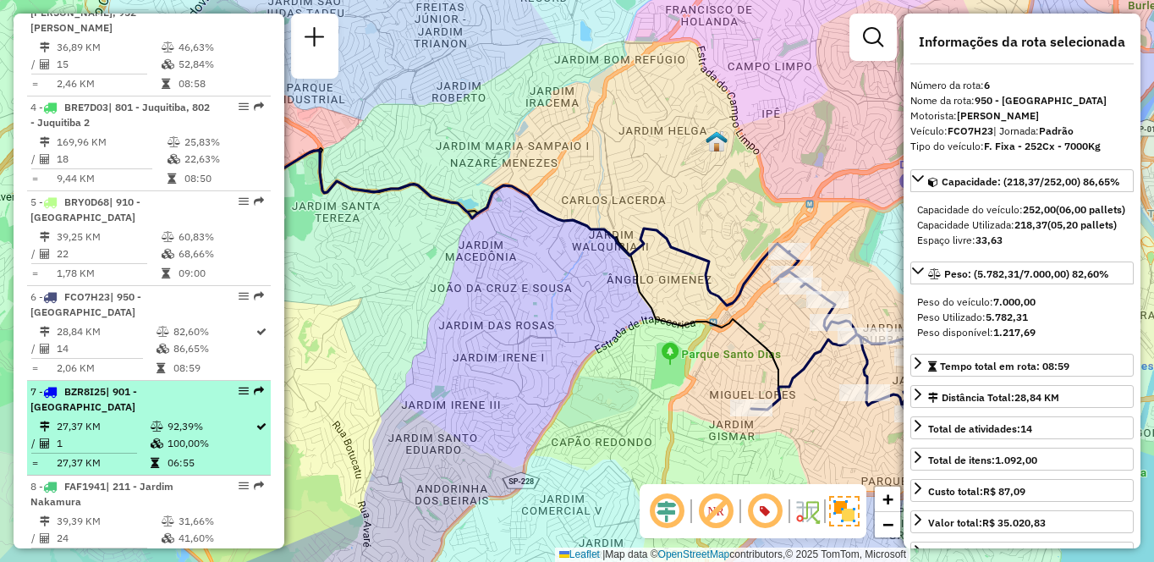
click at [120, 384] on div "7 - BZR8I25 | 901 - [GEOGRAPHIC_DATA]" at bounding box center [119, 399] width 179 height 30
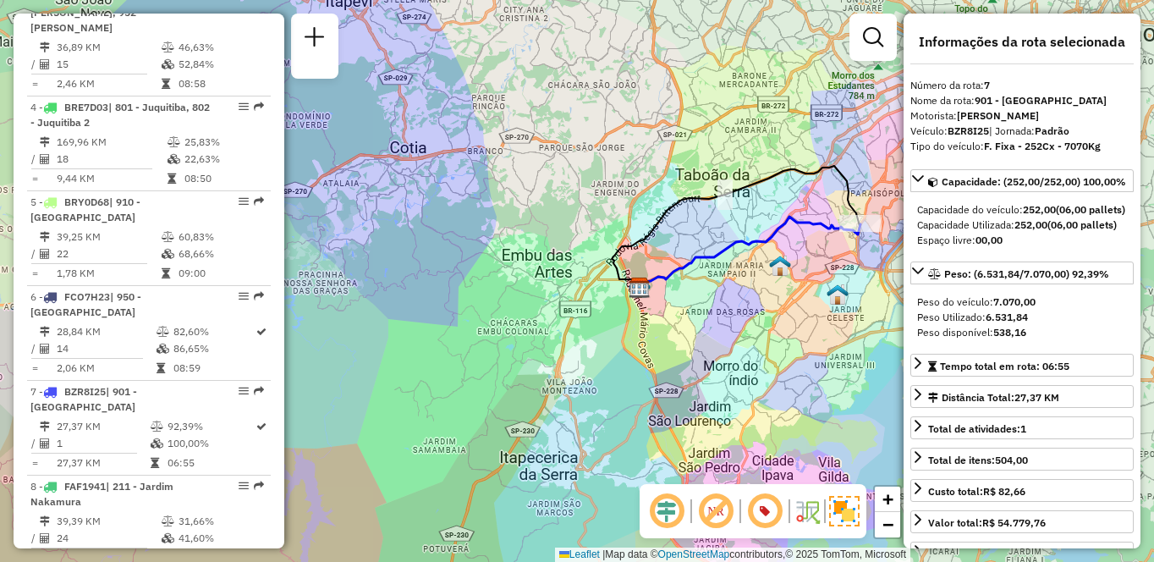
scroll to position [3339, 0]
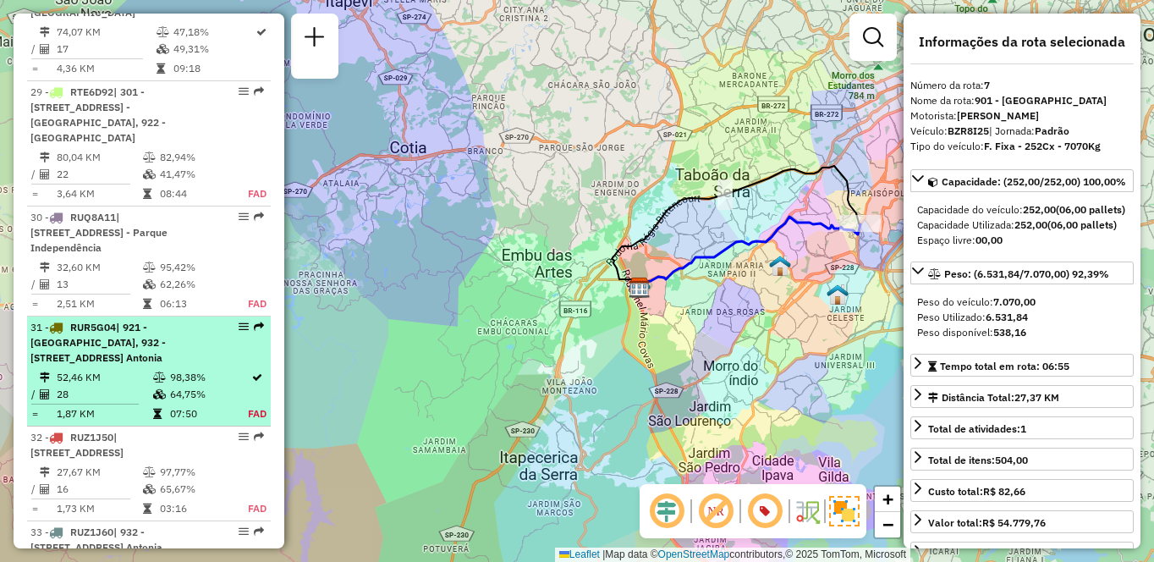
click at [83, 321] on span "| 921 - [GEOGRAPHIC_DATA], 932 - [STREET_ADDRESS] Antonia" at bounding box center [97, 342] width 135 height 43
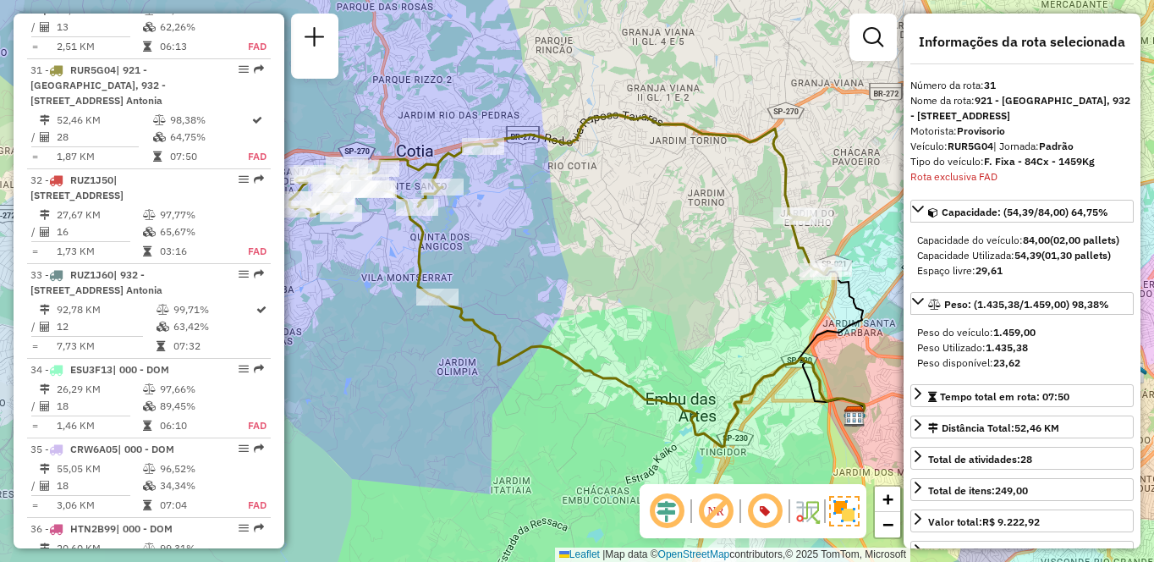
scroll to position [3119, 0]
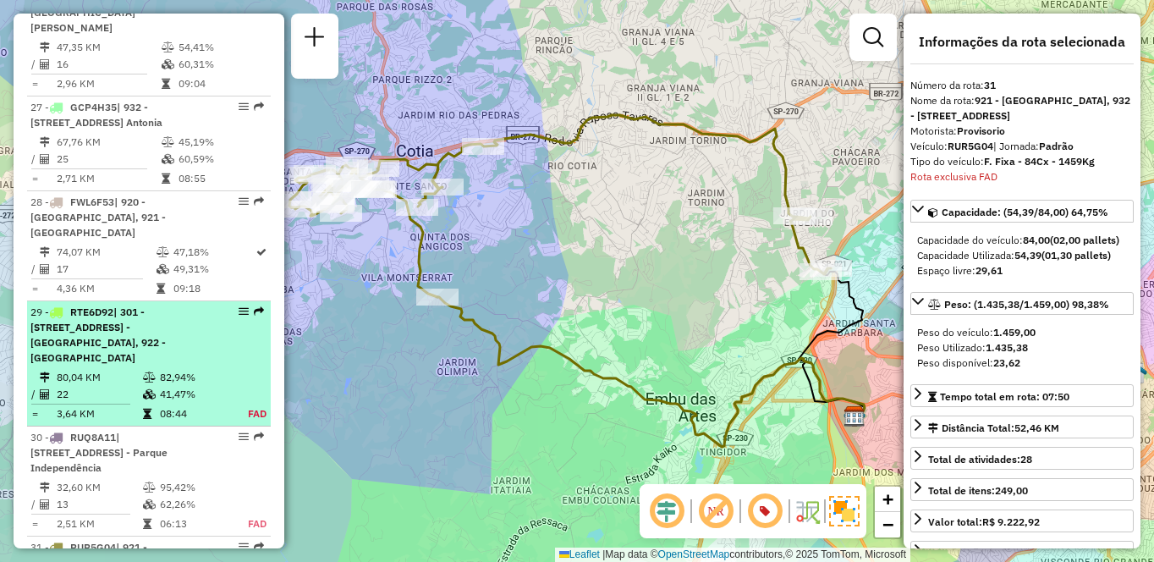
click at [199, 369] on td "82,94%" at bounding box center [194, 377] width 70 height 17
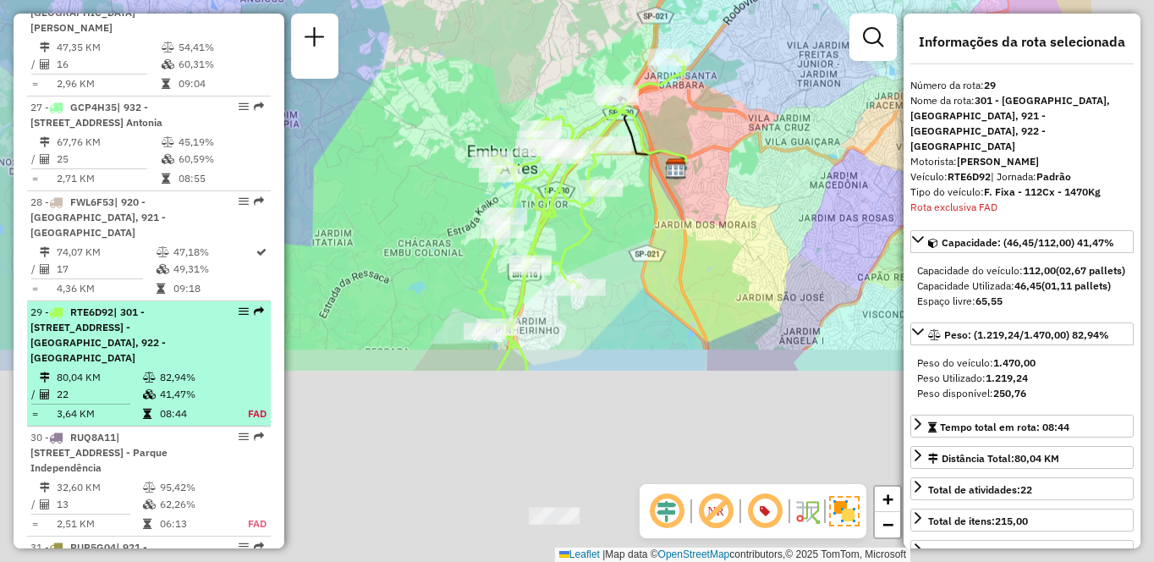
scroll to position [3377, 0]
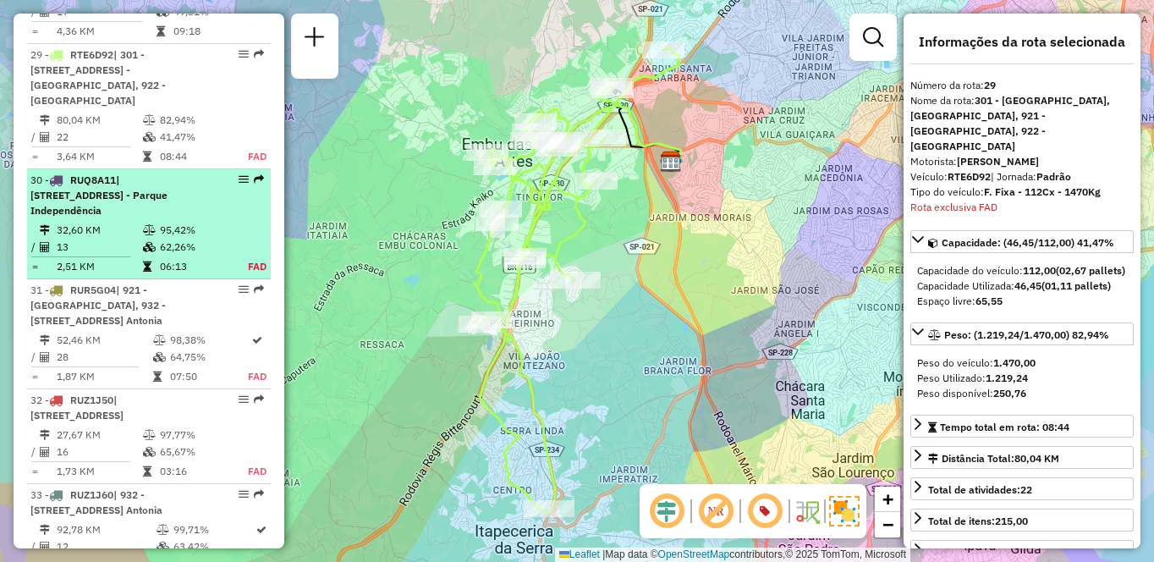
click at [96, 173] on span "| [STREET_ADDRESS] - Parque Independência" at bounding box center [98, 194] width 137 height 43
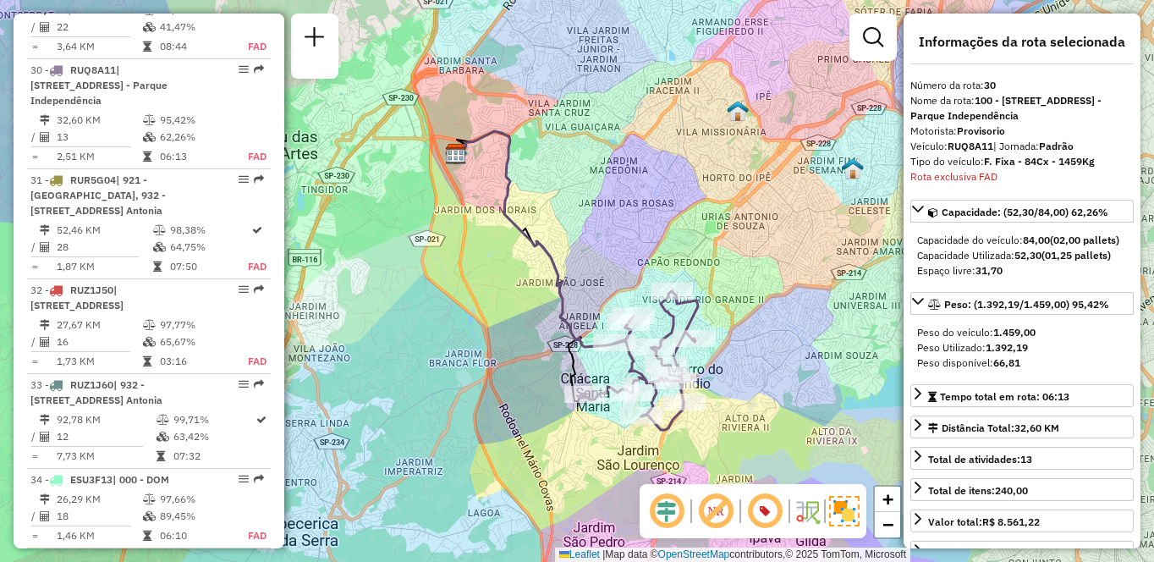
scroll to position [5442, 0]
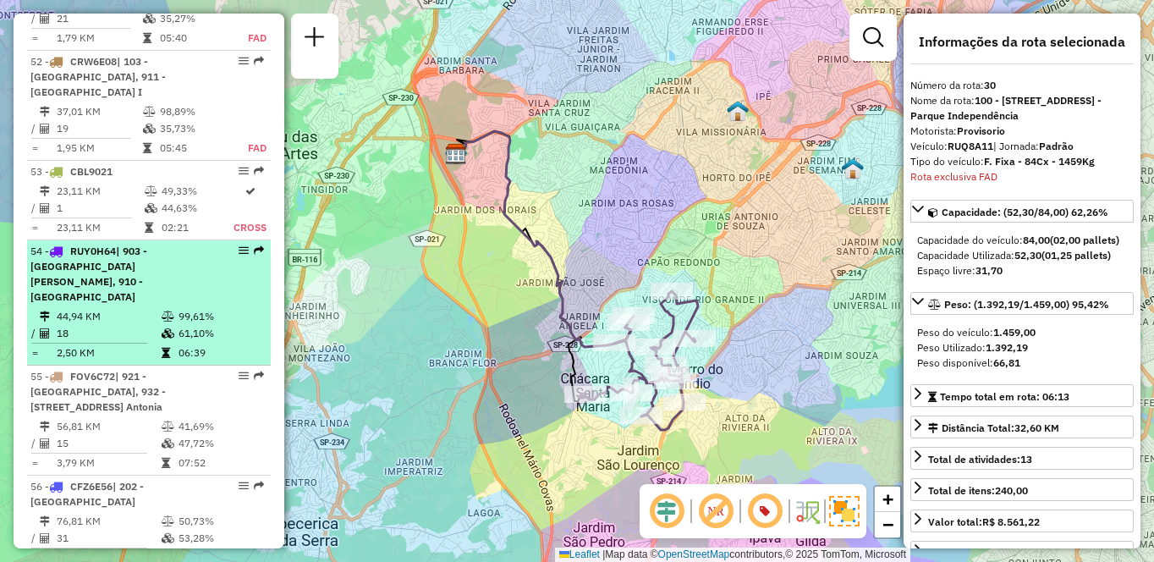
click at [152, 325] on td "44,94 KM" at bounding box center [108, 316] width 105 height 17
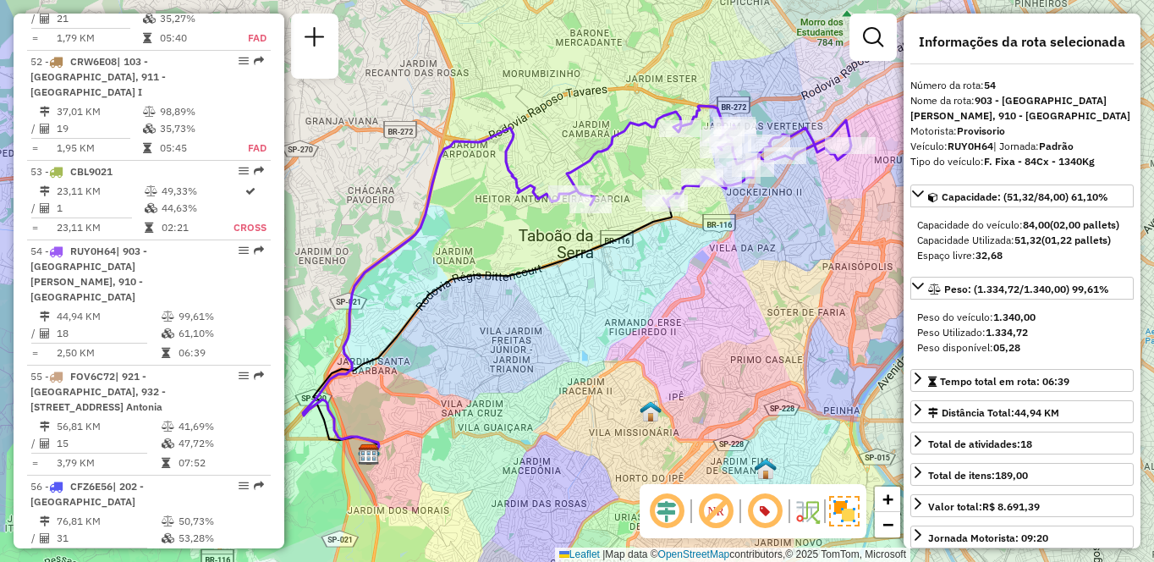
scroll to position [3449, 0]
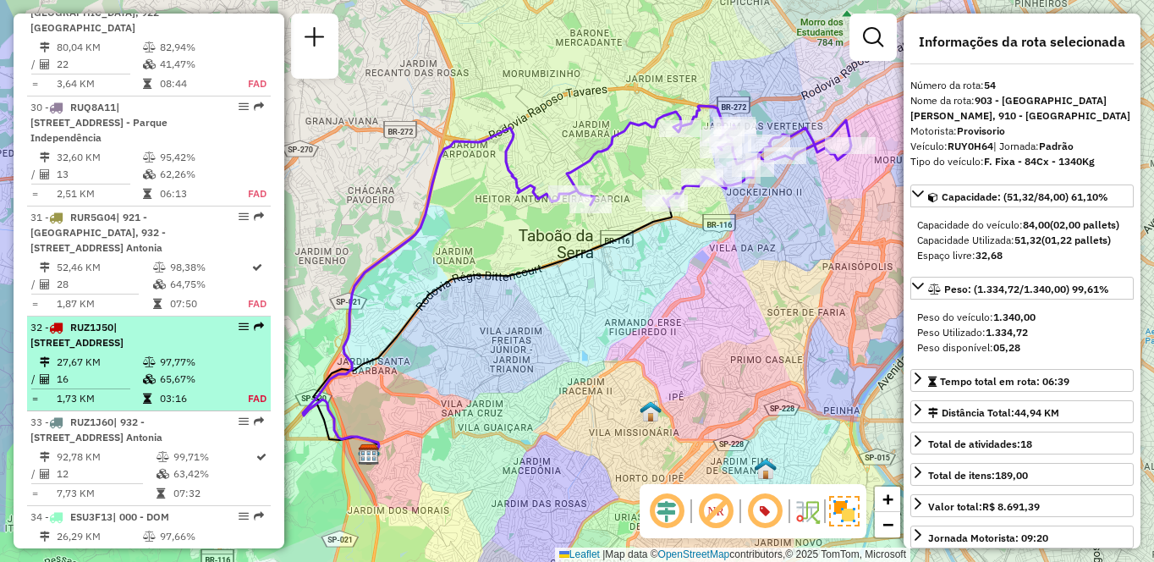
click at [133, 320] on div "32 - RUZ1J50 | 101 - [STREET_ADDRESS]" at bounding box center [119, 335] width 179 height 30
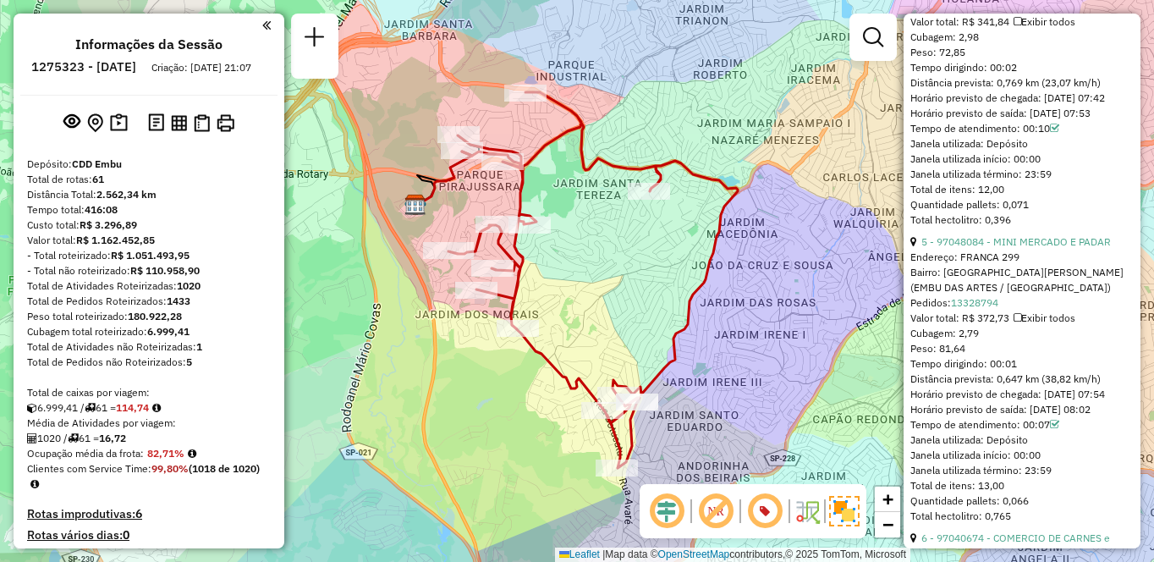
scroll to position [2331, 0]
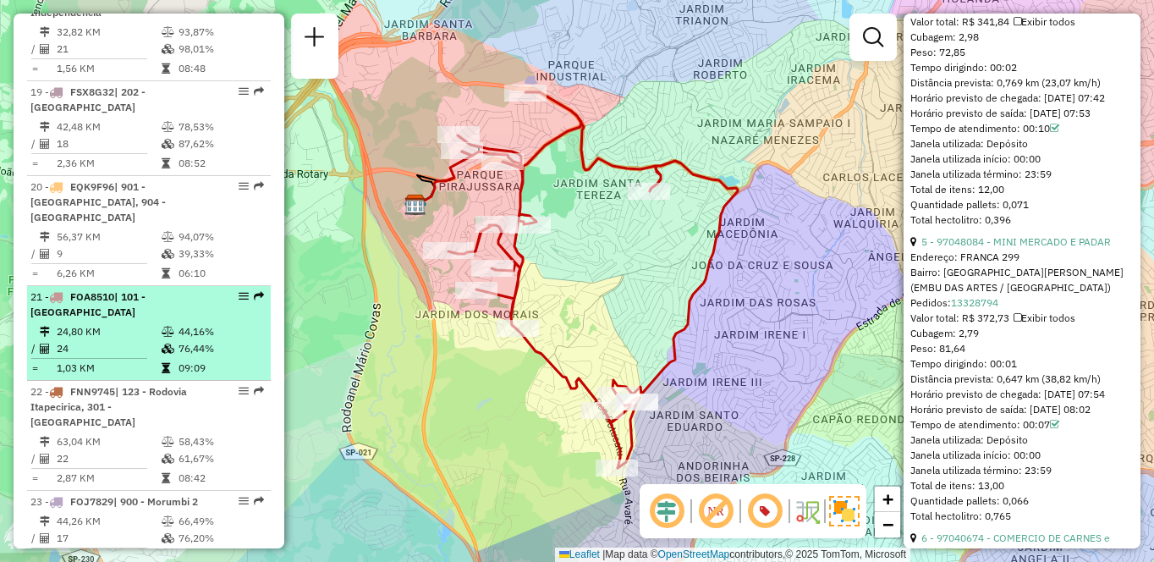
click at [113, 323] on td "24,80 KM" at bounding box center [108, 331] width 105 height 17
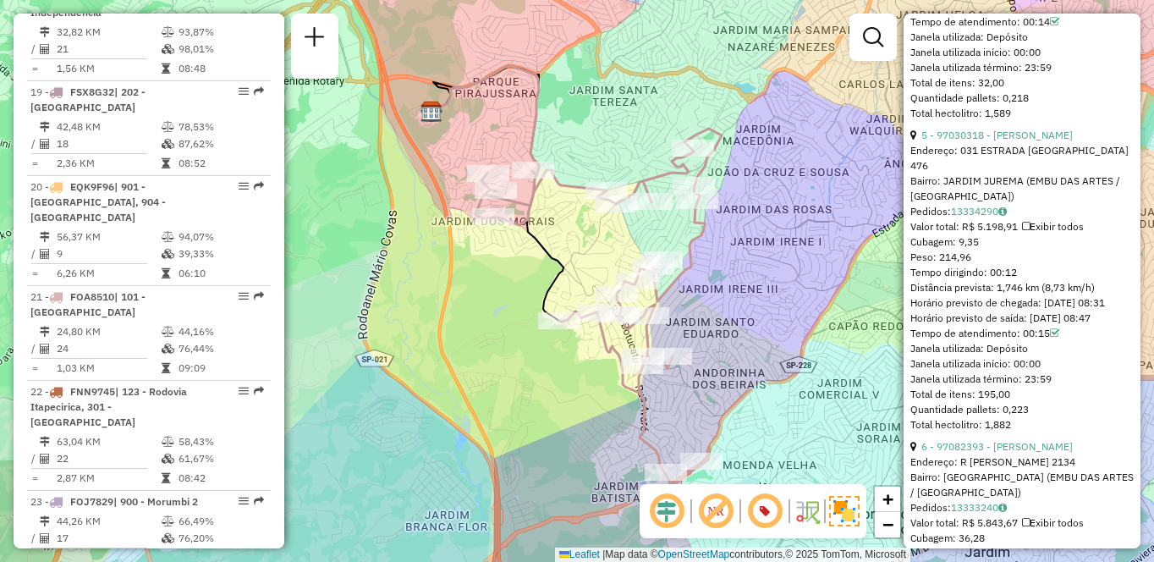
scroll to position [0, 0]
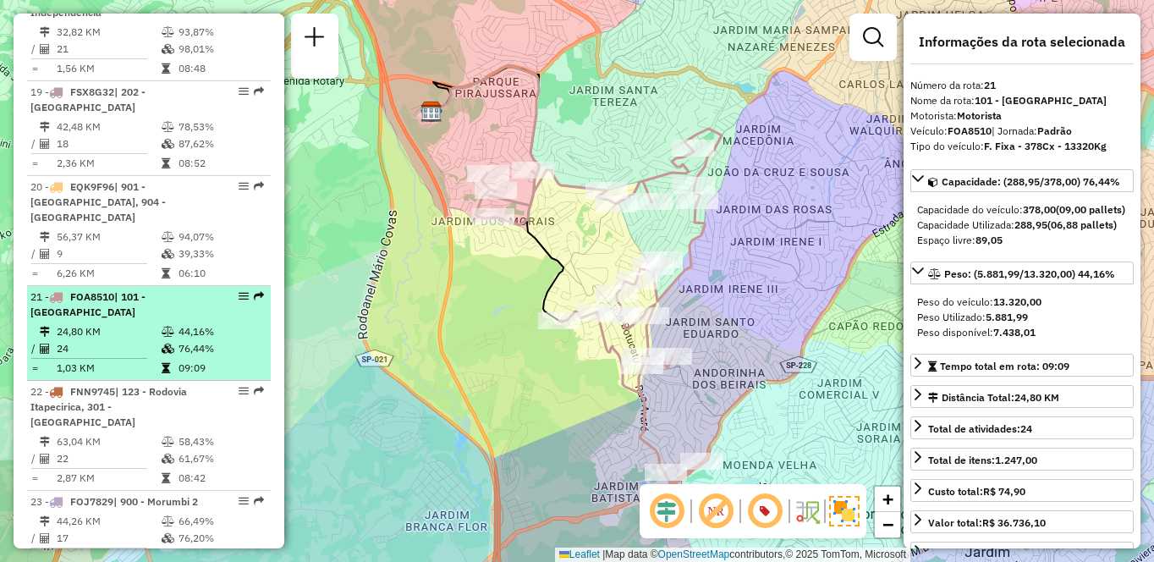
click at [93, 359] on td "1,03 KM" at bounding box center [108, 367] width 105 height 17
click at [71, 340] on td "24" at bounding box center [108, 348] width 105 height 17
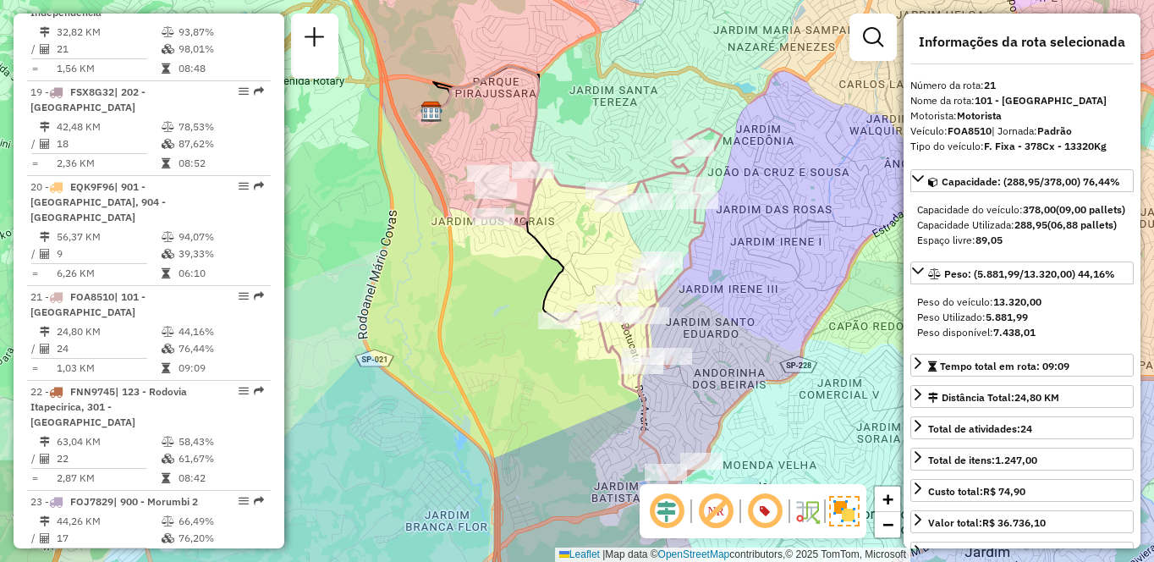
scroll to position [2710, 0]
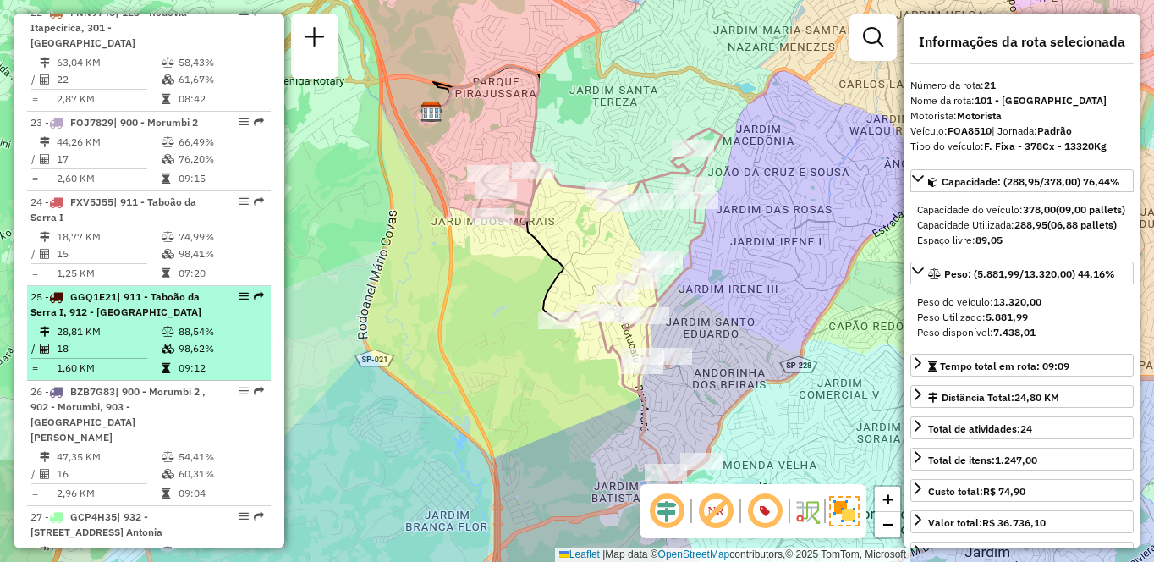
click at [126, 323] on td "28,81 KM" at bounding box center [108, 331] width 105 height 17
